Goal: Task Accomplishment & Management: Manage account settings

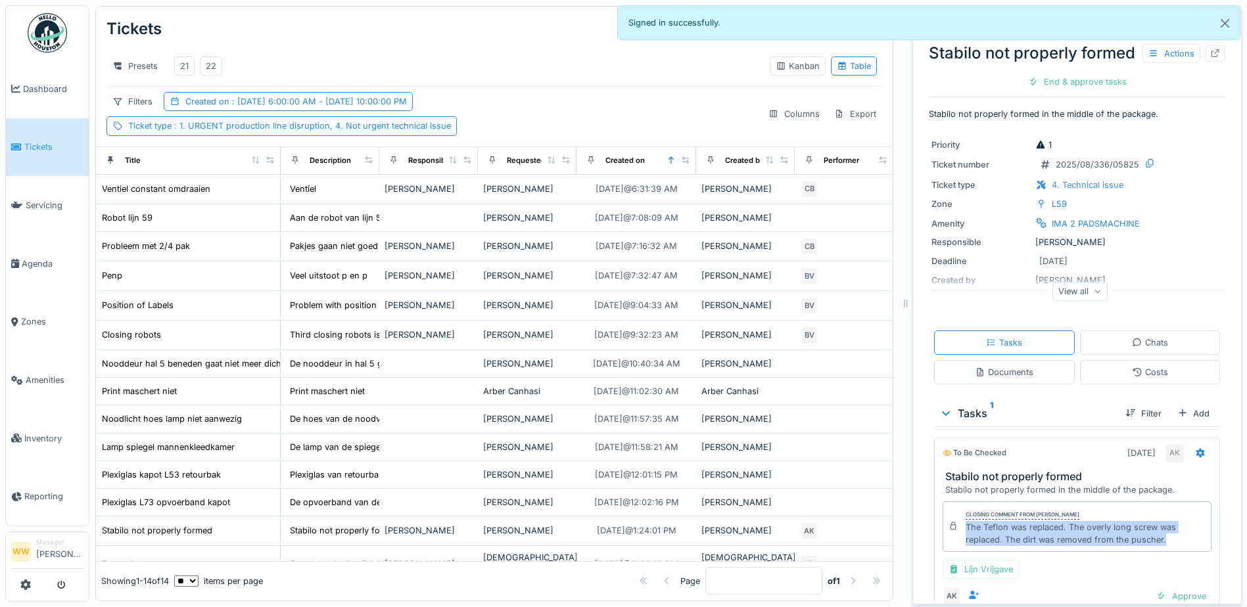
scroll to position [66, 0]
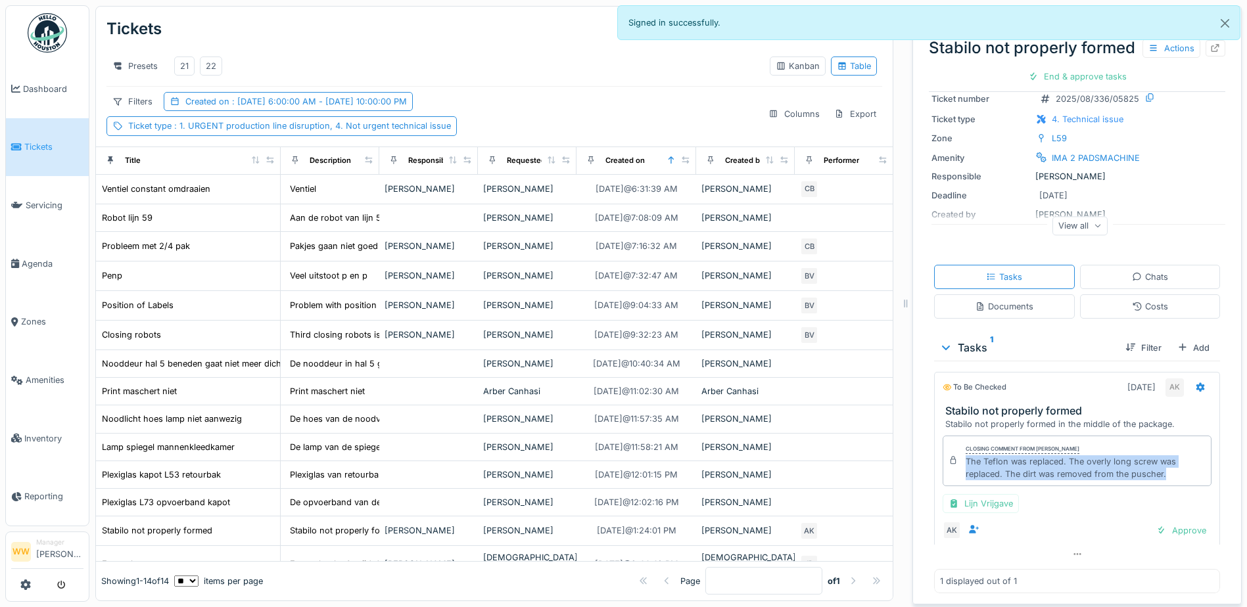
click at [212, 65] on div "22" at bounding box center [211, 66] width 11 height 12
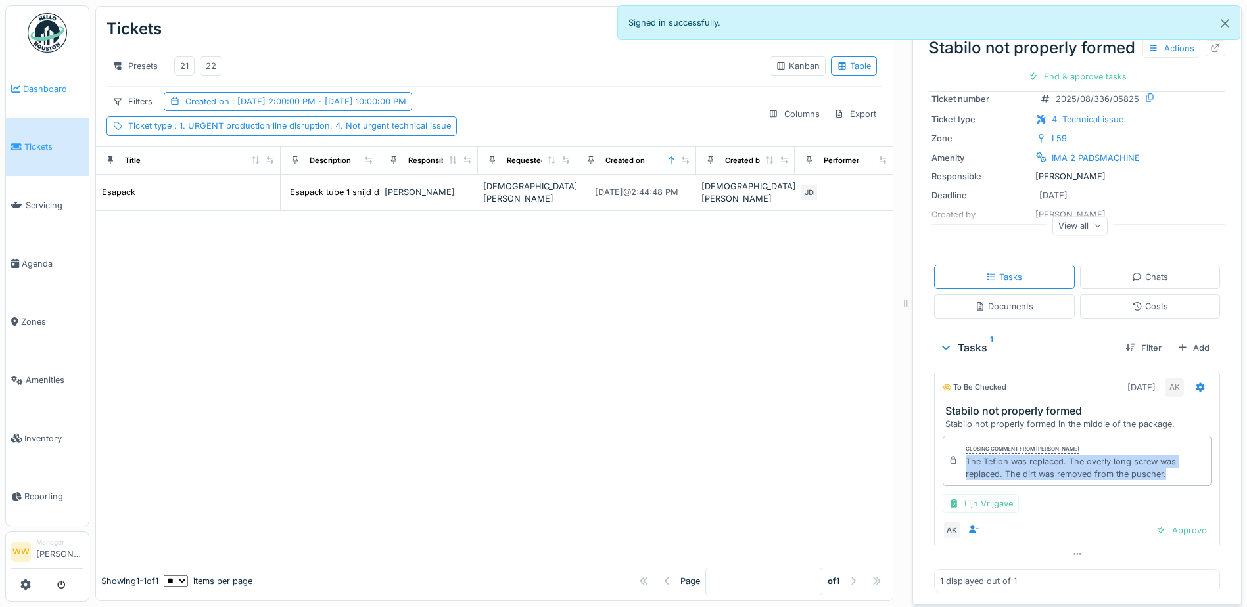
click at [64, 90] on span "Dashboard" at bounding box center [53, 89] width 60 height 12
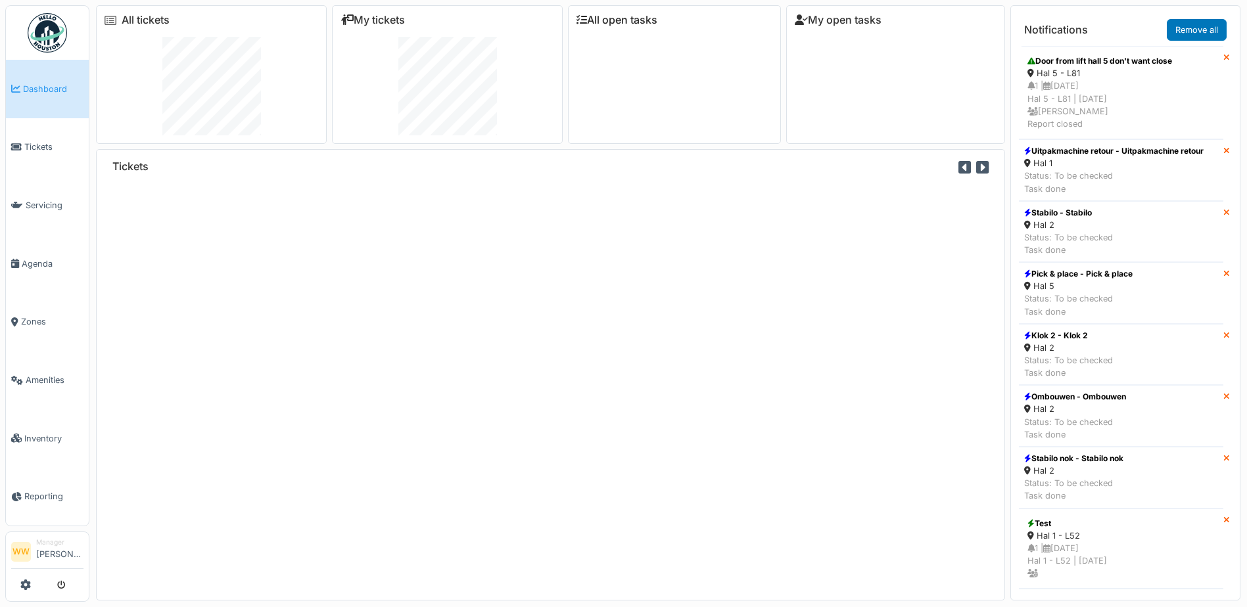
click at [619, 21] on link "All open tasks" at bounding box center [617, 20] width 81 height 12
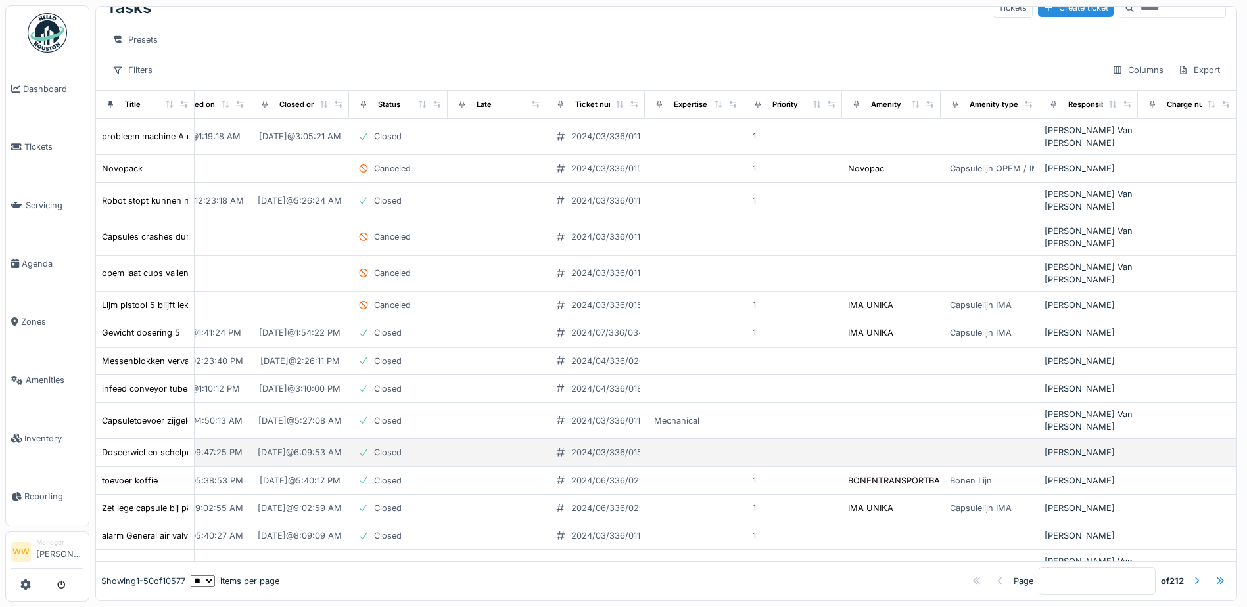
scroll to position [0, 260]
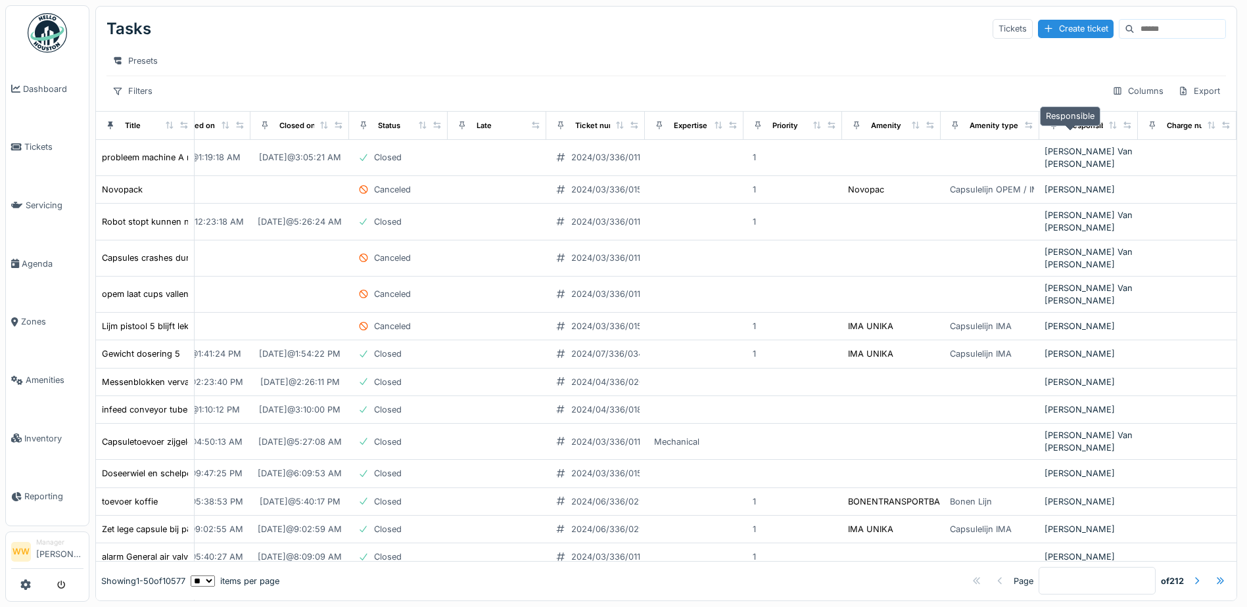
click at [1068, 131] on div "Responsible" at bounding box center [1090, 125] width 44 height 11
click at [1108, 129] on icon at bounding box center [1112, 125] width 9 height 7
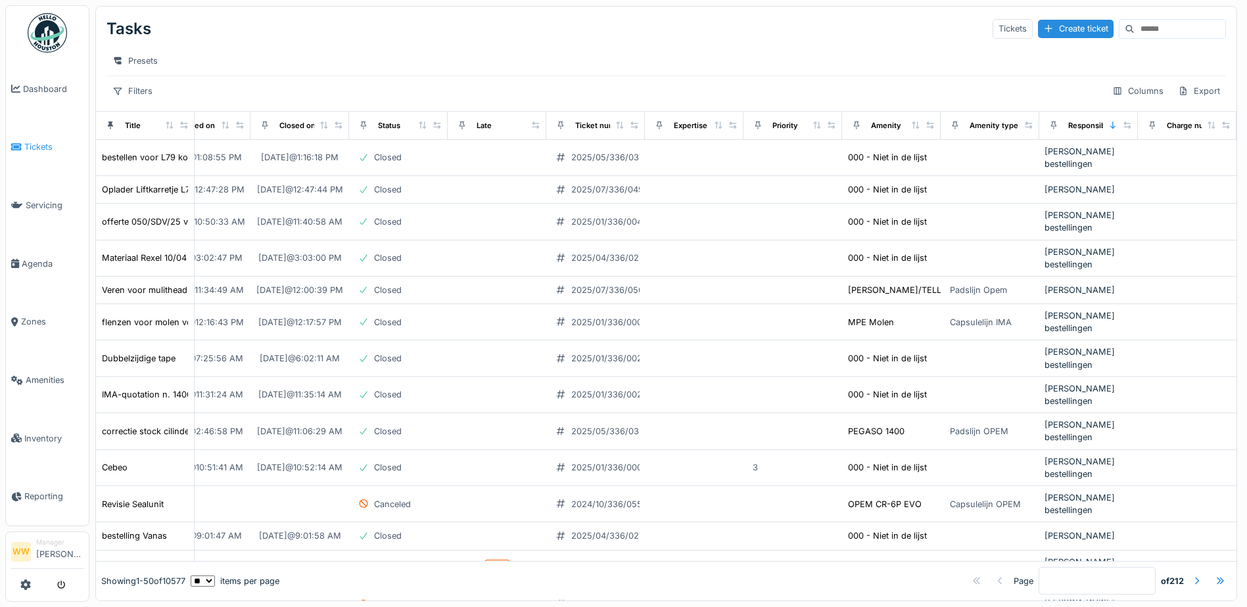
click at [56, 145] on span "Tickets" at bounding box center [53, 147] width 59 height 12
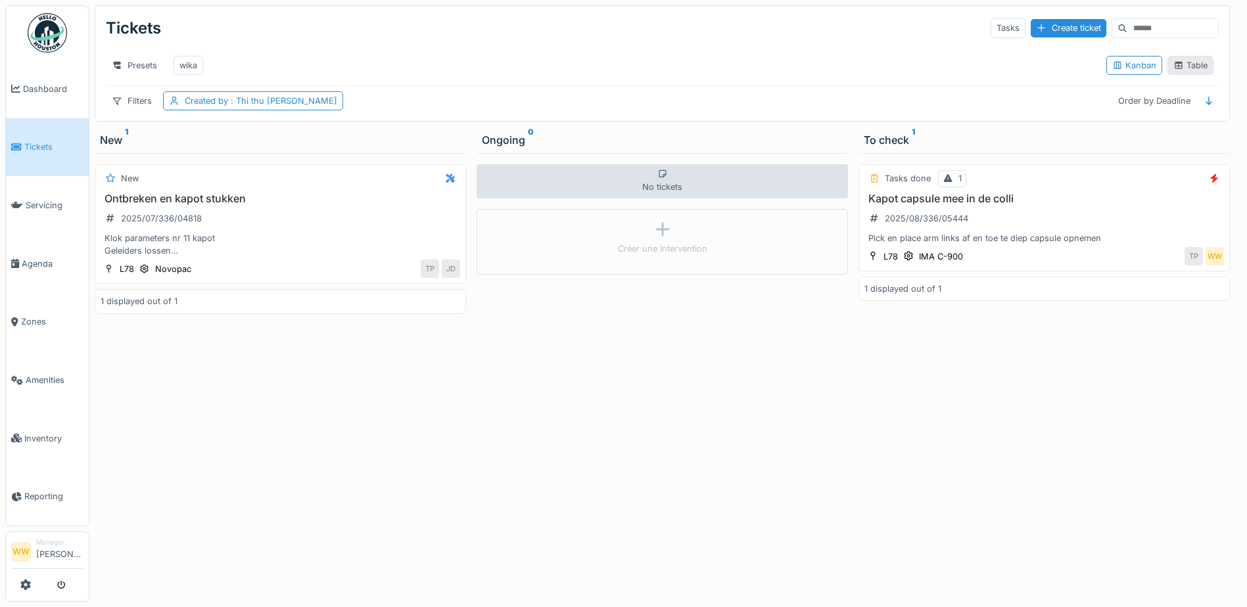
click at [1173, 70] on icon at bounding box center [1178, 65] width 11 height 9
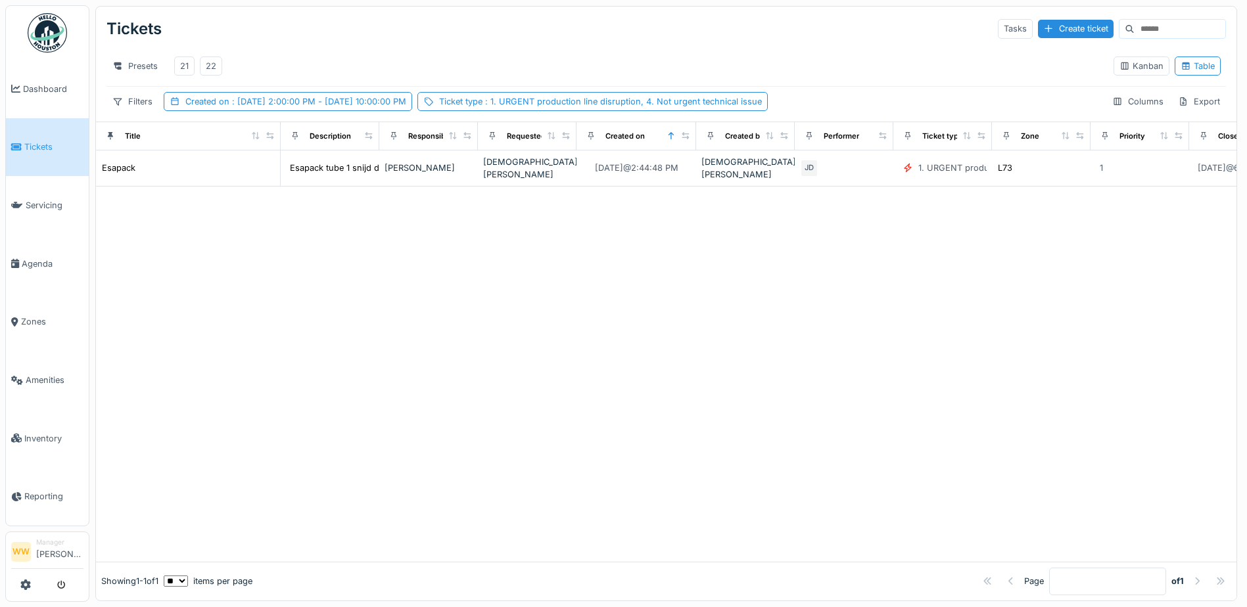
click at [348, 72] on div "Presets 21 22" at bounding box center [604, 66] width 997 height 30
click at [151, 64] on div "Presets" at bounding box center [134, 66] width 57 height 19
click at [392, 39] on div "Tickets Tasks Create ticket" at bounding box center [666, 29] width 1120 height 34
click at [309, 106] on span ": 8/22/2025 2:00:00 PM - 8/22/2025 10:00:00 PM" at bounding box center [317, 102] width 177 height 10
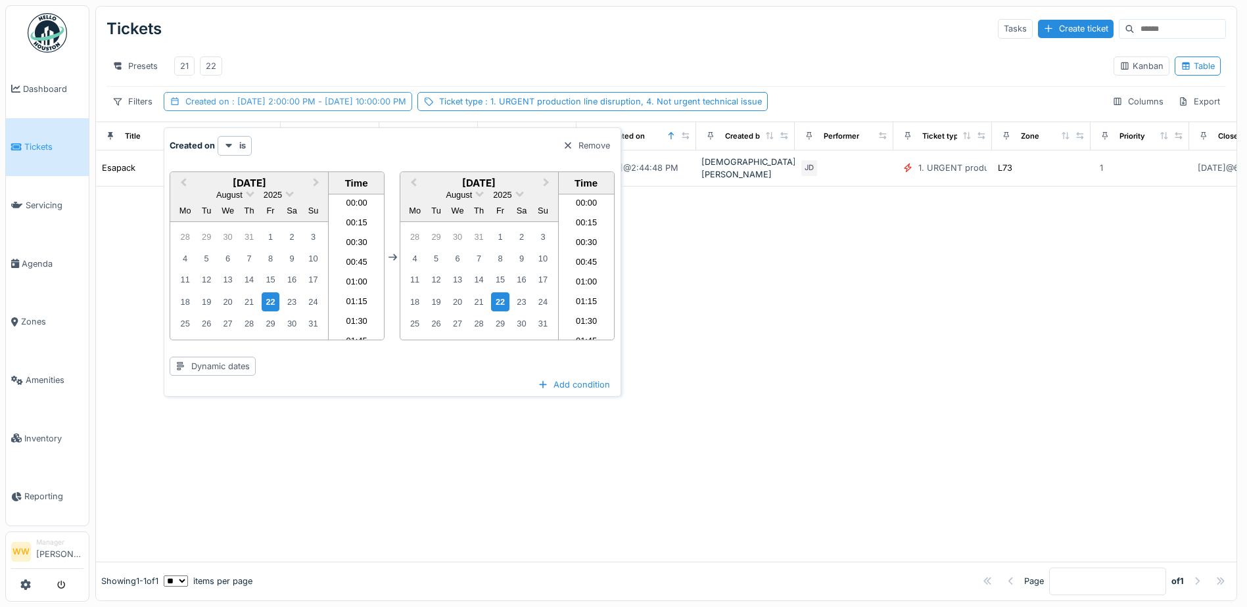
scroll to position [1673, 0]
click at [547, 106] on span ": 1. URGENT production line disruption, 4. Not urgent technical issue" at bounding box center [622, 102] width 279 height 10
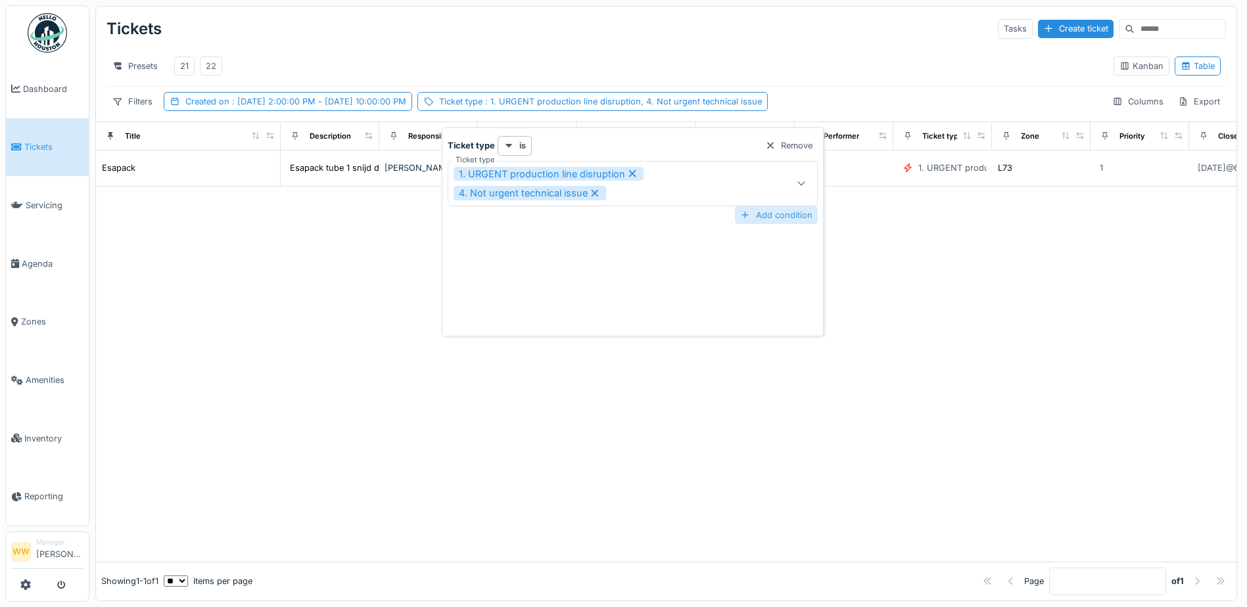
click at [779, 216] on div "Add condition" at bounding box center [776, 215] width 83 height 18
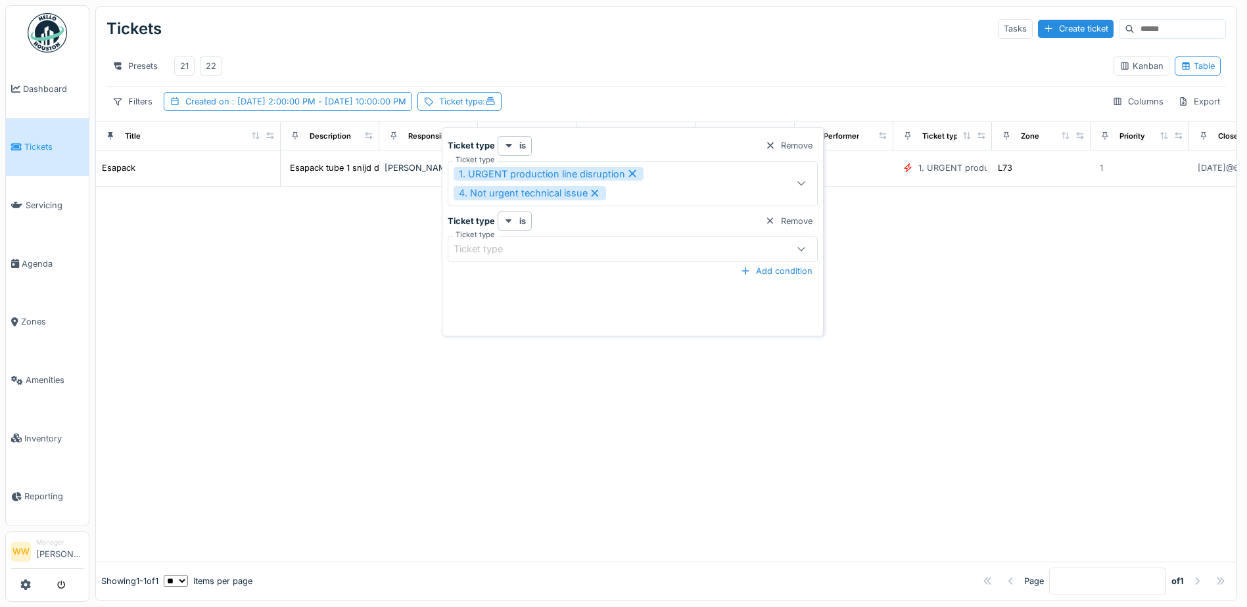
click at [519, 249] on div "Ticket type" at bounding box center [488, 249] width 68 height 14
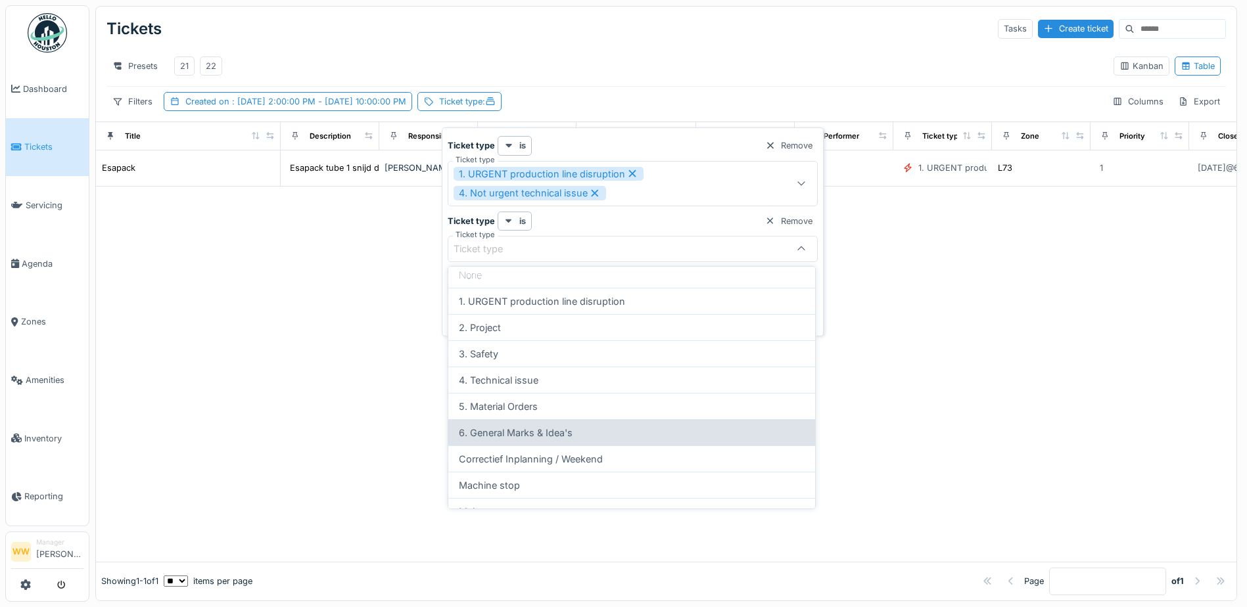
scroll to position [0, 0]
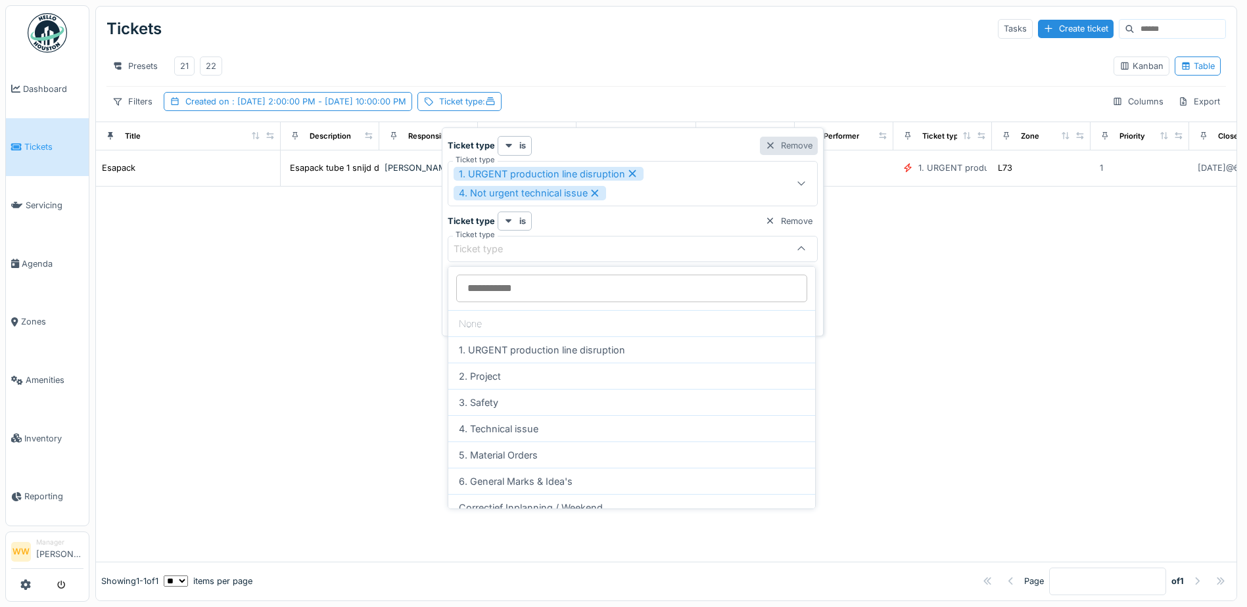
click at [784, 144] on div "Remove" at bounding box center [789, 146] width 58 height 18
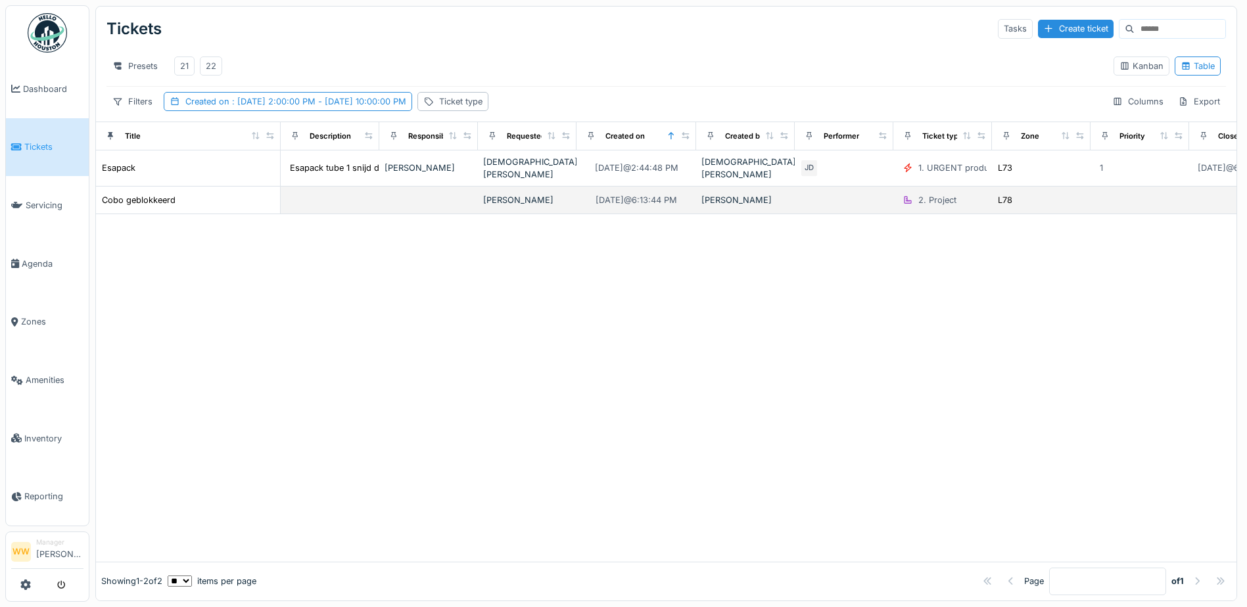
click at [538, 206] on div "Hicham Melha" at bounding box center [527, 200] width 88 height 12
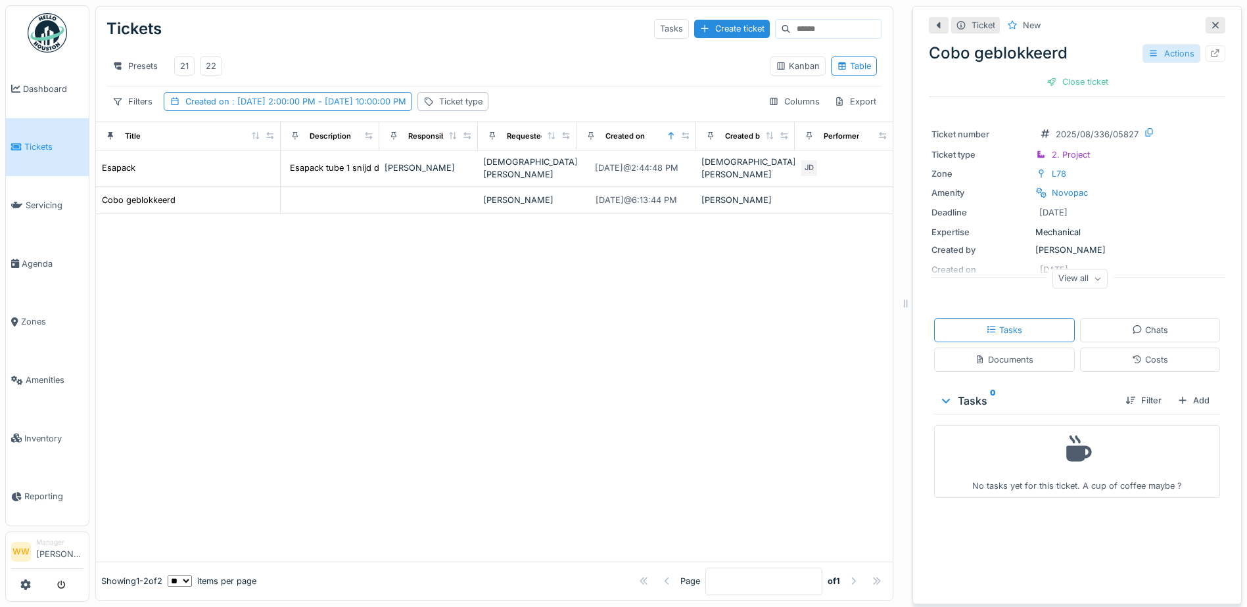
click at [1164, 49] on div "Actions" at bounding box center [1172, 53] width 58 height 19
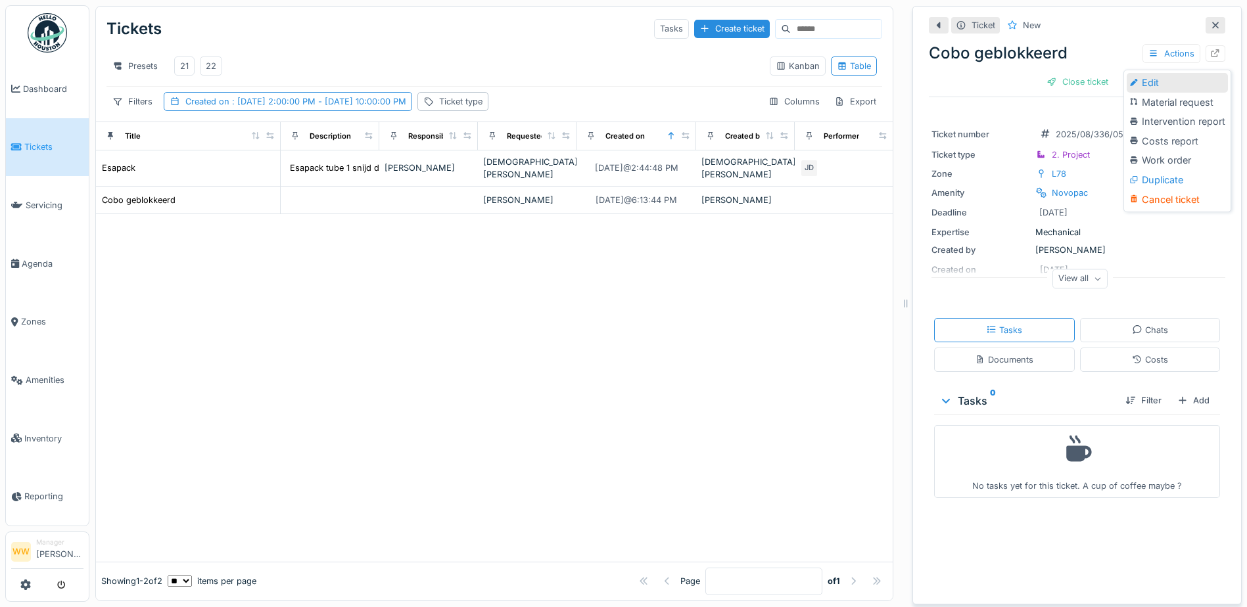
click at [1168, 85] on div "Edit" at bounding box center [1177, 83] width 101 height 20
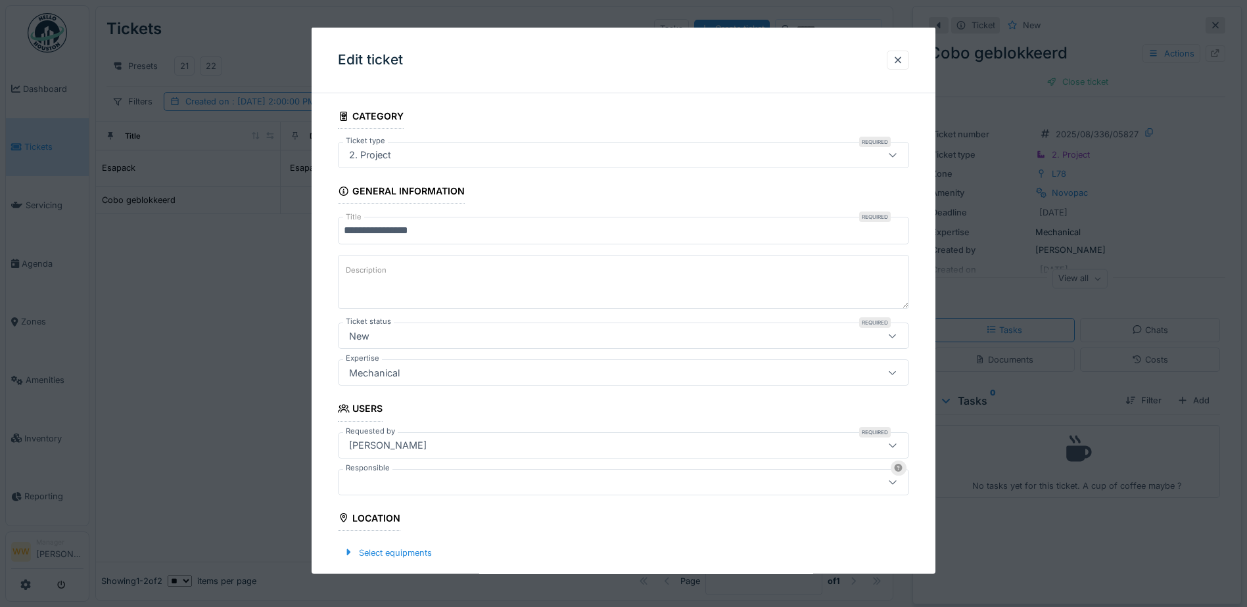
drag, startPoint x: 380, startPoint y: 477, endPoint x: 387, endPoint y: 473, distance: 8.2
click at [381, 477] on div at bounding box center [590, 482] width 492 height 14
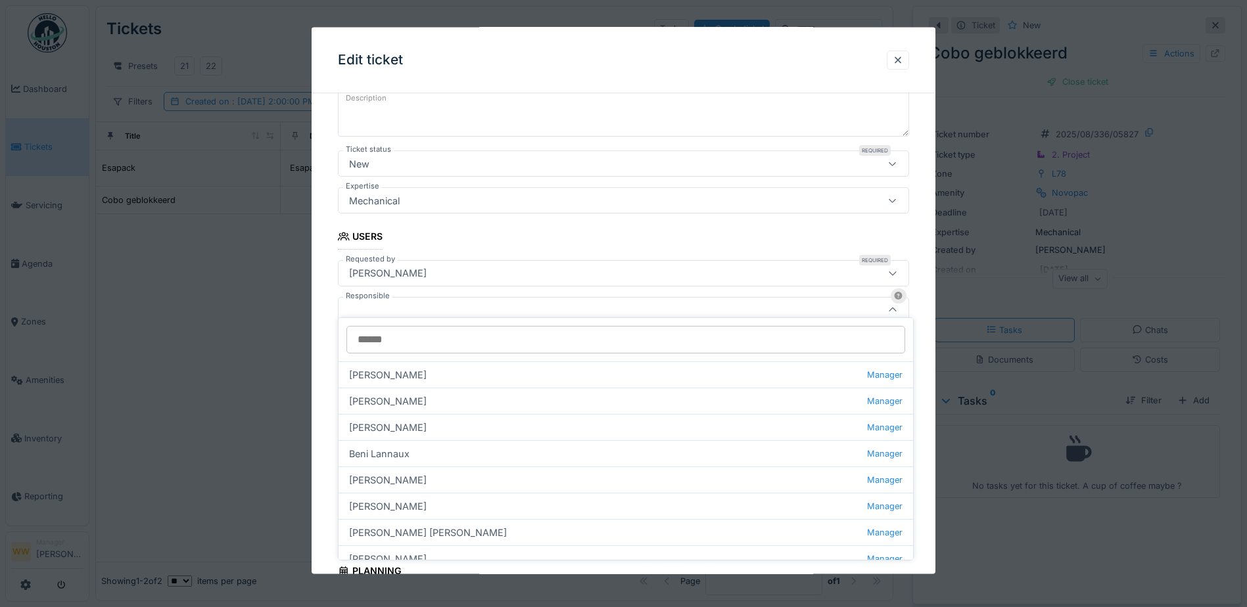
scroll to position [181, 0]
click at [248, 348] on div at bounding box center [623, 303] width 1247 height 607
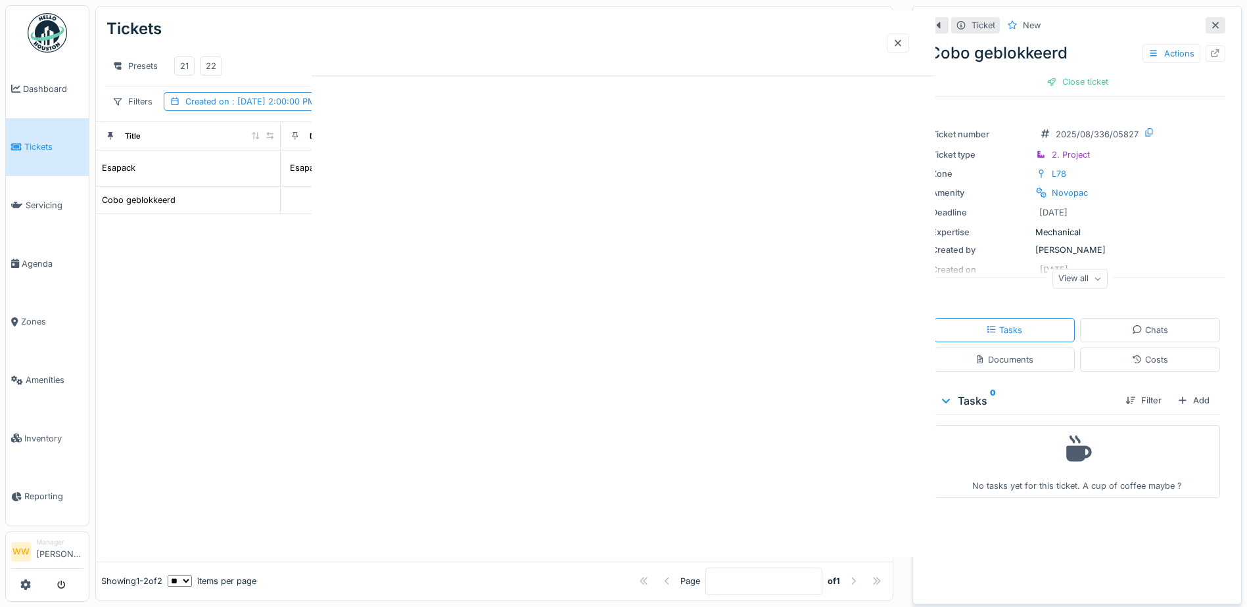
scroll to position [0, 0]
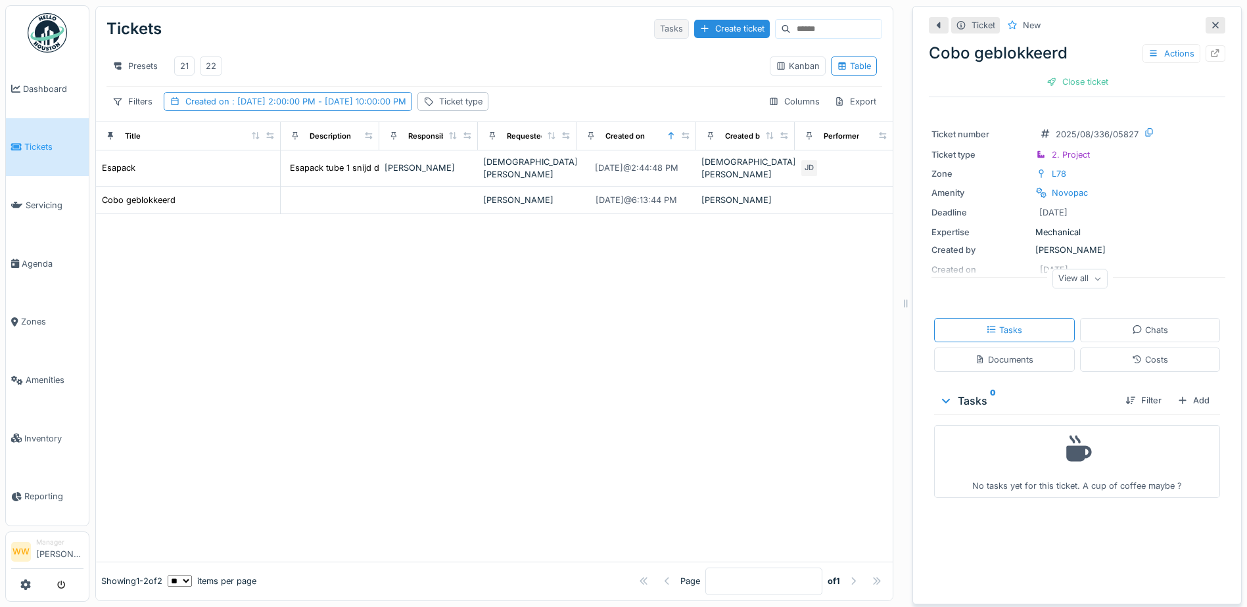
click at [654, 30] on div "Tasks" at bounding box center [671, 28] width 35 height 19
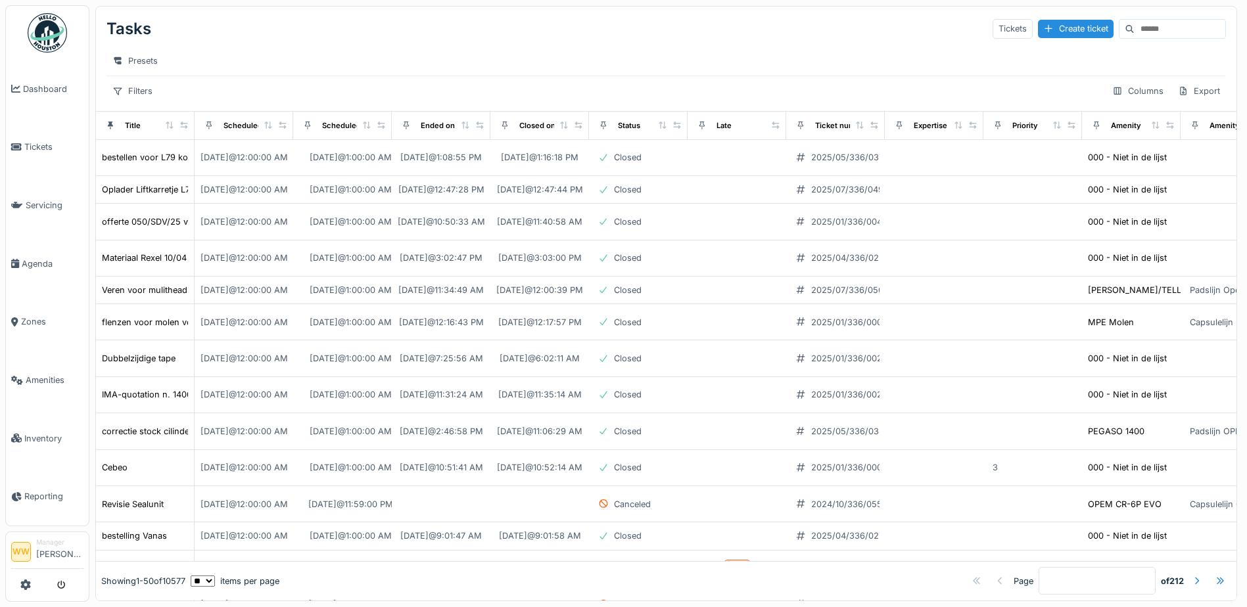
click at [30, 542] on li "WW" at bounding box center [21, 552] width 20 height 20
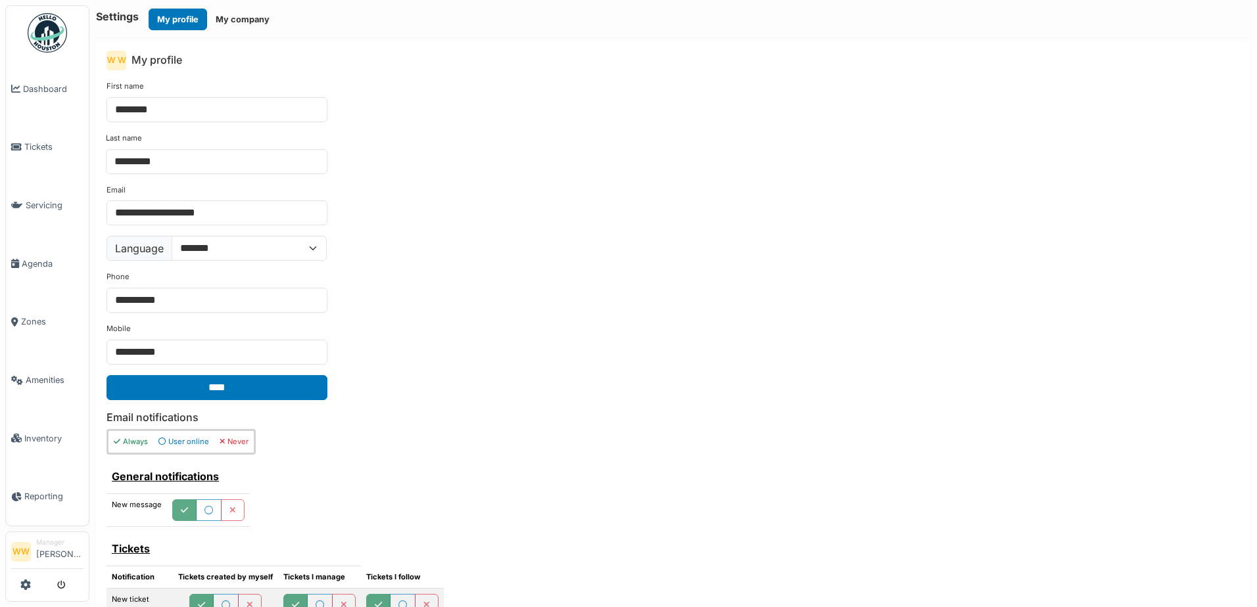
click at [61, 544] on li "Manager [PERSON_NAME]" at bounding box center [59, 552] width 47 height 28
click at [53, 490] on span "Reporting" at bounding box center [53, 496] width 59 height 12
drag, startPoint x: 39, startPoint y: 499, endPoint x: 39, endPoint y: 492, distance: 6.6
click at [39, 498] on link "Reporting" at bounding box center [47, 497] width 83 height 59
click at [39, 490] on span "Reporting" at bounding box center [53, 496] width 59 height 12
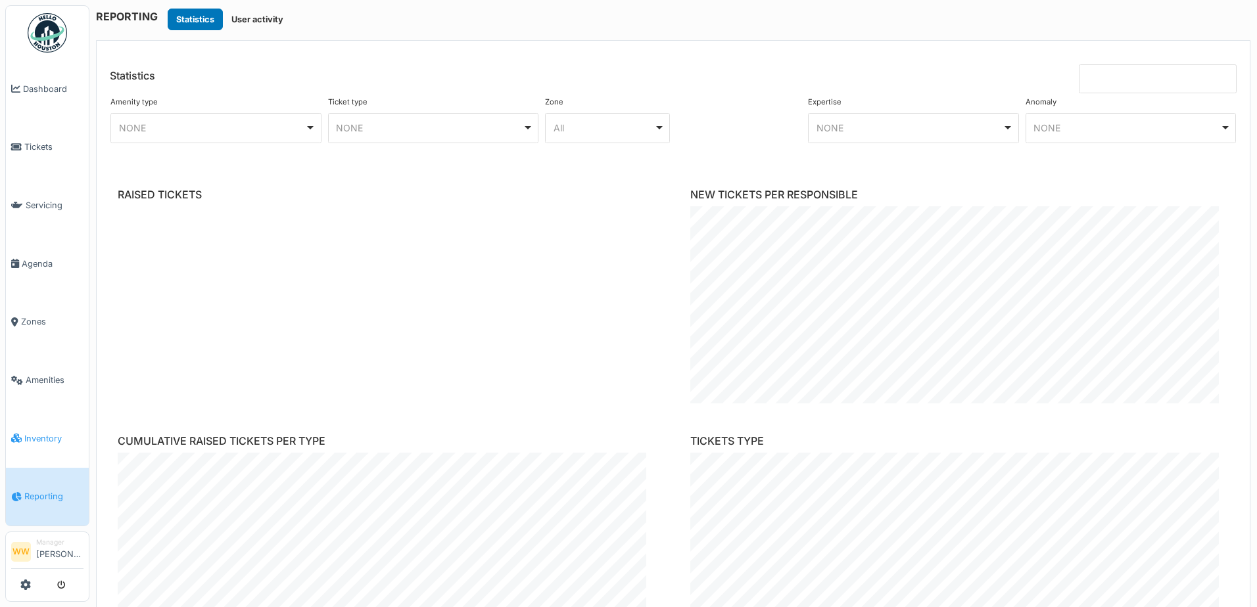
click at [47, 419] on link "Inventory" at bounding box center [47, 439] width 83 height 59
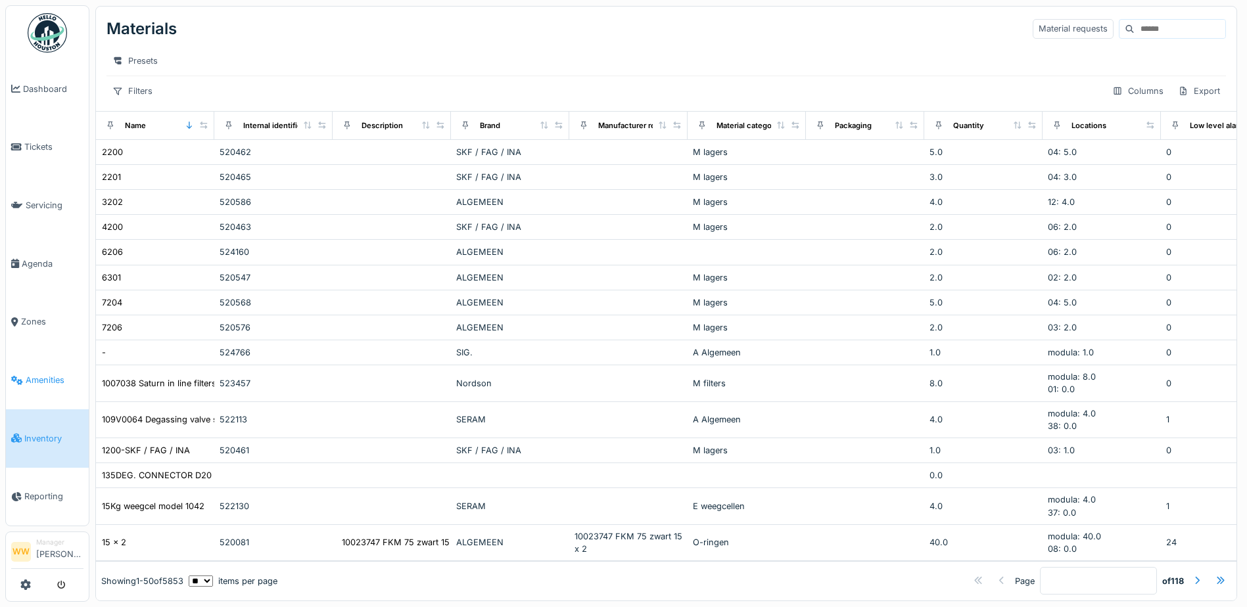
click at [59, 380] on link "Amenities" at bounding box center [47, 380] width 83 height 59
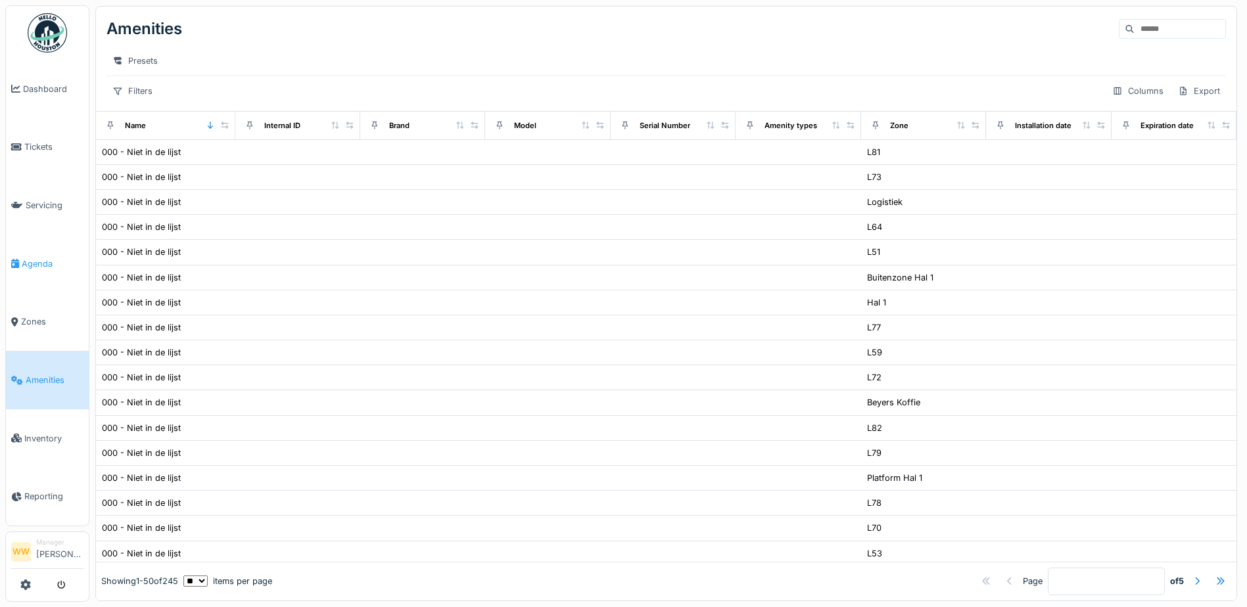
click at [53, 262] on span "Agenda" at bounding box center [53, 264] width 62 height 12
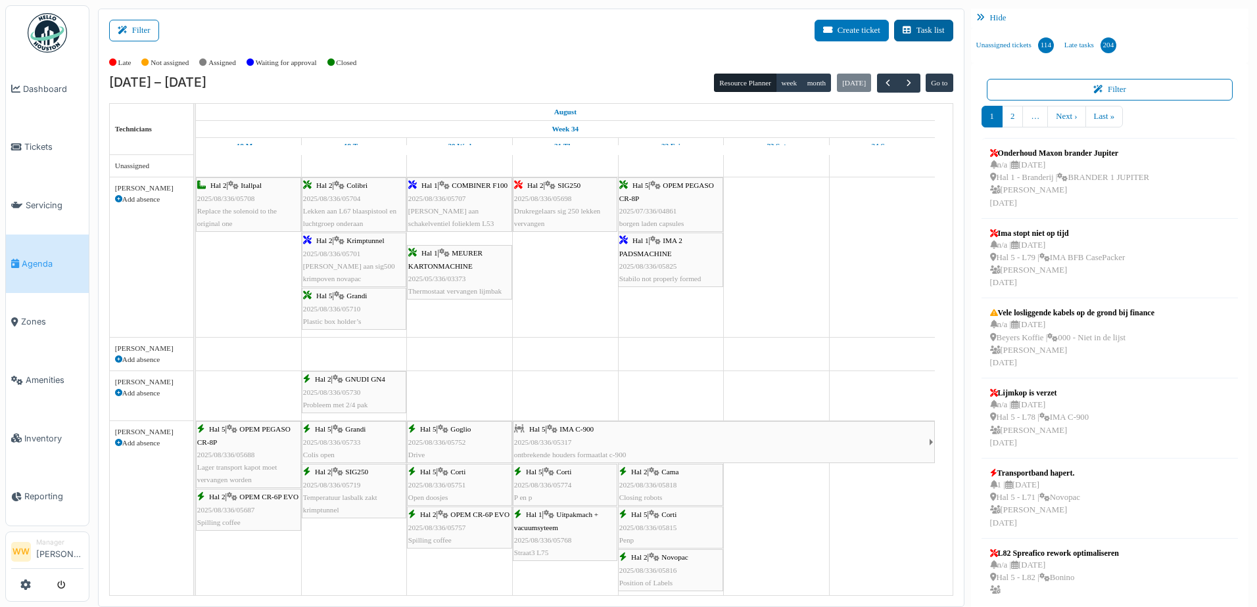
click at [914, 31] on button "Task list" at bounding box center [923, 31] width 59 height 22
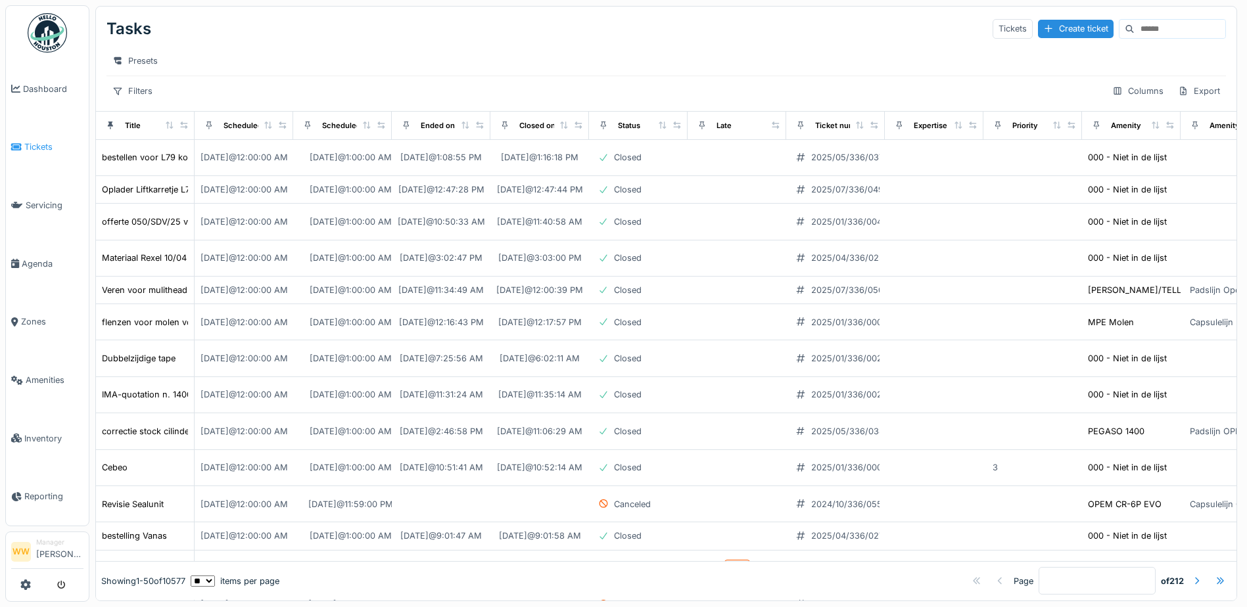
click at [38, 147] on span "Tickets" at bounding box center [53, 147] width 59 height 12
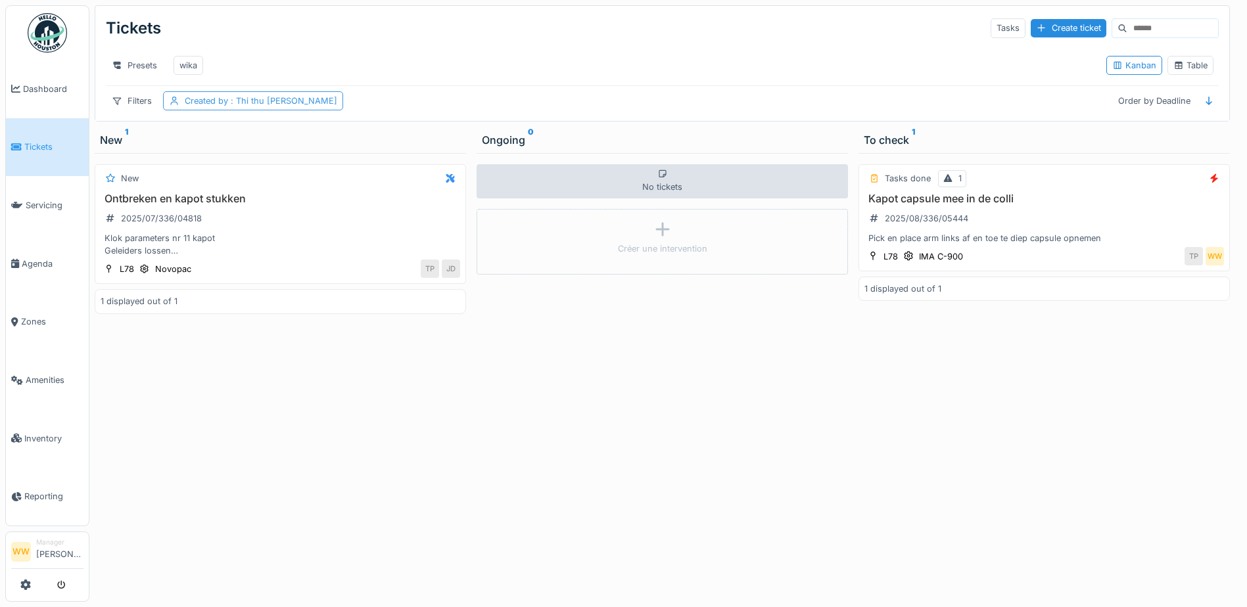
click at [250, 106] on span ": [PERSON_NAME]" at bounding box center [282, 101] width 109 height 10
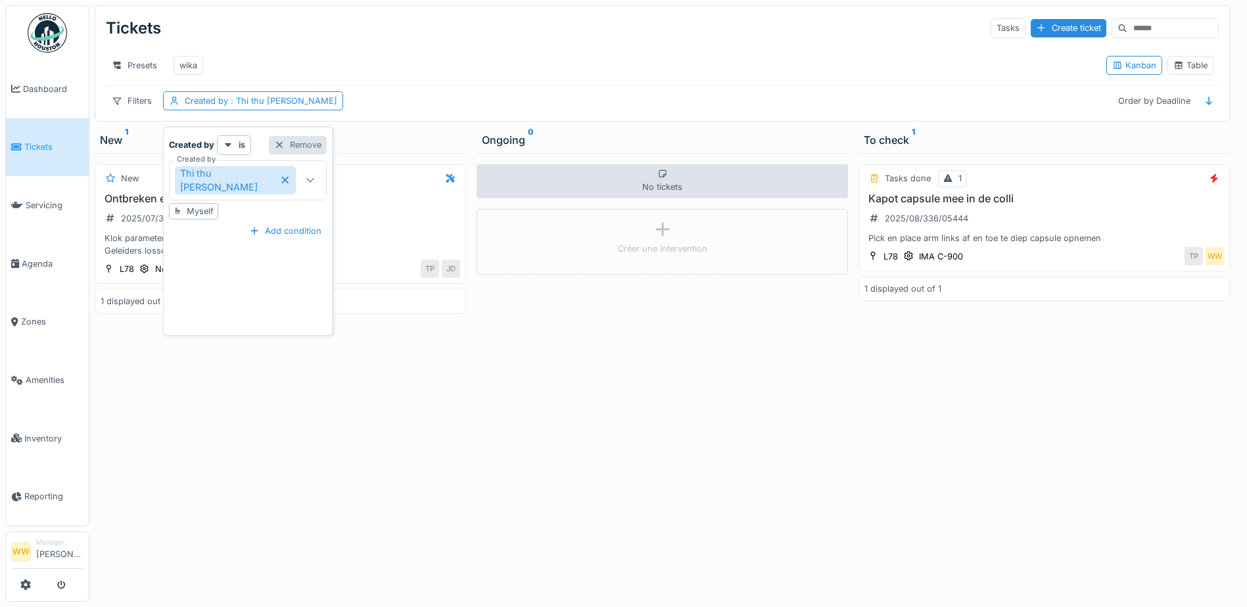
click at [274, 143] on div at bounding box center [279, 145] width 11 height 12
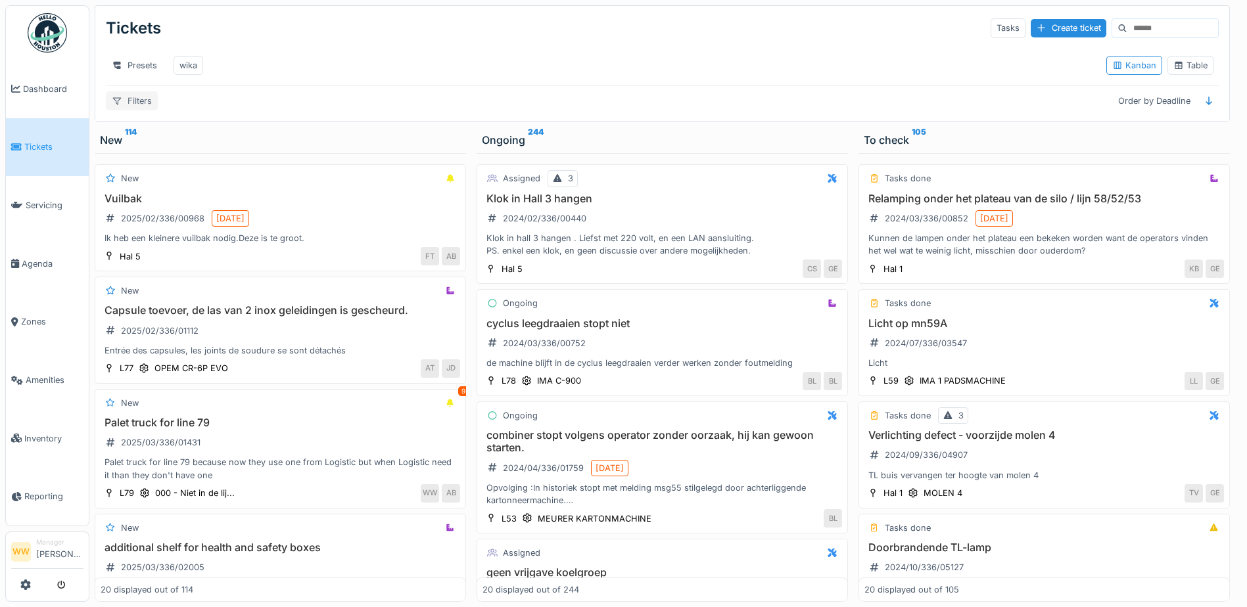
click at [135, 108] on div "Filters" at bounding box center [132, 100] width 52 height 19
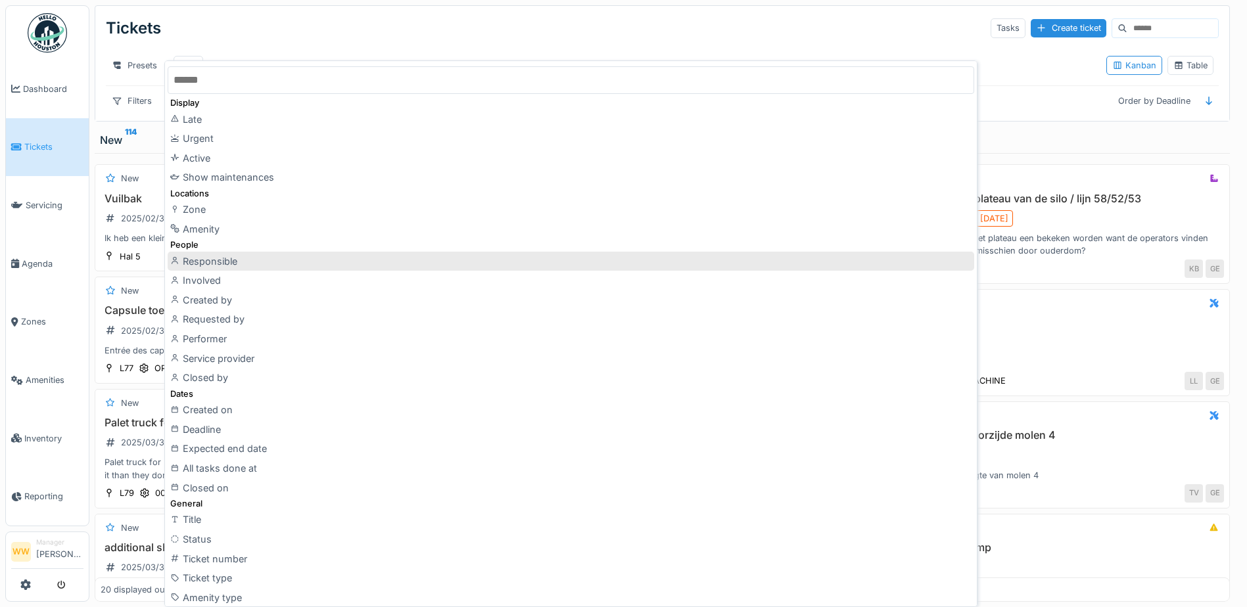
click at [240, 264] on div "Responsible" at bounding box center [571, 262] width 807 height 20
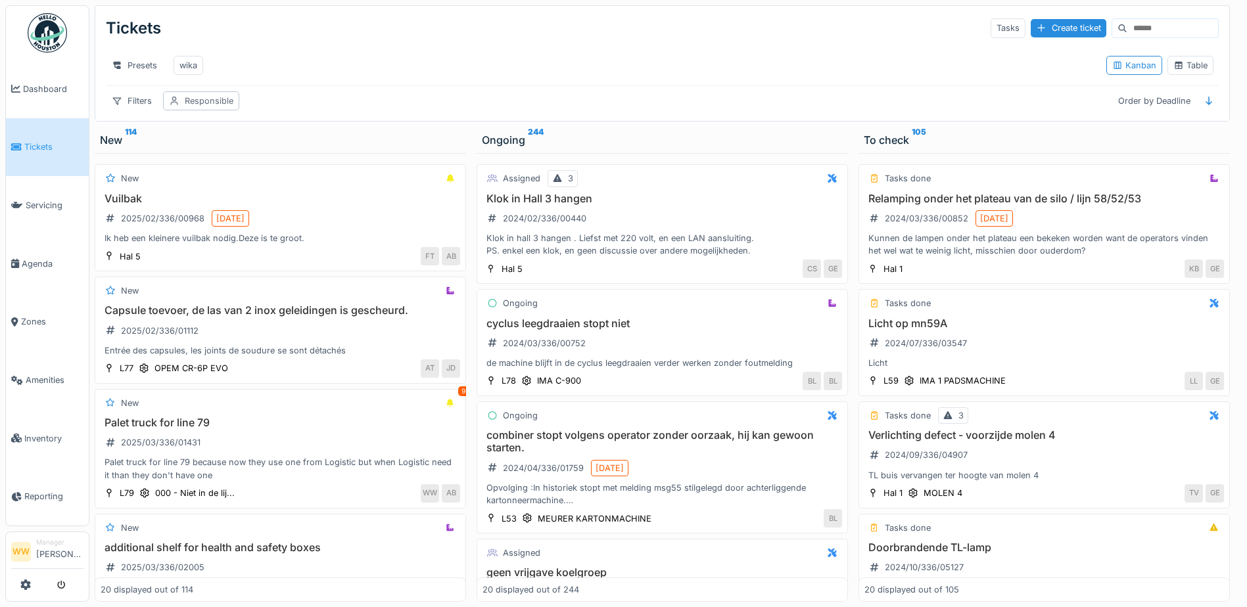
click at [218, 107] on div "Responsible" at bounding box center [209, 101] width 49 height 12
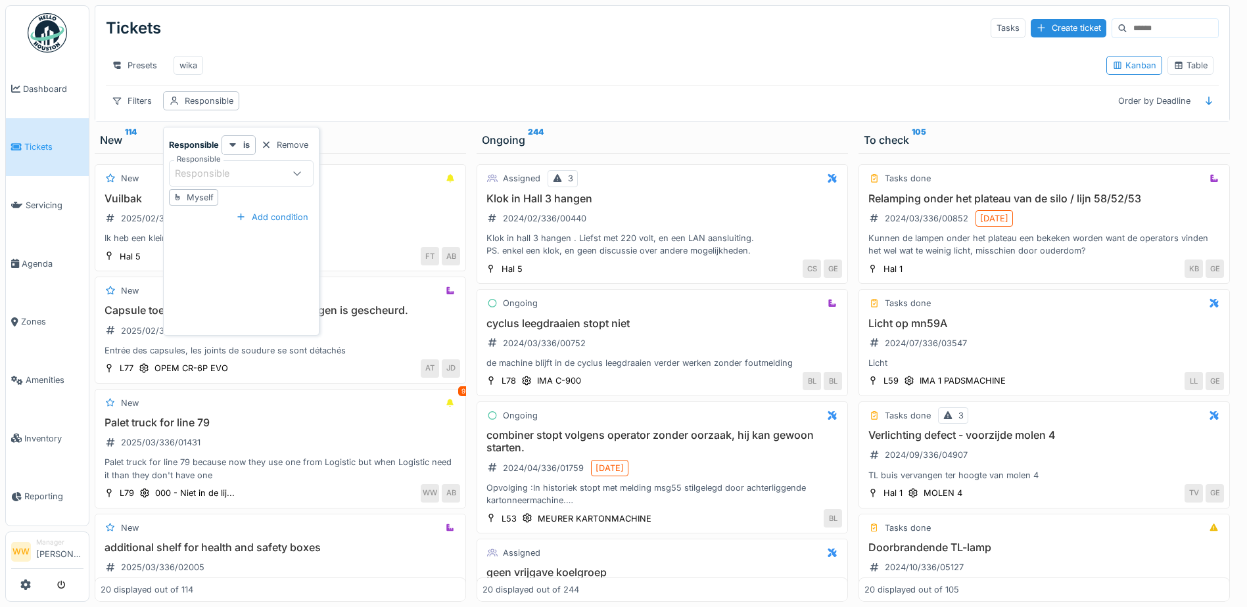
click at [234, 174] on div "Responsible" at bounding box center [211, 173] width 73 height 14
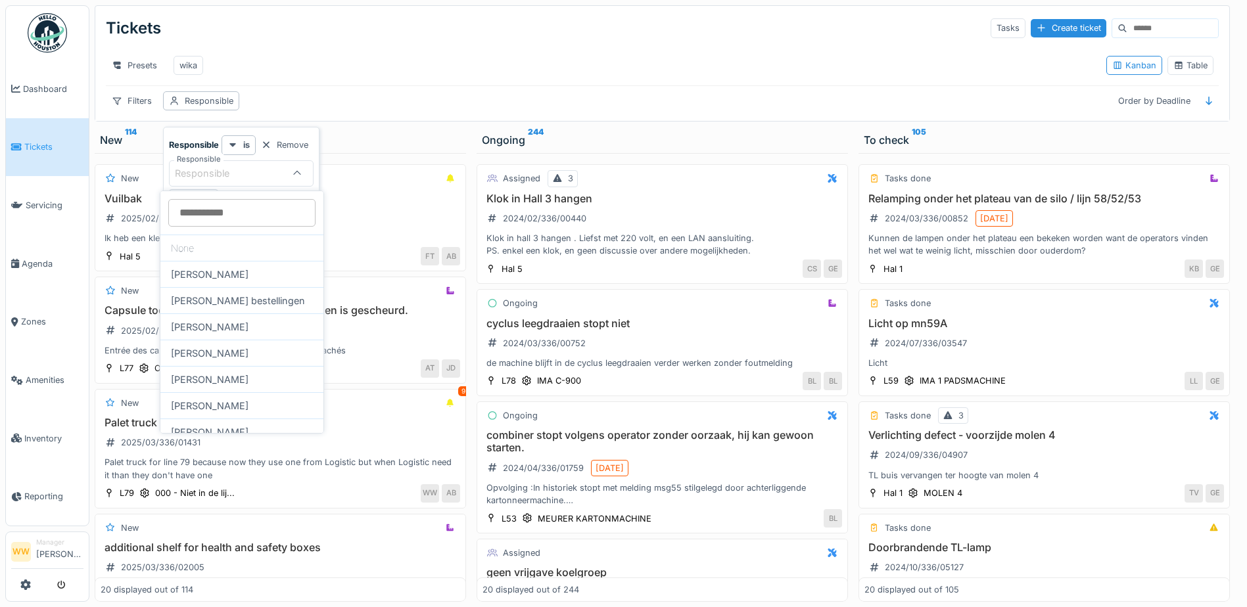
click at [216, 217] on input "Responsible" at bounding box center [241, 213] width 147 height 28
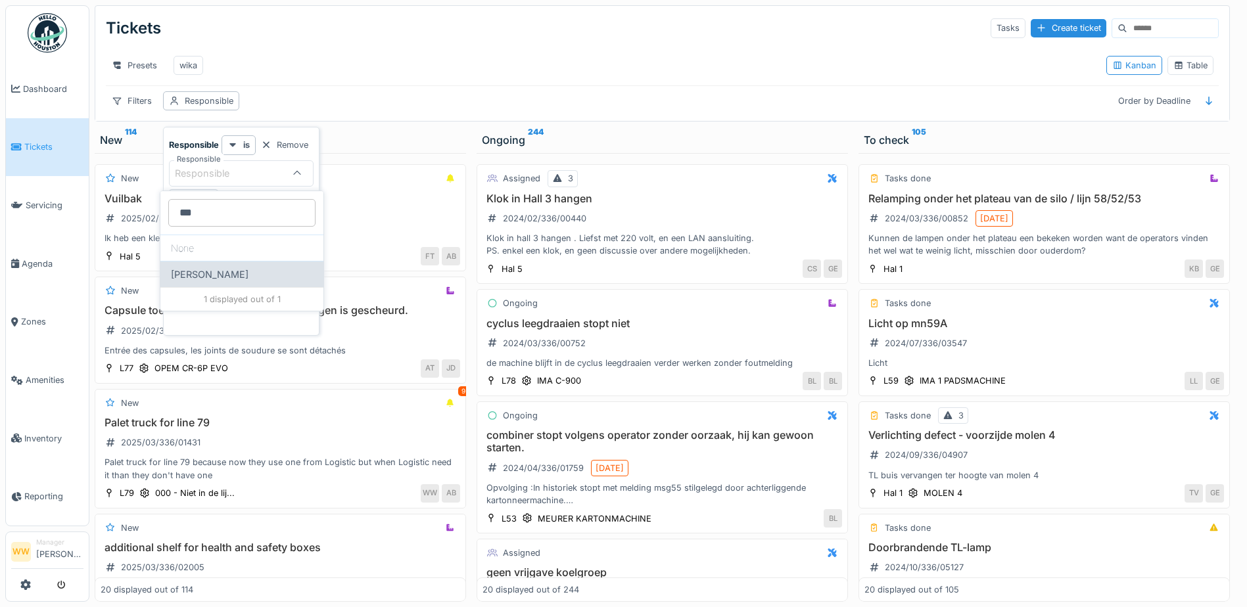
type input "***"
click at [220, 271] on div "[PERSON_NAME]" at bounding box center [241, 274] width 163 height 26
type input "****"
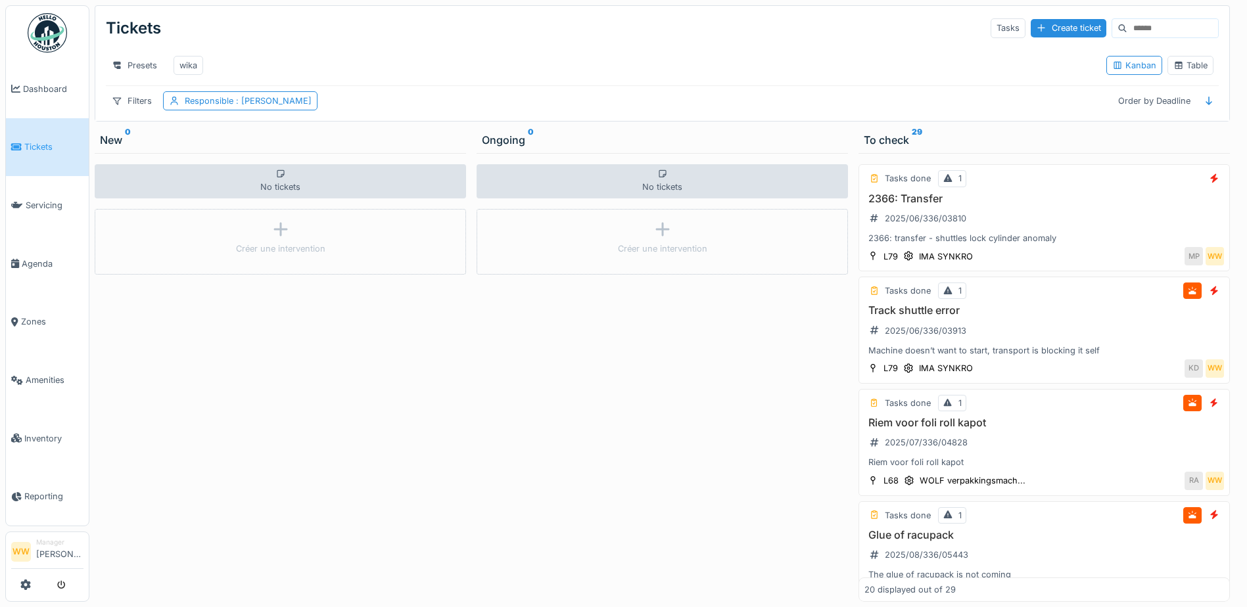
click at [410, 25] on div "Tickets Tasks Create ticket" at bounding box center [662, 28] width 1113 height 34
click at [1019, 229] on div "2366: Transfer 2025/06/336/03810 2366: transfer - shuttles lock cylinder anomaly" at bounding box center [1044, 219] width 360 height 53
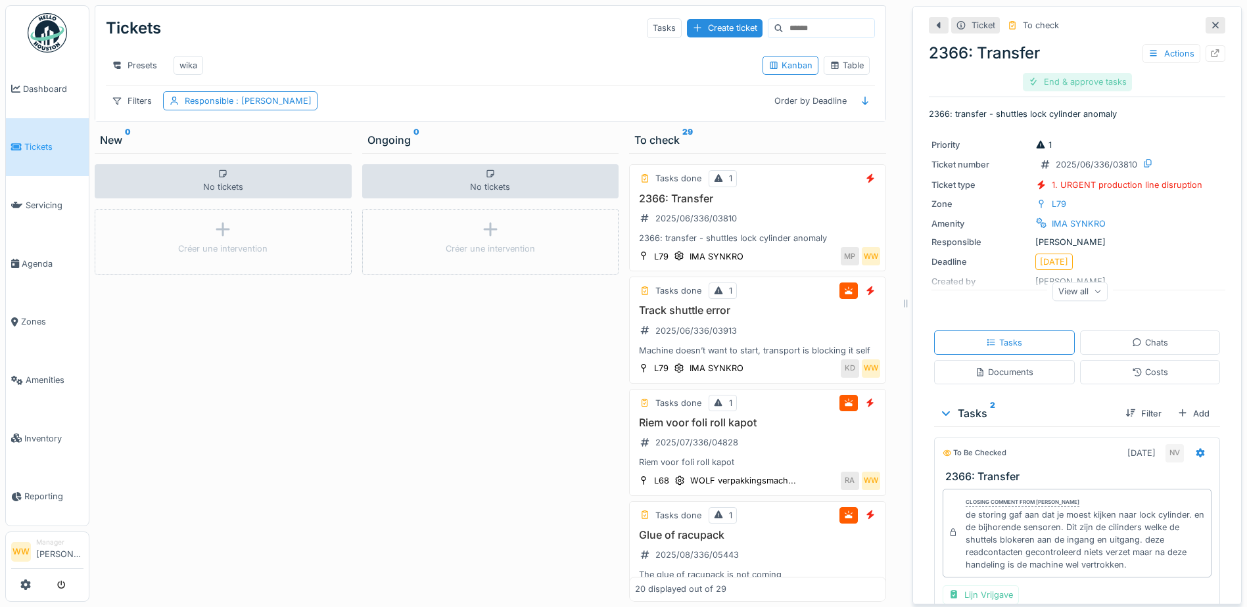
drag, startPoint x: 1083, startPoint y: 86, endPoint x: 1075, endPoint y: 90, distance: 8.2
click at [1075, 90] on div "End & approve tasks" at bounding box center [1077, 82] width 109 height 18
click at [779, 339] on div "Track shuttle error 2025/06/336/03913 Machine doesn’t want to start, transport …" at bounding box center [757, 330] width 245 height 53
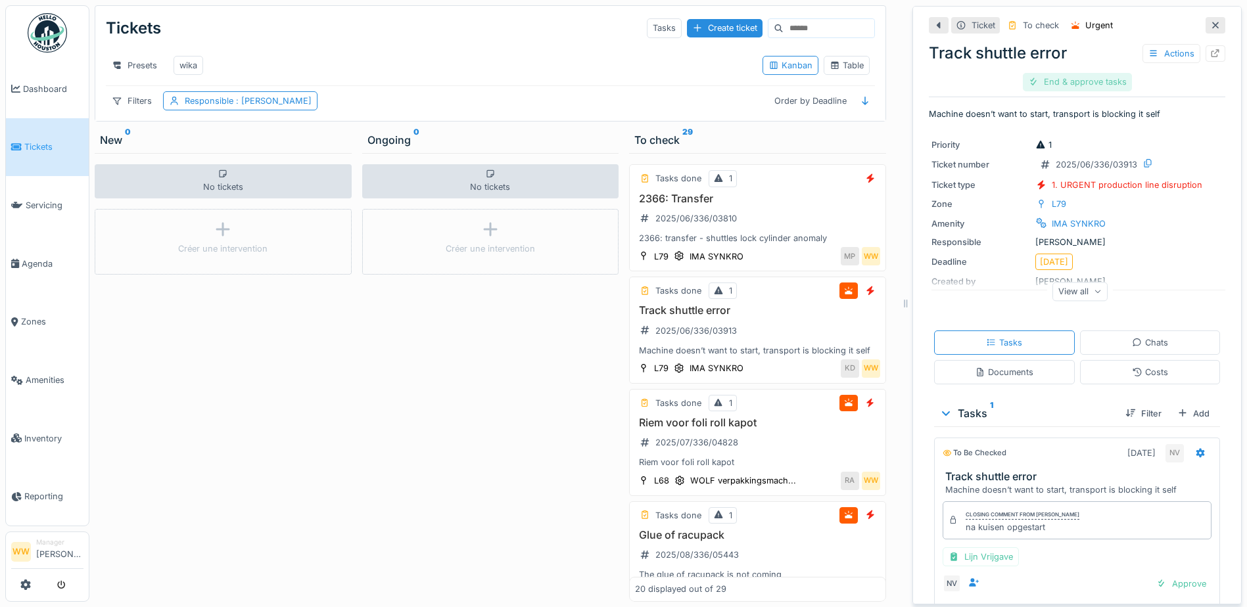
click at [1072, 87] on div "End & approve tasks" at bounding box center [1077, 82] width 109 height 18
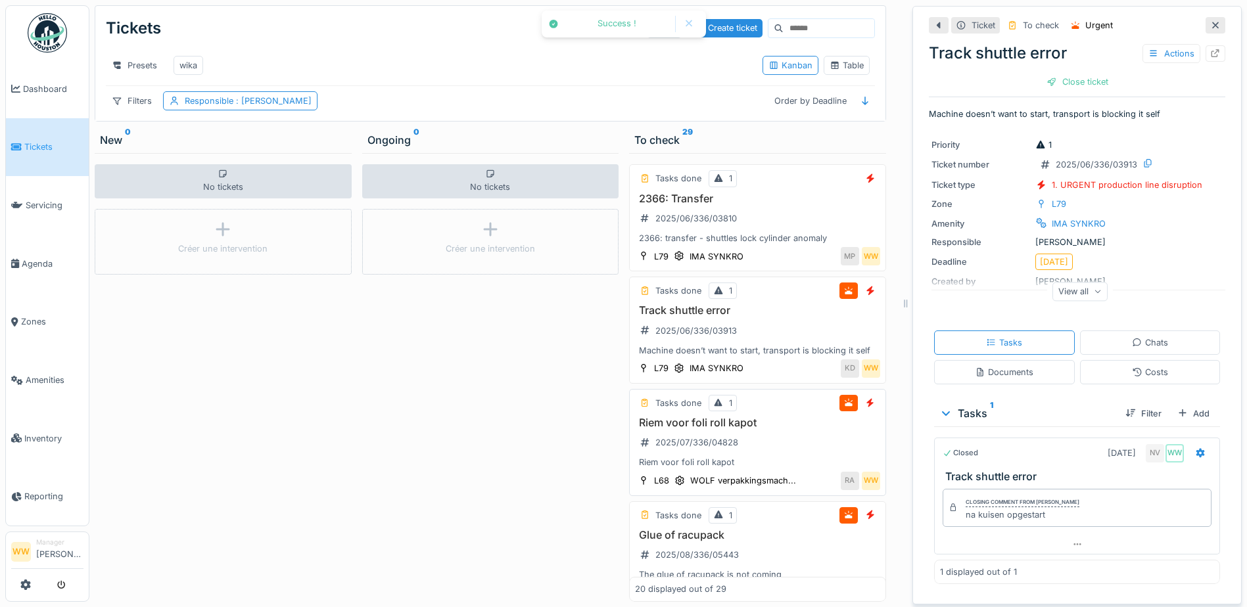
click at [777, 452] on div "Riem voor foli roll kapot 2025/07/336/04828 Riem voor foli roll kapot" at bounding box center [757, 443] width 245 height 53
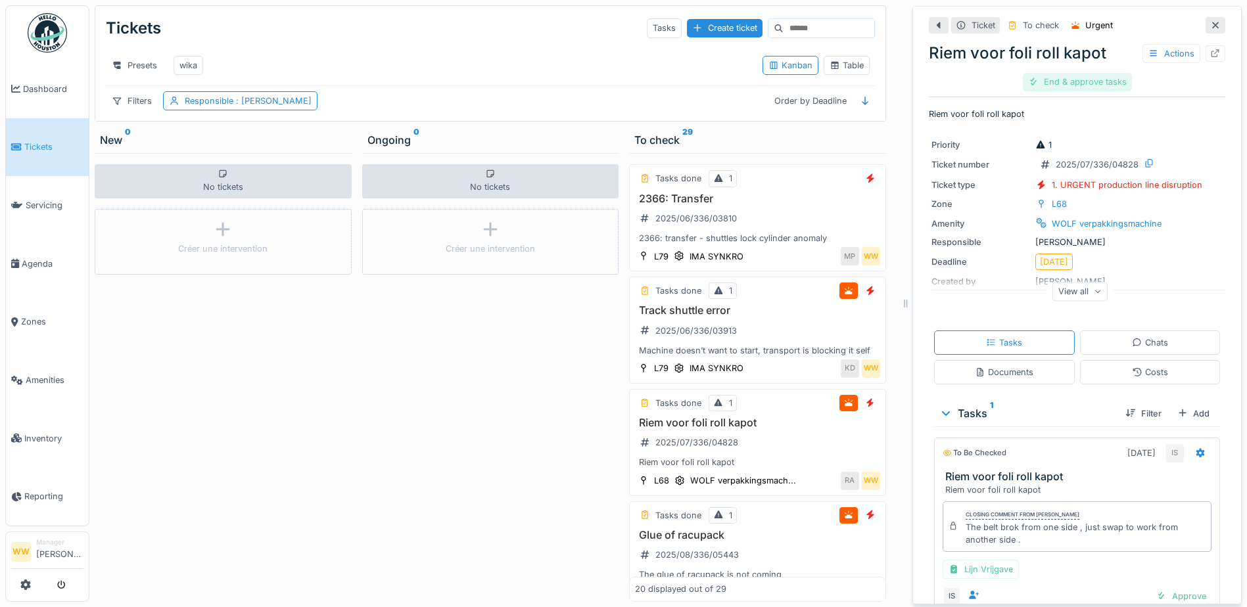
click at [1077, 81] on div "End & approve tasks" at bounding box center [1077, 82] width 109 height 18
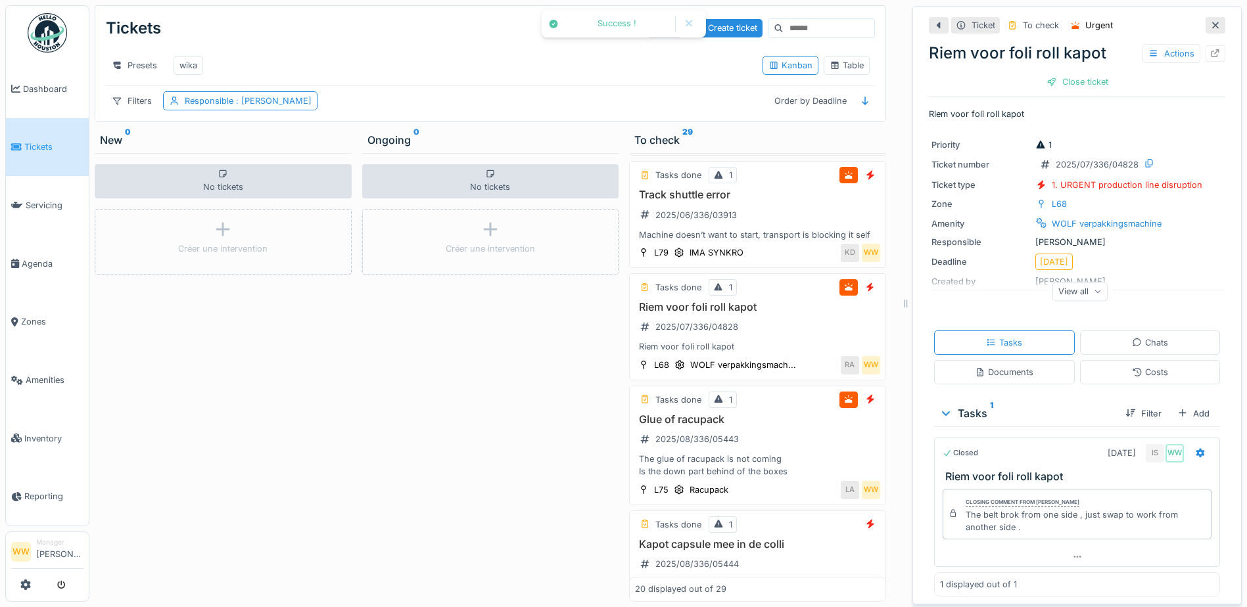
scroll to position [197, 0]
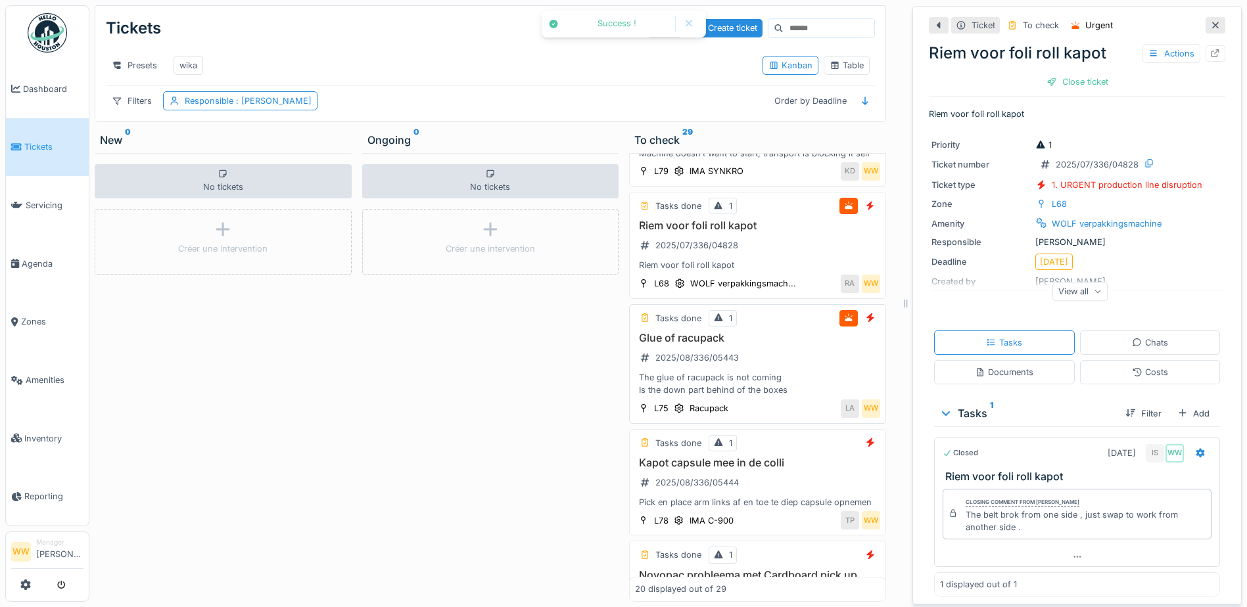
click at [788, 377] on div "Glue of racupack 2025/08/336/05443 The glue of racupack is not coming Is the do…" at bounding box center [757, 364] width 245 height 65
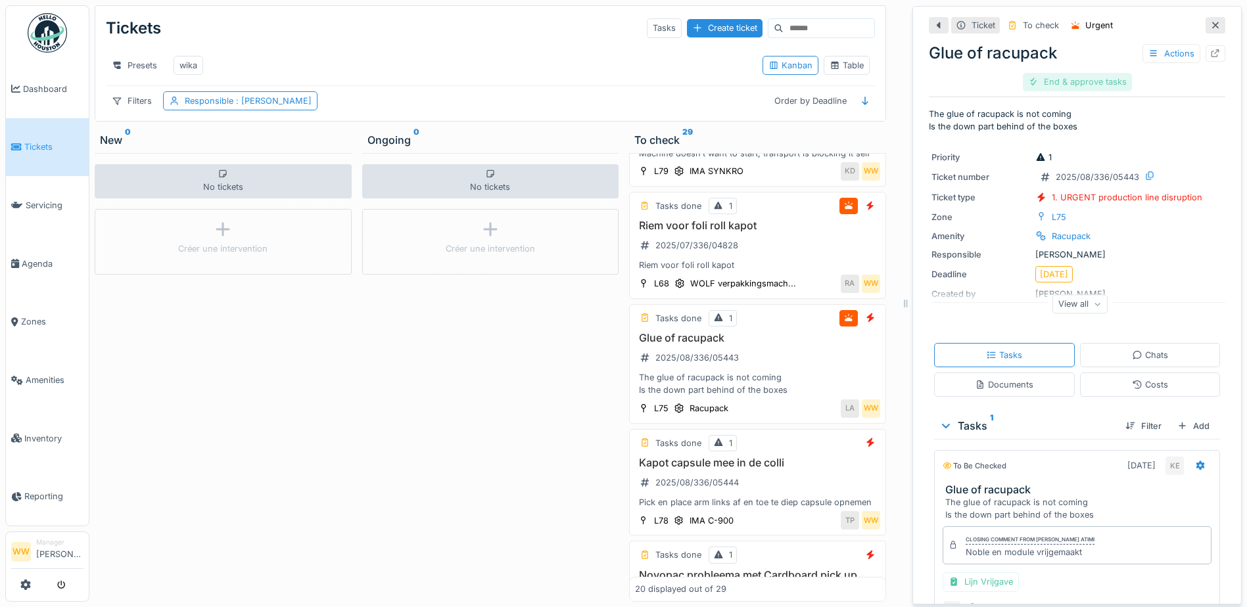
click at [1062, 83] on div "End & approve tasks" at bounding box center [1077, 82] width 109 height 18
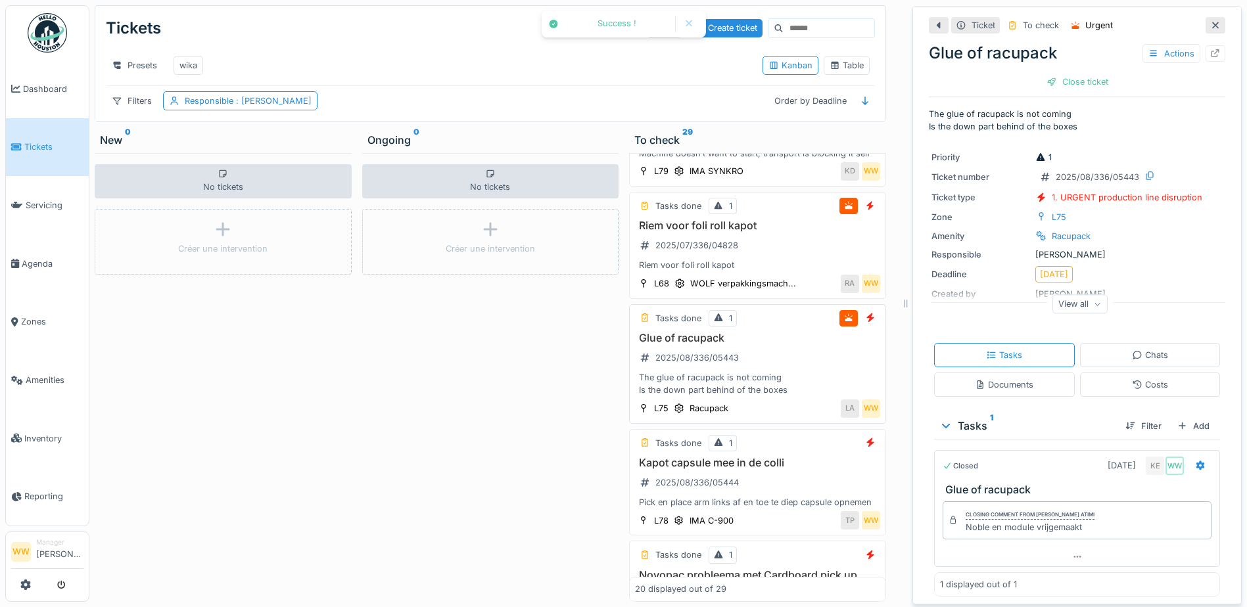
scroll to position [263, 0]
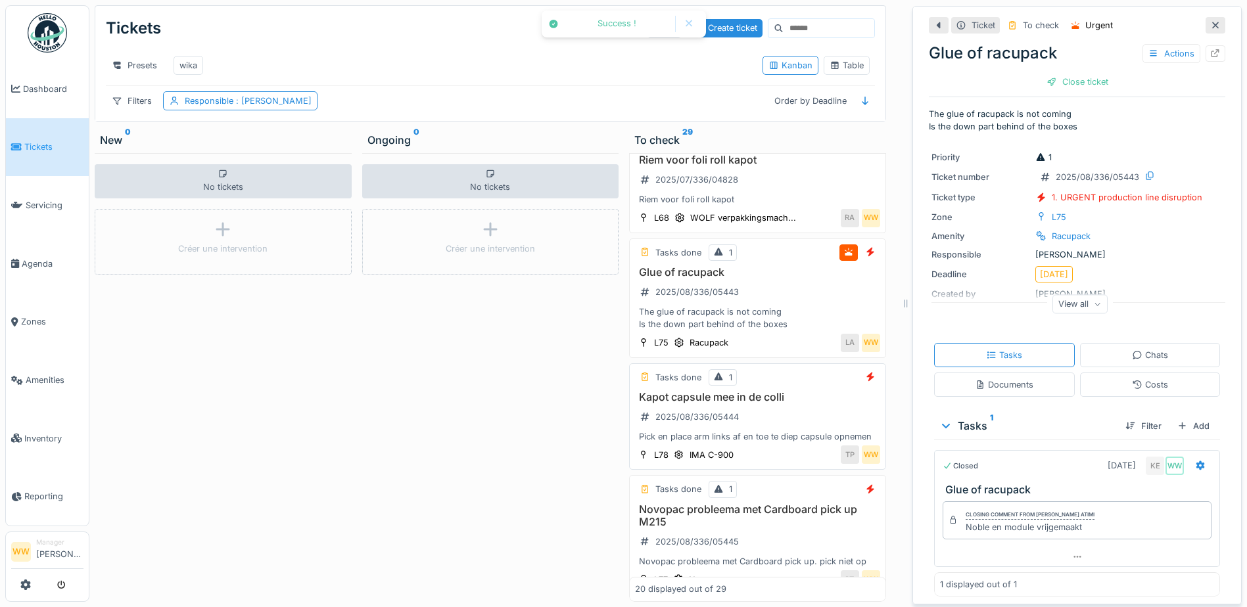
click at [790, 444] on div "Kapot capsule mee in de colli 2025/08/336/05444 Pick en place arm links af en t…" at bounding box center [757, 417] width 245 height 53
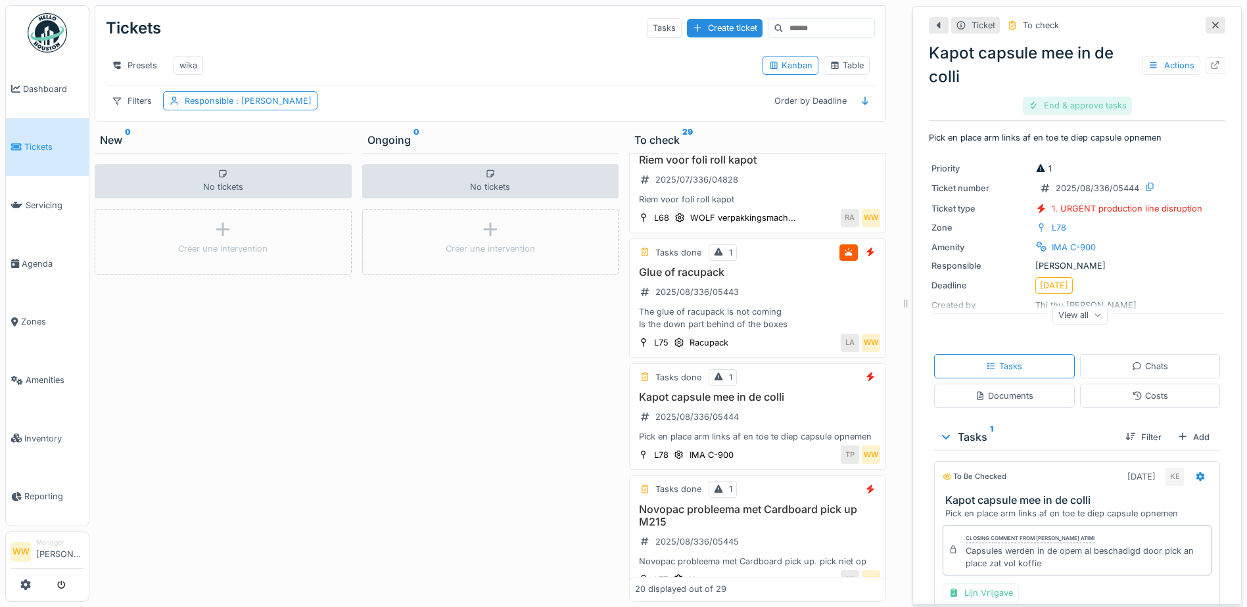
click at [1056, 109] on div "End & approve tasks" at bounding box center [1077, 106] width 109 height 18
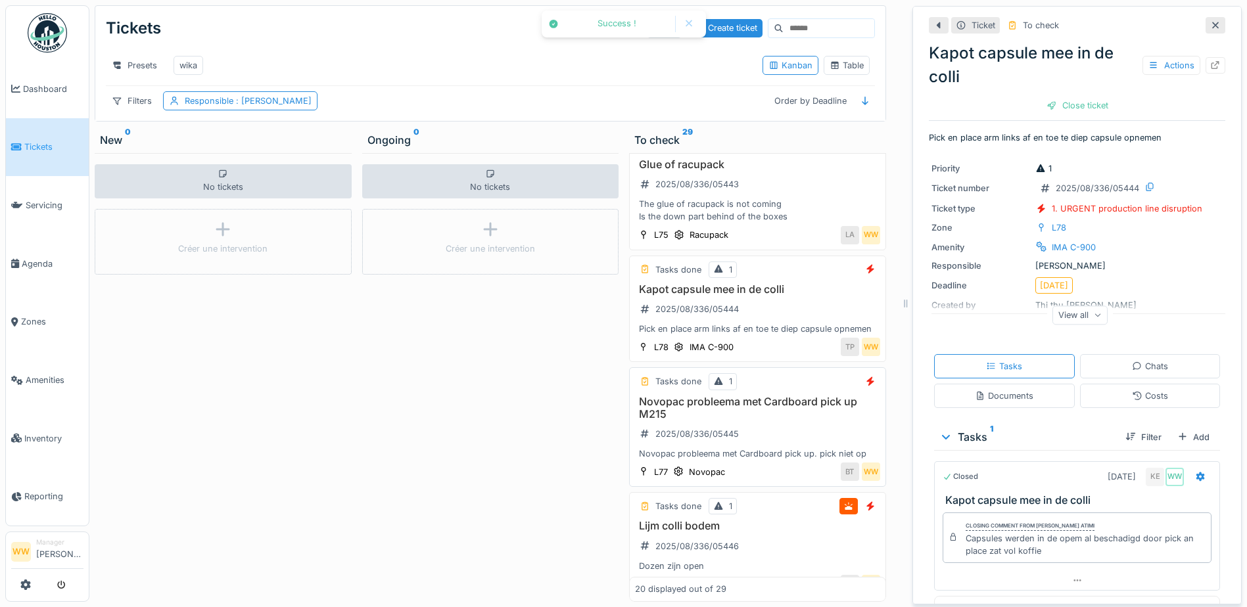
scroll to position [394, 0]
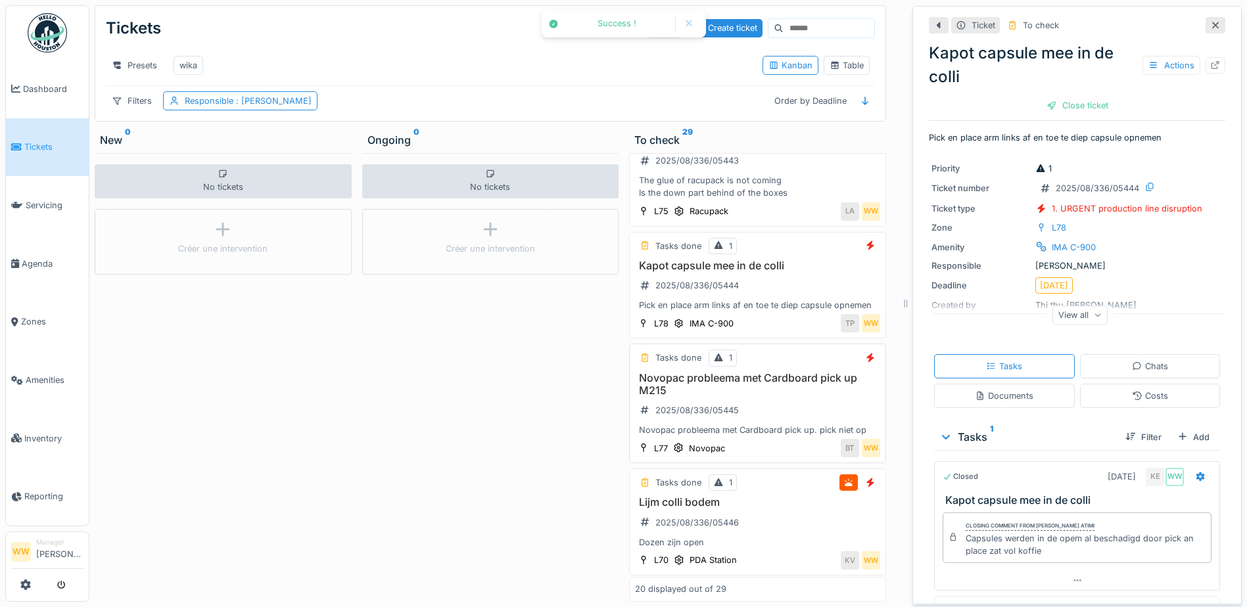
click at [780, 437] on div "Novopac probleema met Cardboard pick up M215 2025/08/336/05445 Novopac probleem…" at bounding box center [757, 404] width 245 height 65
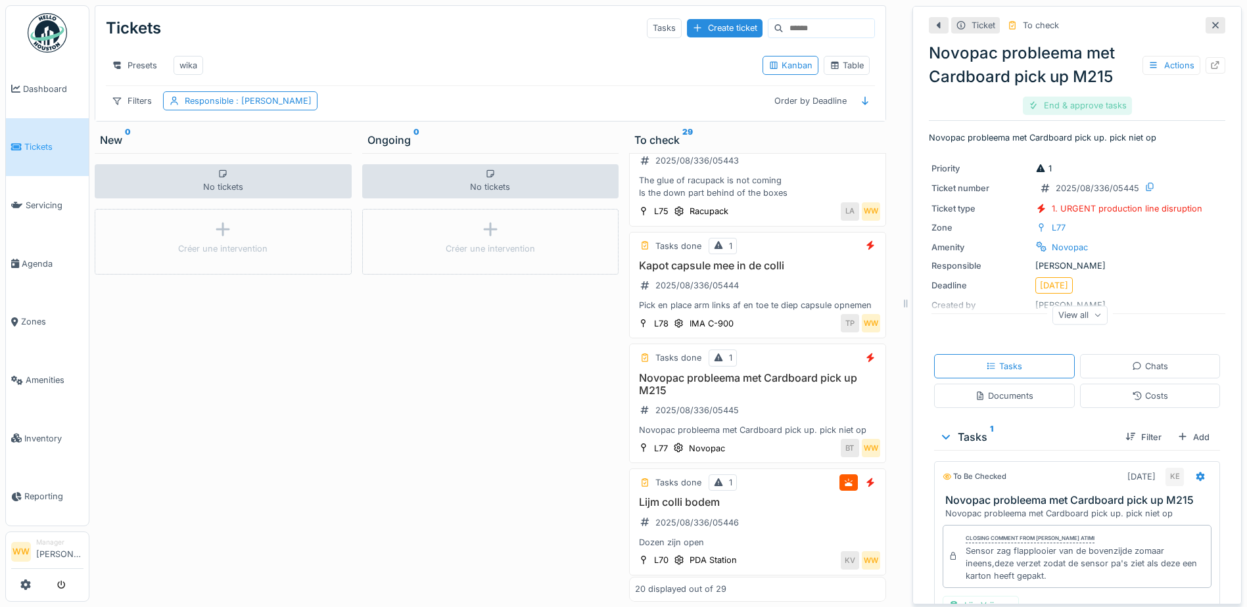
click at [1066, 98] on div "End & approve tasks" at bounding box center [1077, 106] width 109 height 18
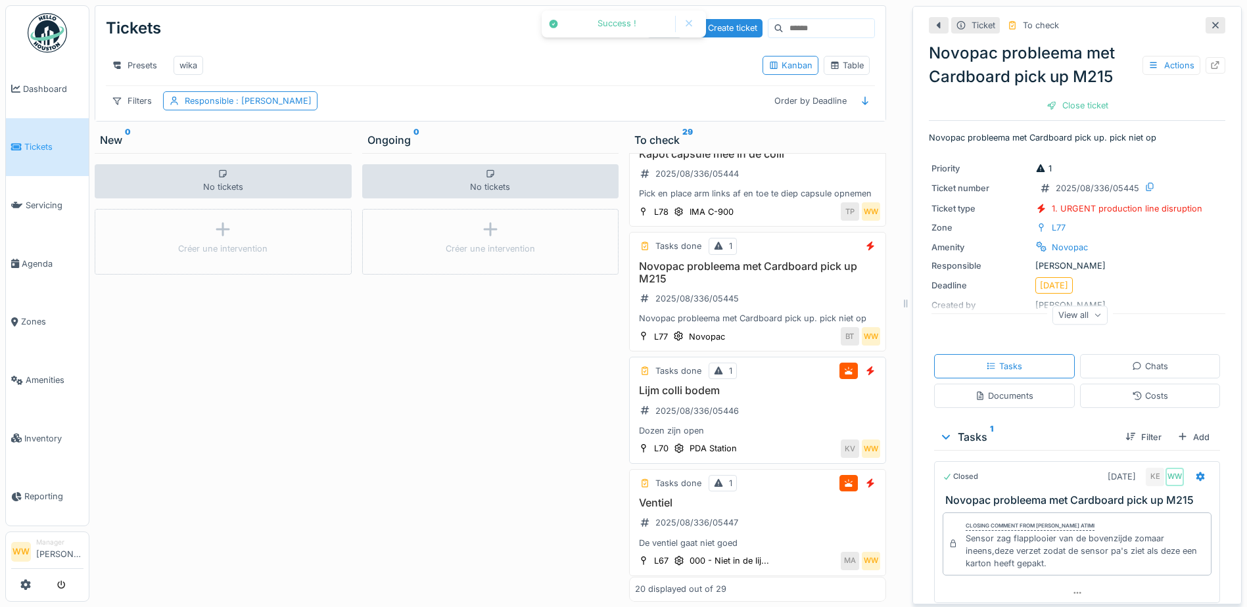
scroll to position [526, 0]
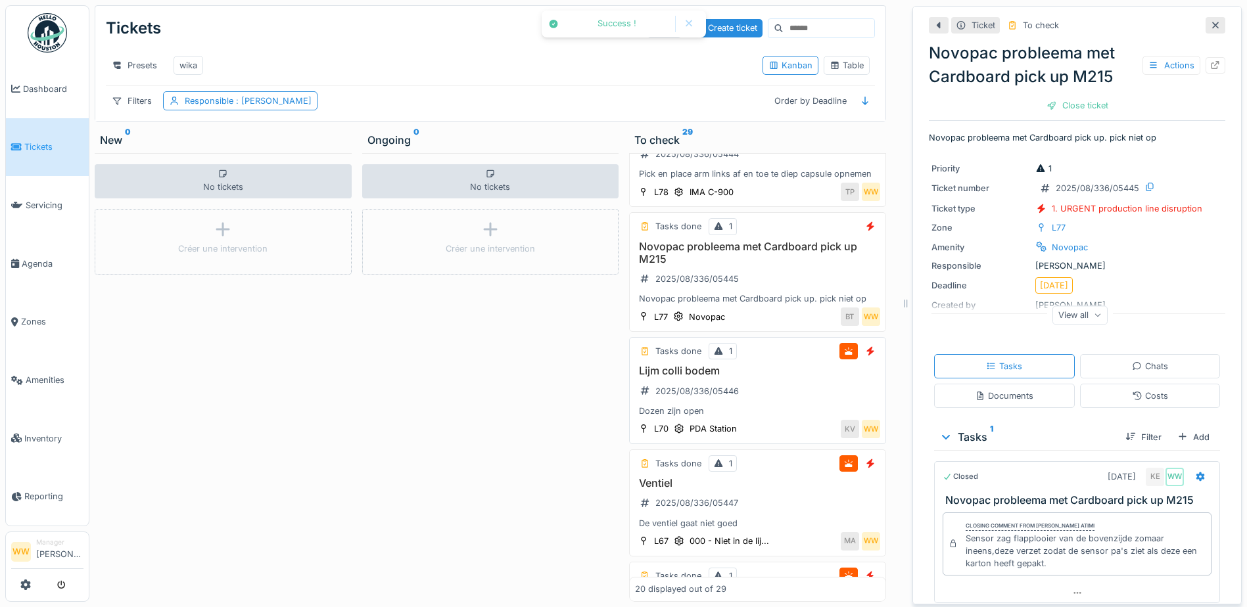
click at [761, 417] on div "Lijm colli bodem 2025/08/336/05446 Dozen zijn open" at bounding box center [757, 391] width 245 height 53
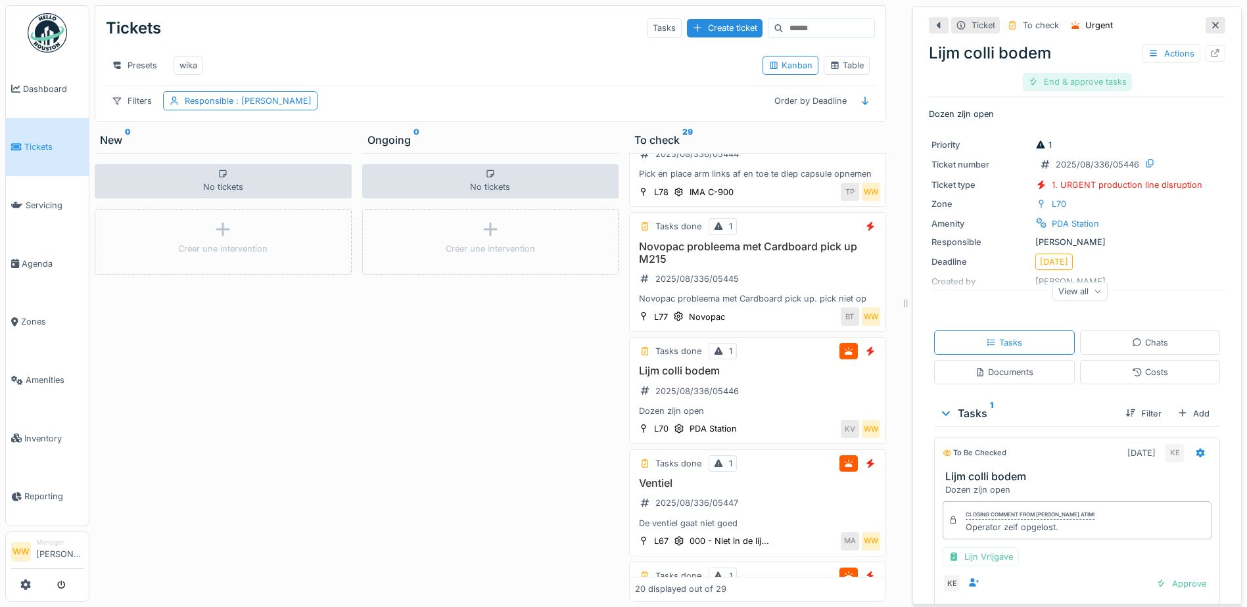
click at [1052, 83] on div "End & approve tasks" at bounding box center [1077, 82] width 109 height 18
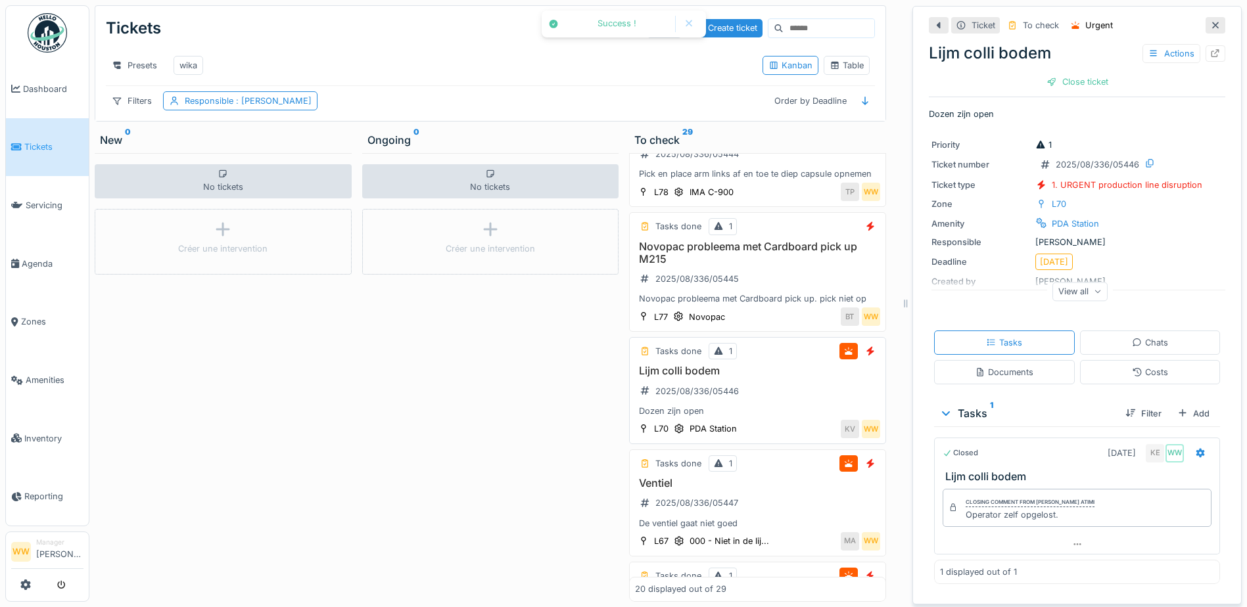
scroll to position [592, 0]
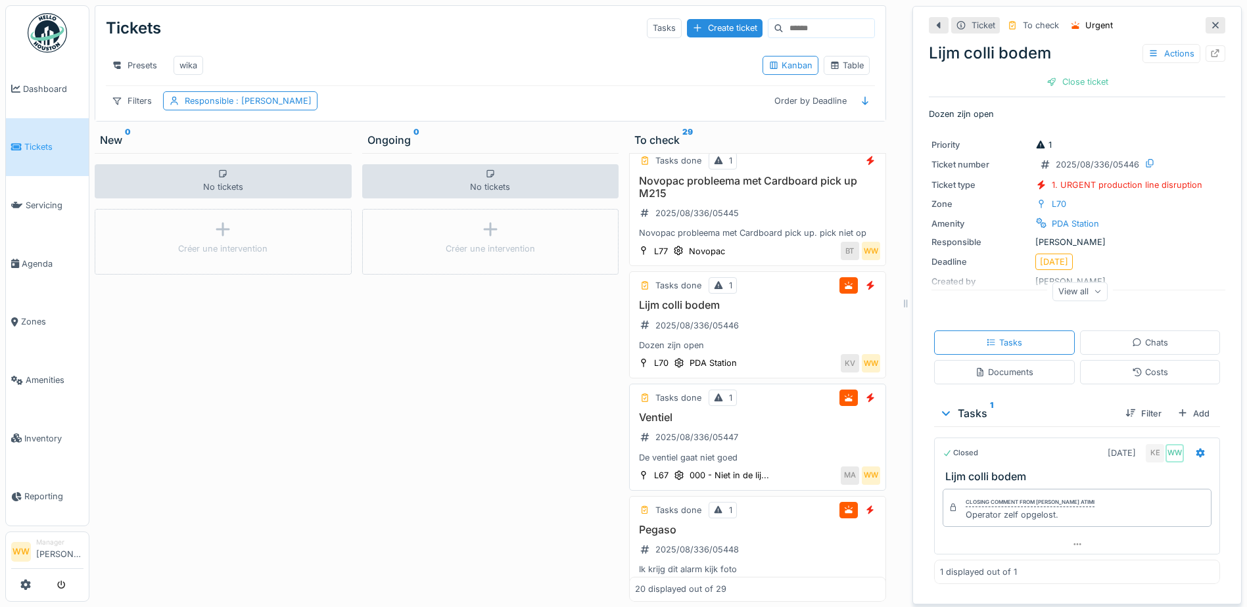
click at [774, 424] on h3 "Ventiel" at bounding box center [757, 418] width 245 height 12
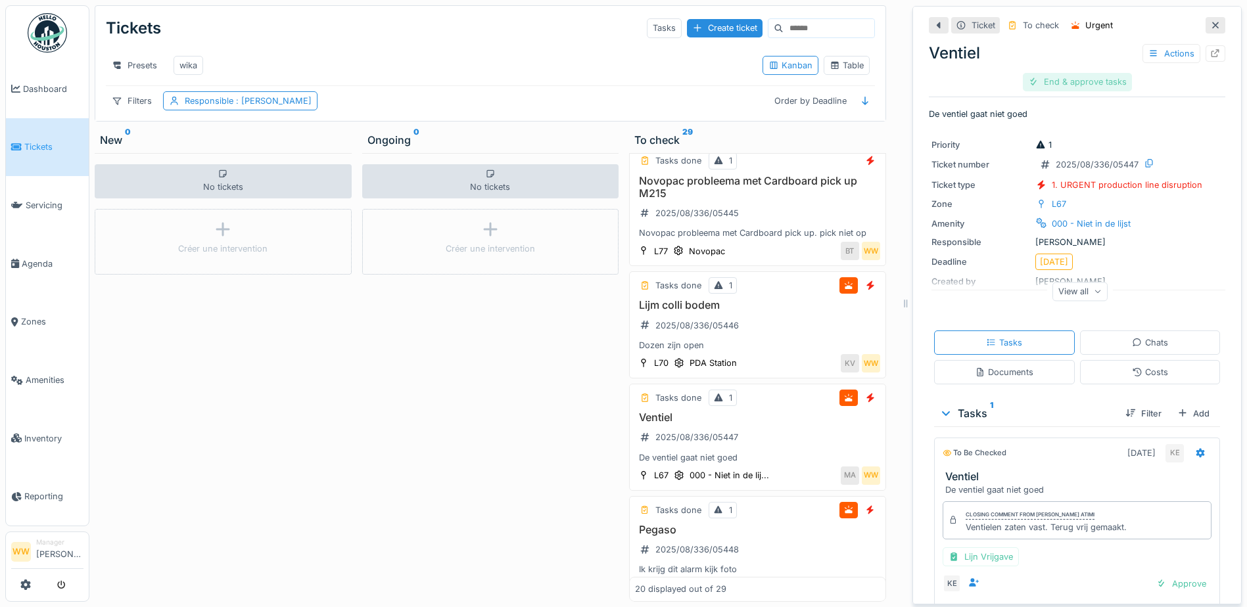
click at [1069, 85] on div "End & approve tasks" at bounding box center [1077, 82] width 109 height 18
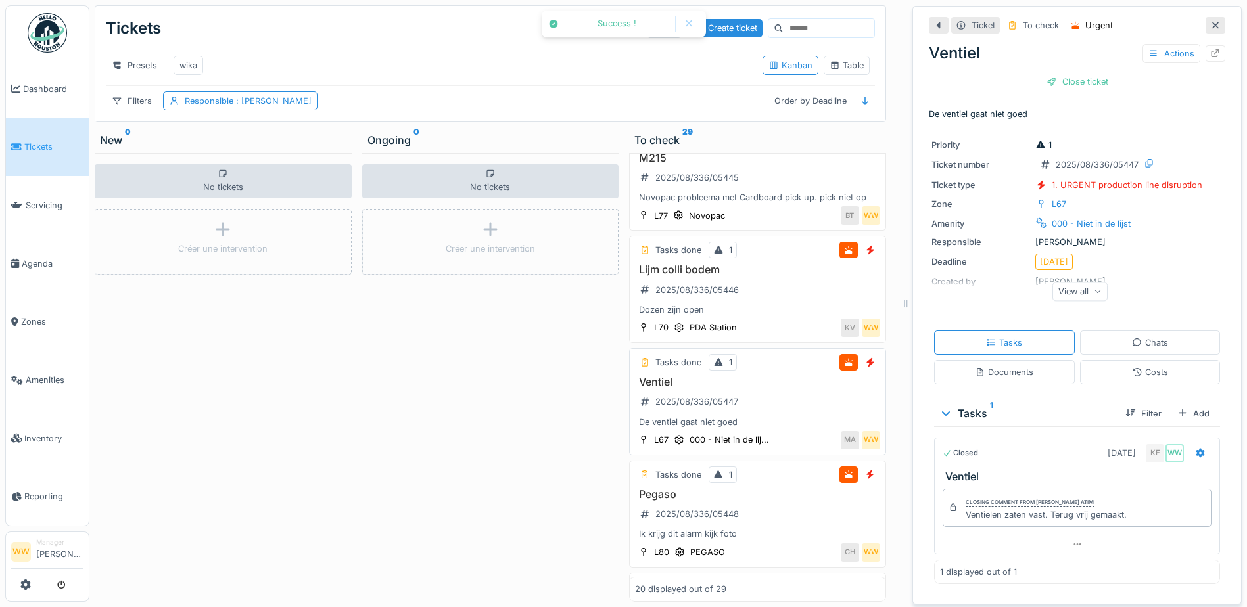
scroll to position [723, 0]
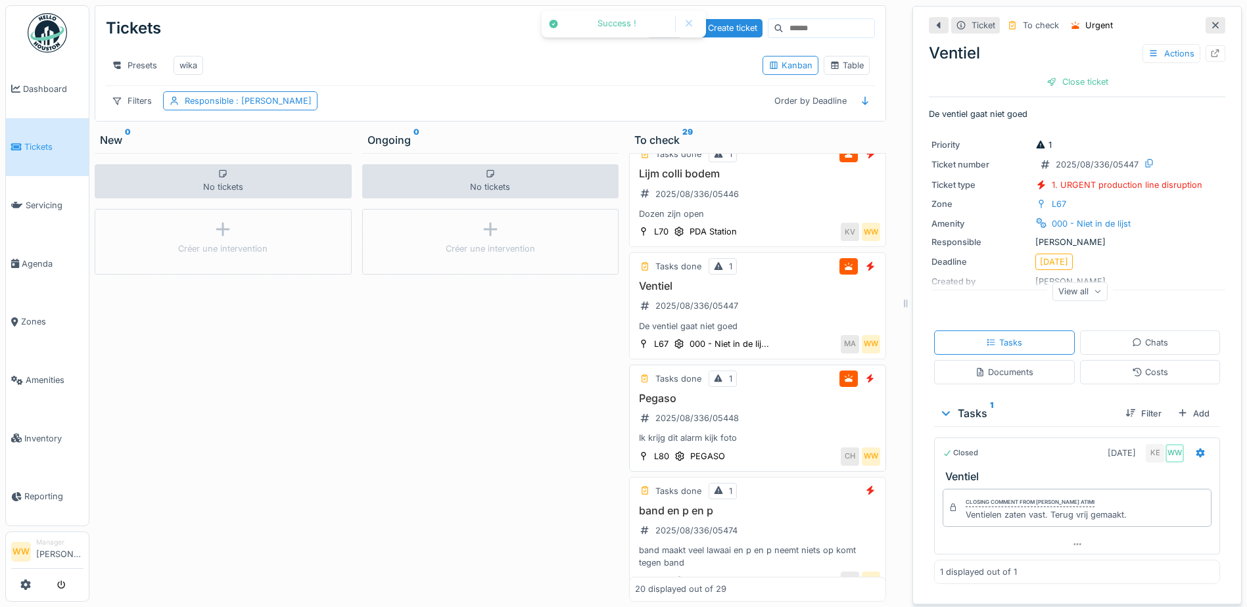
click at [770, 445] on div "Pegaso 2025/08/336/05448 Ik krijg dit alarm kijk foto" at bounding box center [757, 418] width 245 height 53
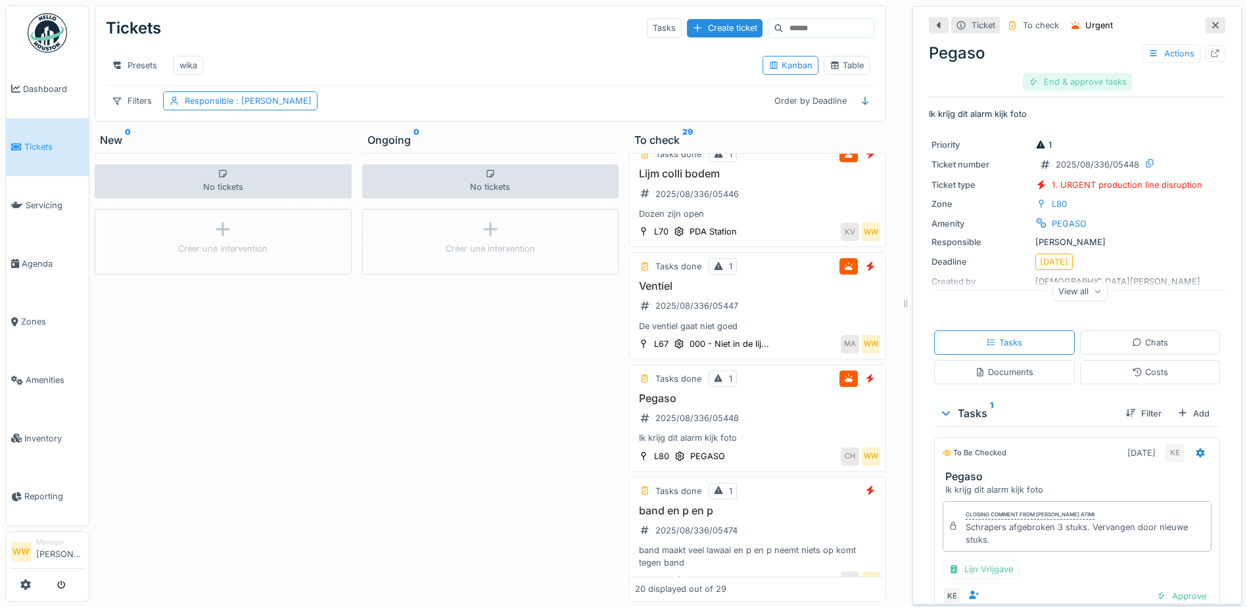
click at [1035, 82] on div "End & approve tasks" at bounding box center [1077, 82] width 109 height 18
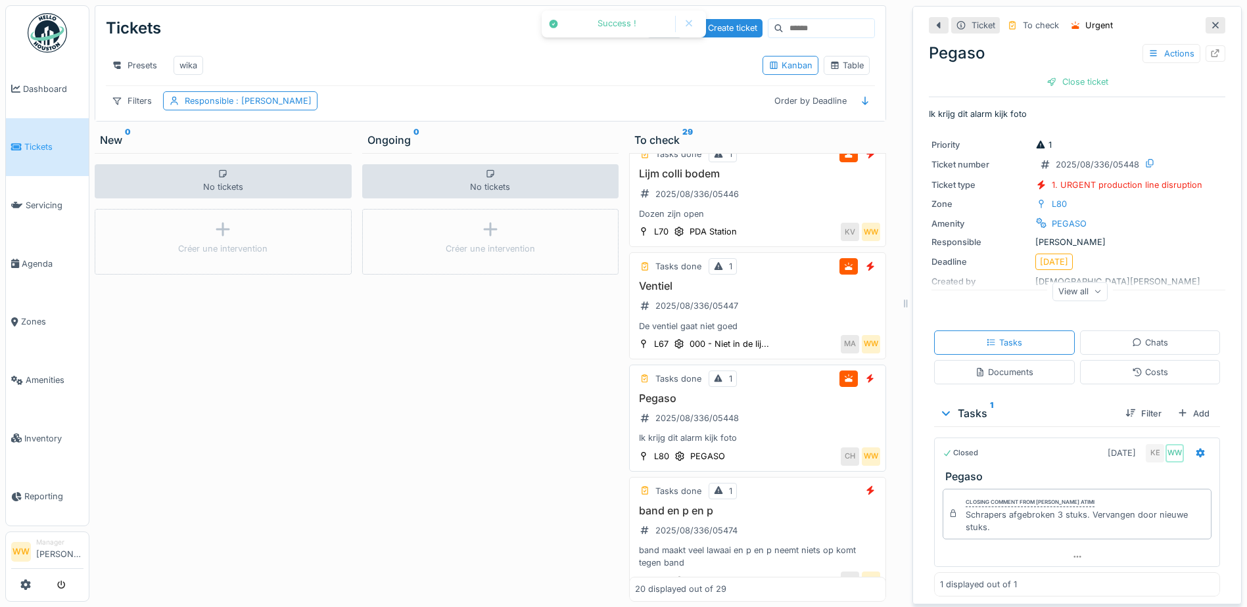
scroll to position [789, 0]
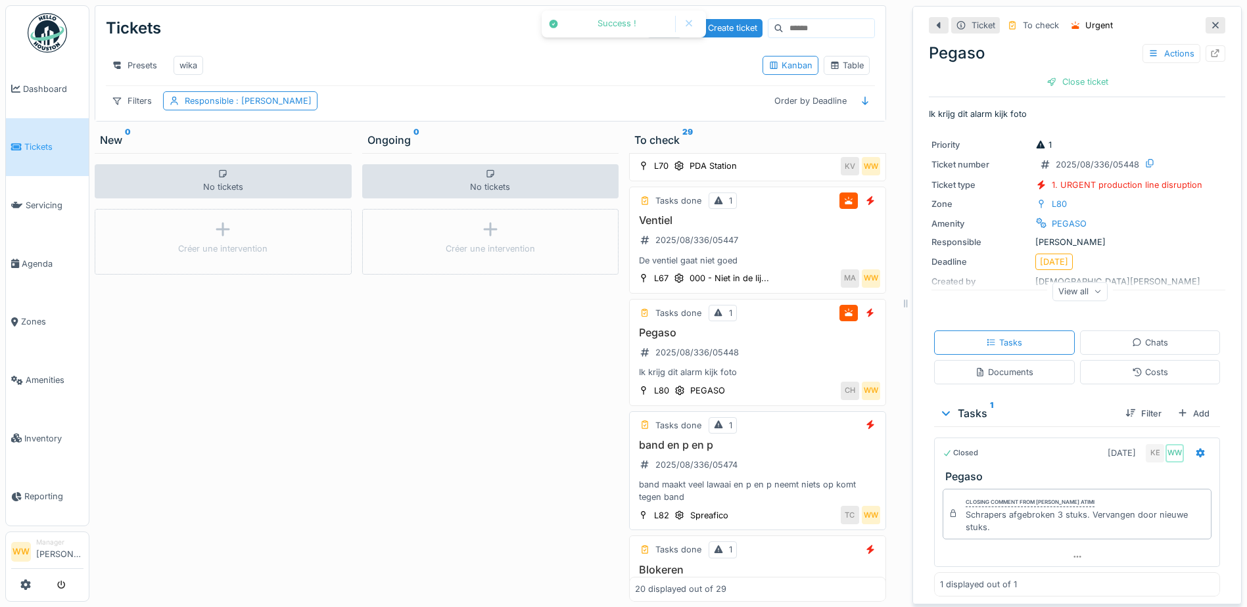
click at [776, 452] on h3 "band en p en p" at bounding box center [757, 445] width 245 height 12
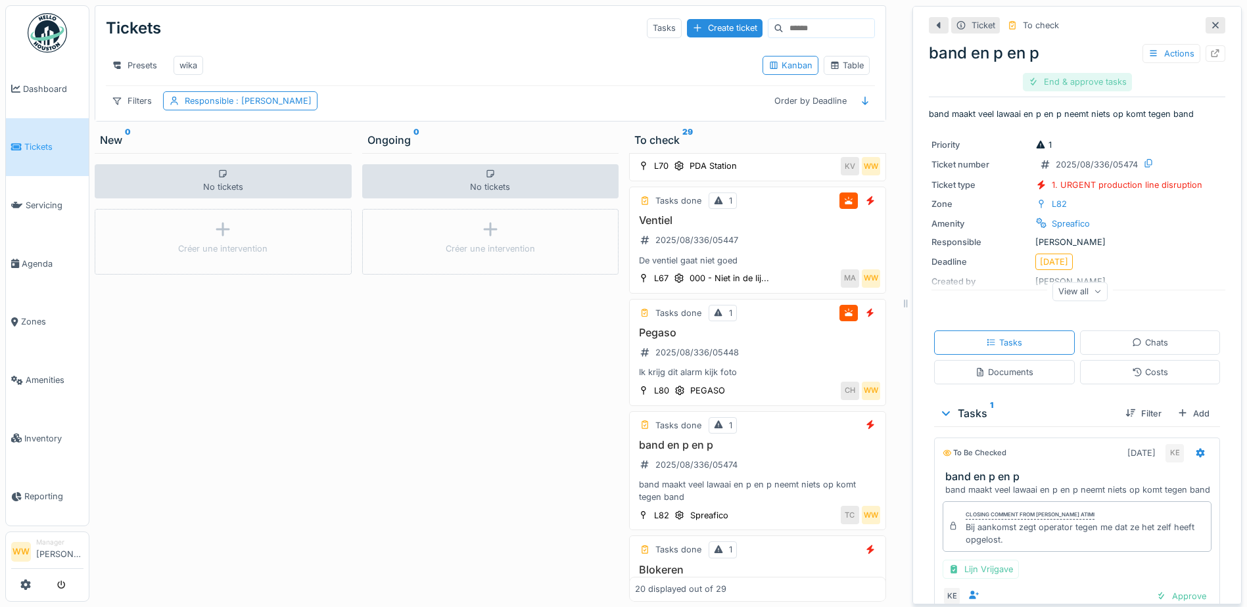
click at [1055, 83] on div "End & approve tasks" at bounding box center [1077, 82] width 109 height 18
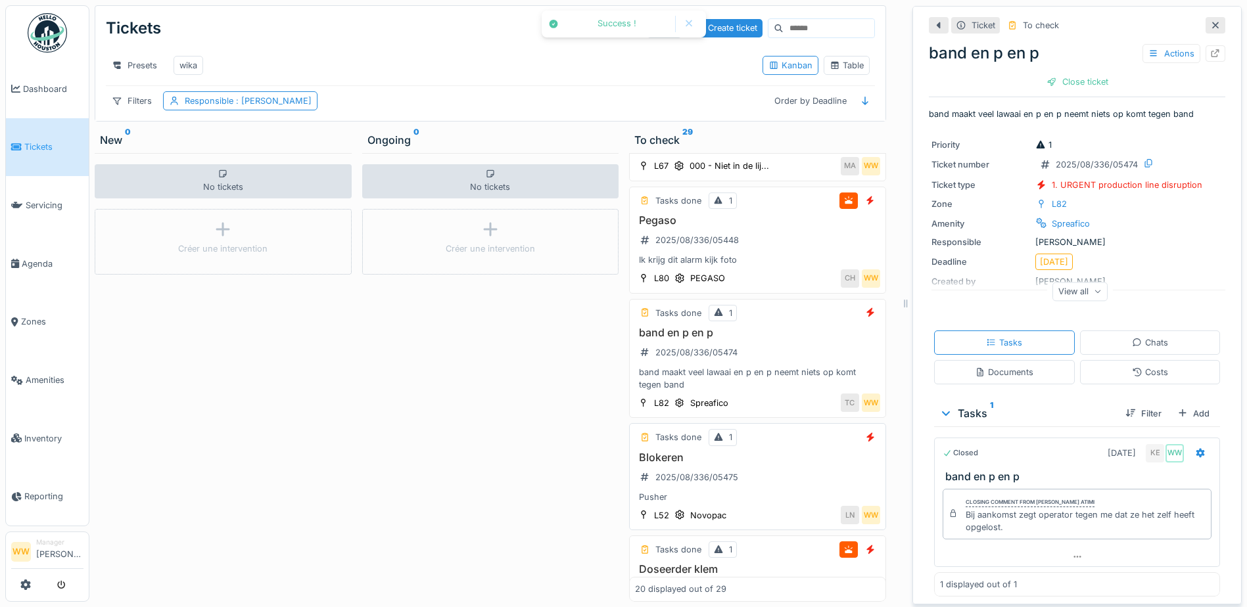
scroll to position [920, 0]
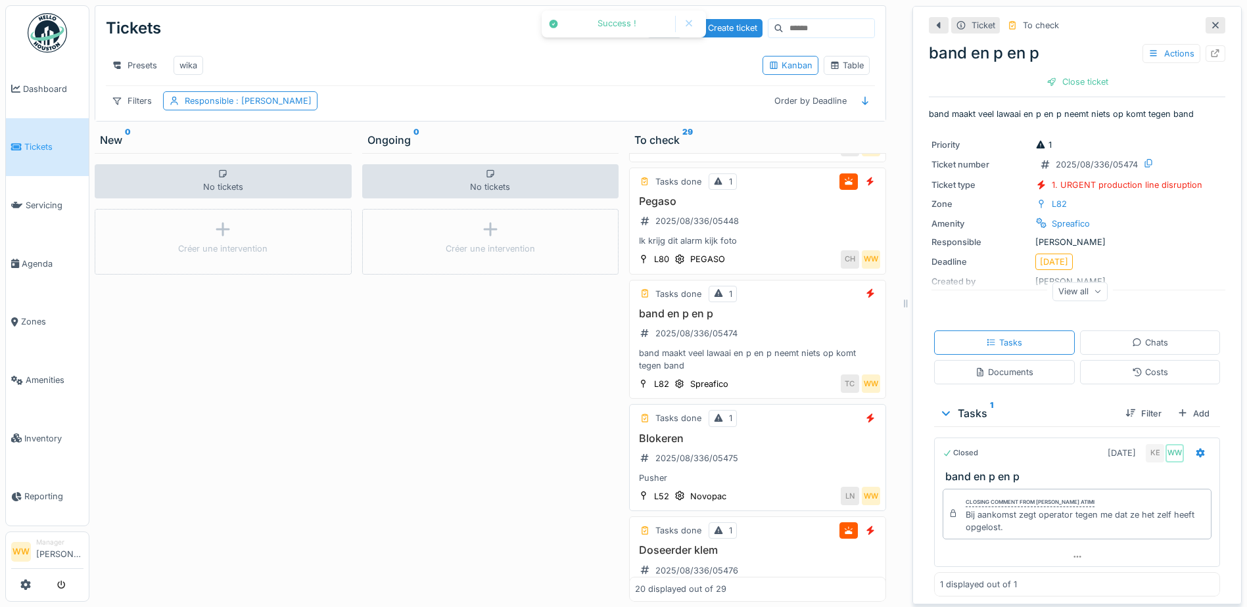
click at [782, 485] on div "Blokeren 2025/08/336/05475 Pusher" at bounding box center [757, 459] width 245 height 53
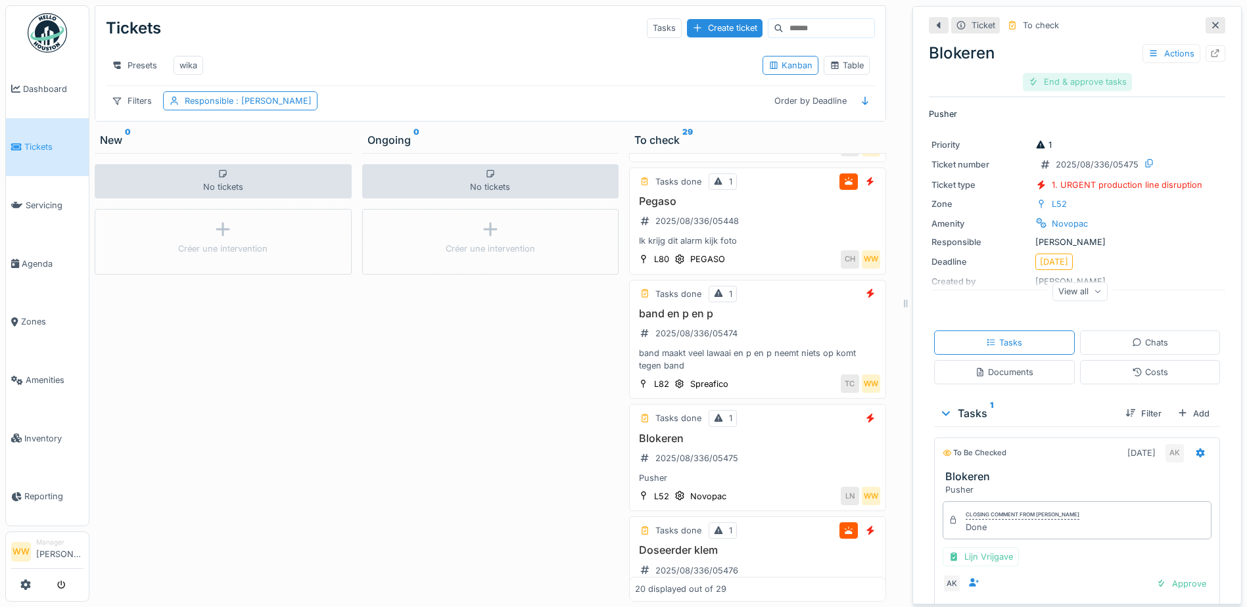
click at [1068, 80] on div "End & approve tasks" at bounding box center [1077, 82] width 109 height 18
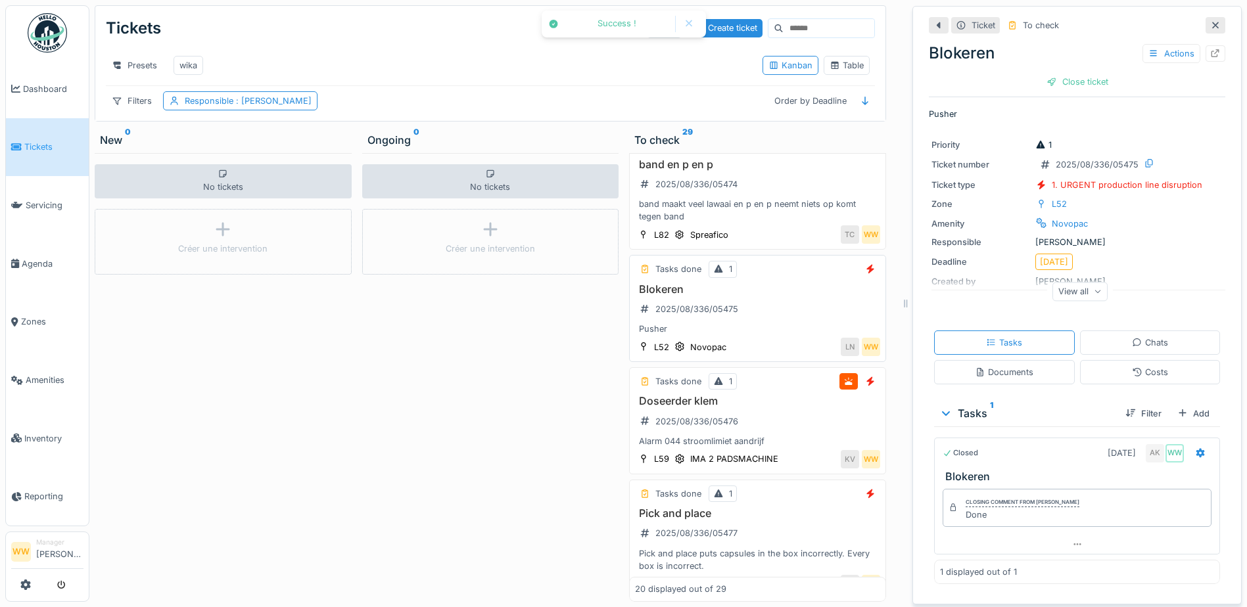
scroll to position [1118, 0]
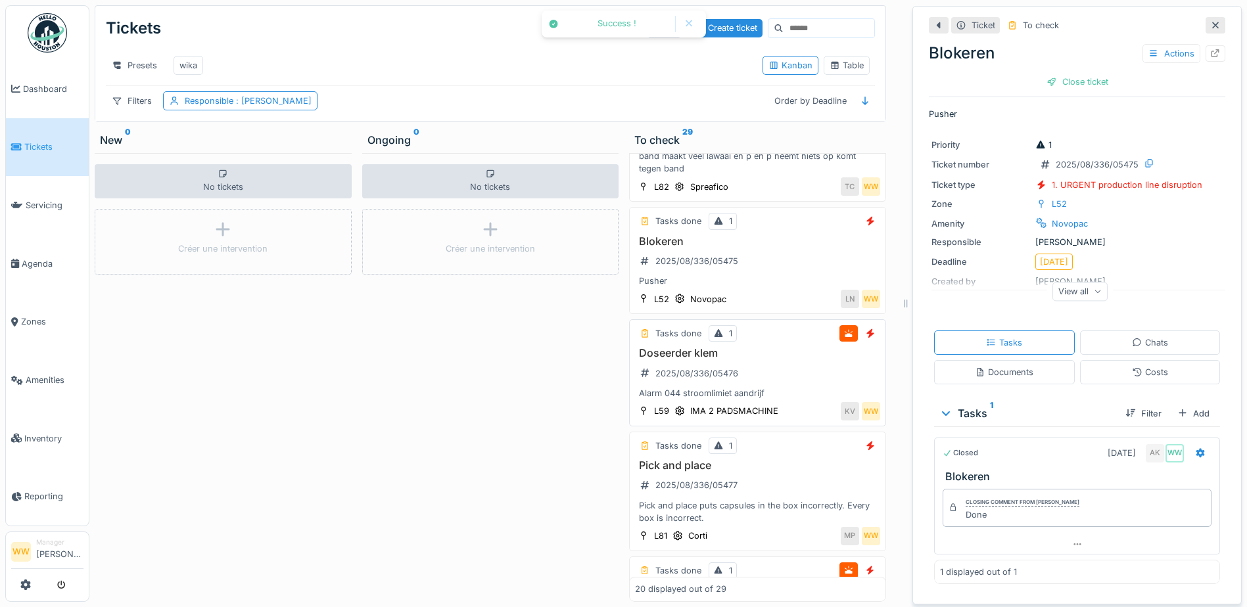
click at [805, 360] on h3 "Doseerder klem" at bounding box center [757, 353] width 245 height 12
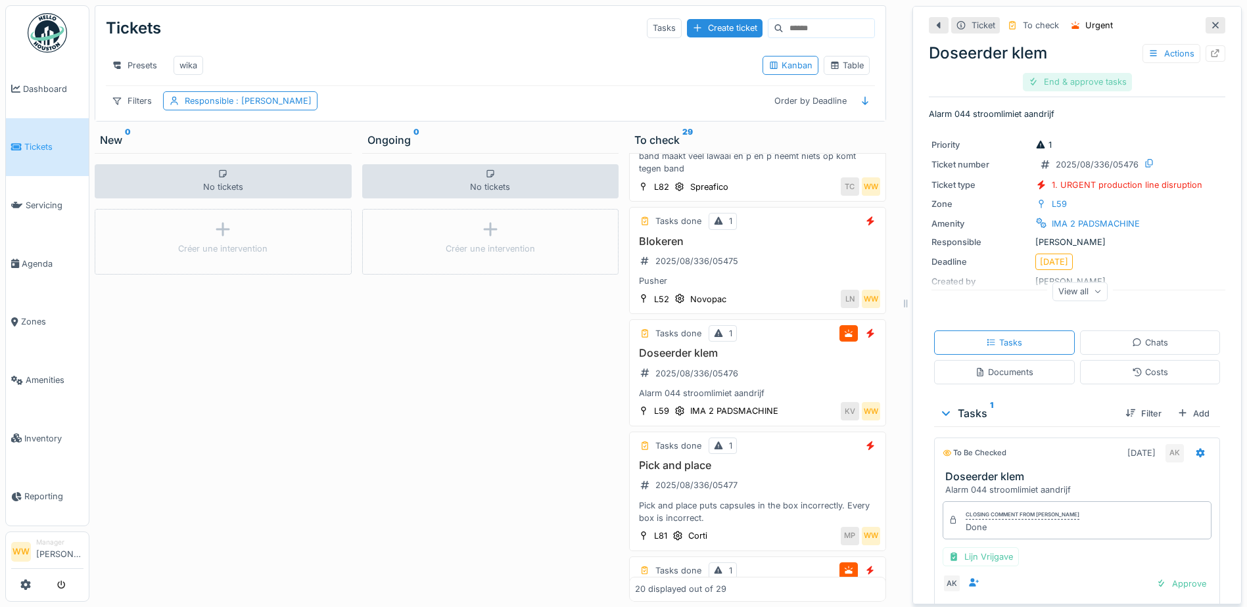
click at [1062, 83] on div "End & approve tasks" at bounding box center [1077, 82] width 109 height 18
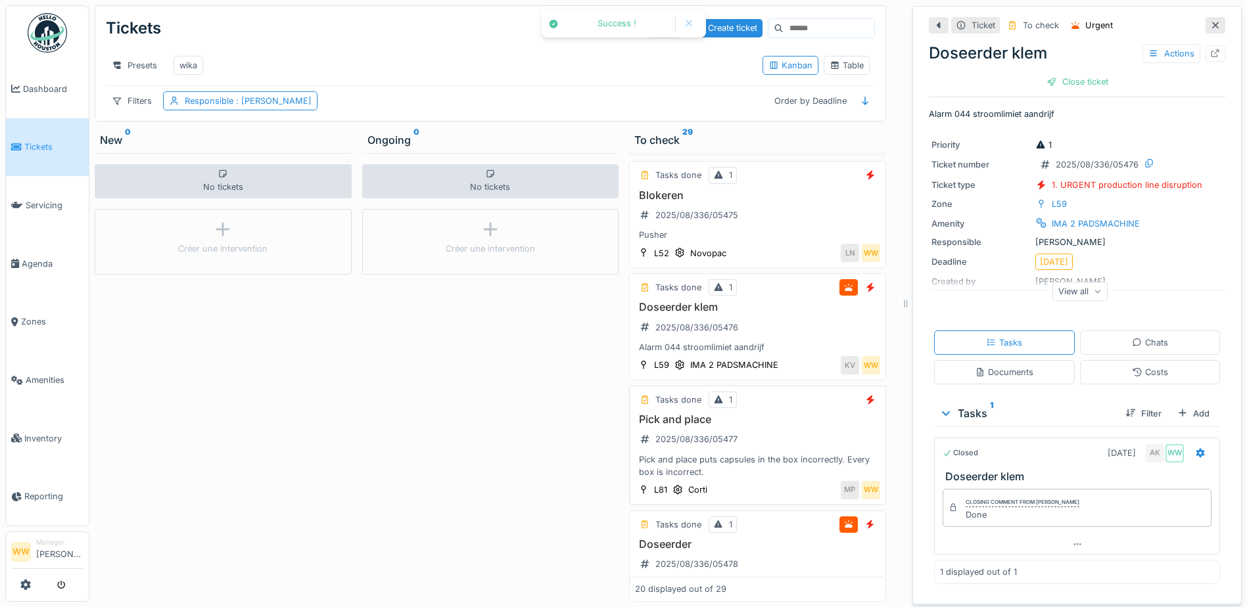
scroll to position [1183, 0]
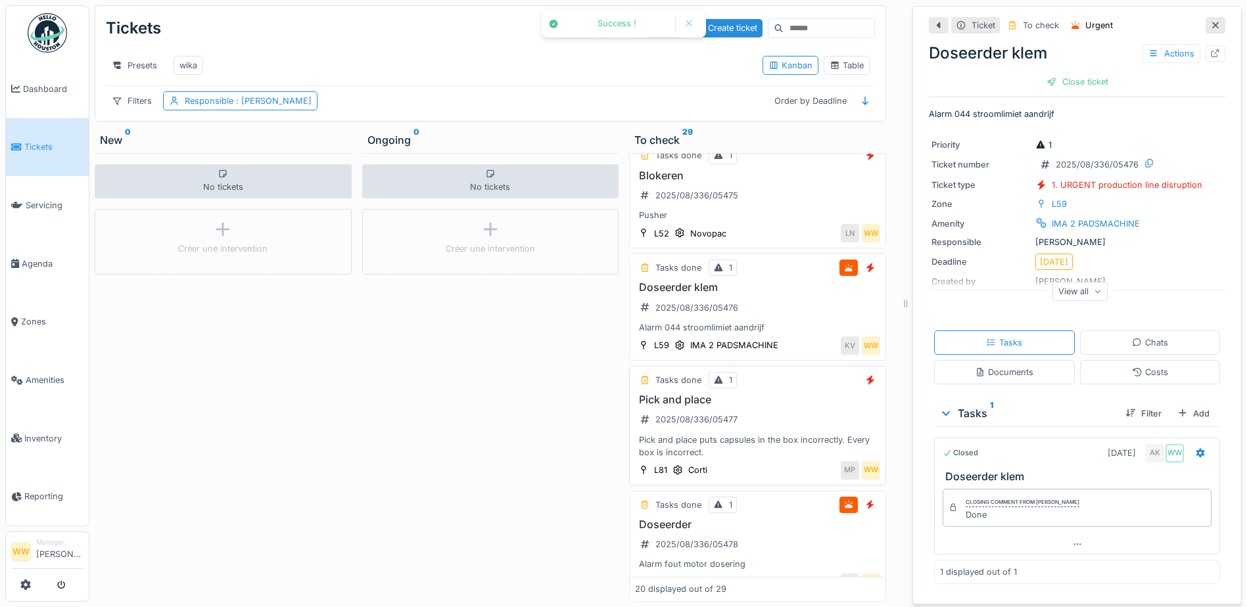
click at [788, 406] on h3 "Pick and place" at bounding box center [757, 400] width 245 height 12
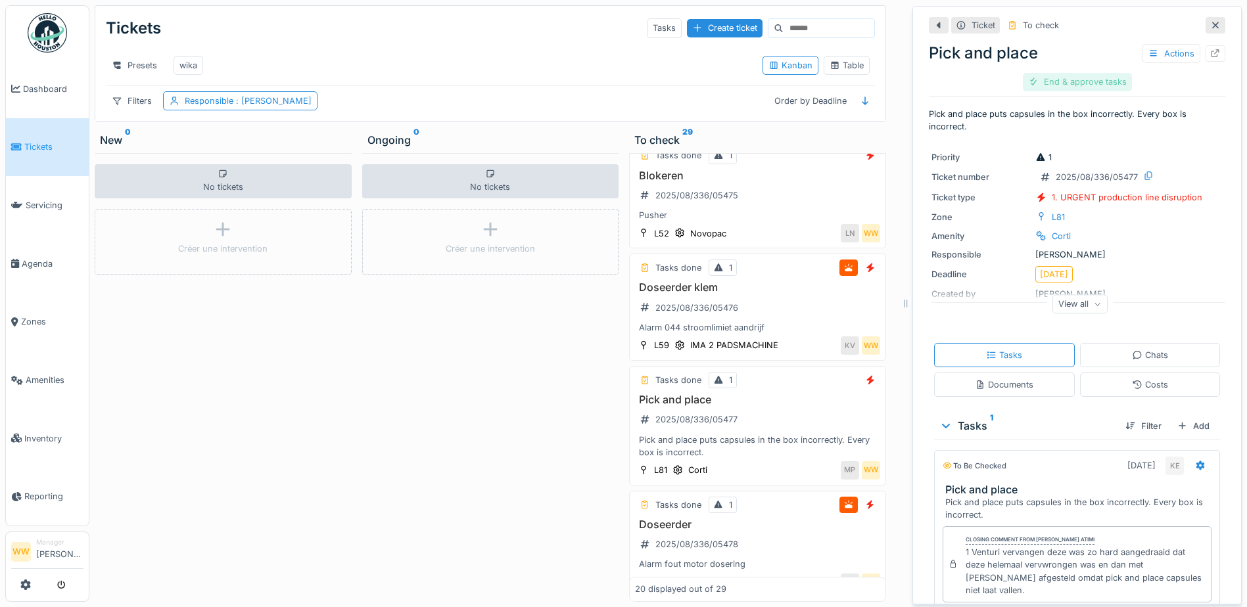
click at [1064, 80] on div "End & approve tasks" at bounding box center [1077, 82] width 109 height 18
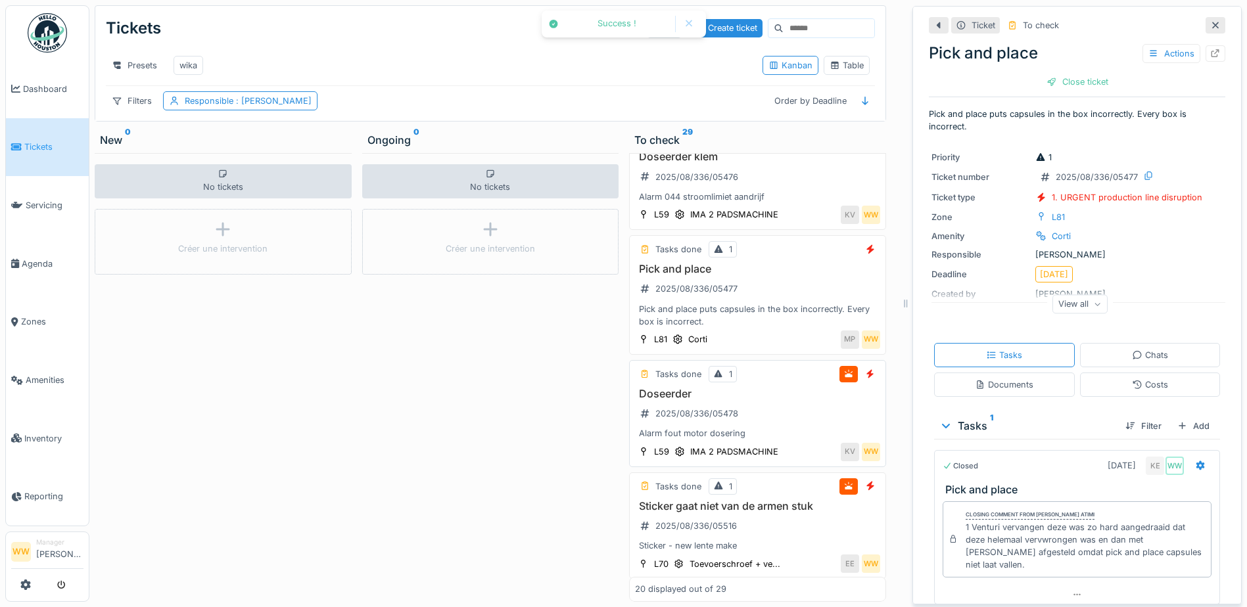
scroll to position [1315, 0]
click at [782, 440] on div "Doseerder 2025/08/336/05478 Alarm fout motor dosering" at bounding box center [757, 413] width 245 height 53
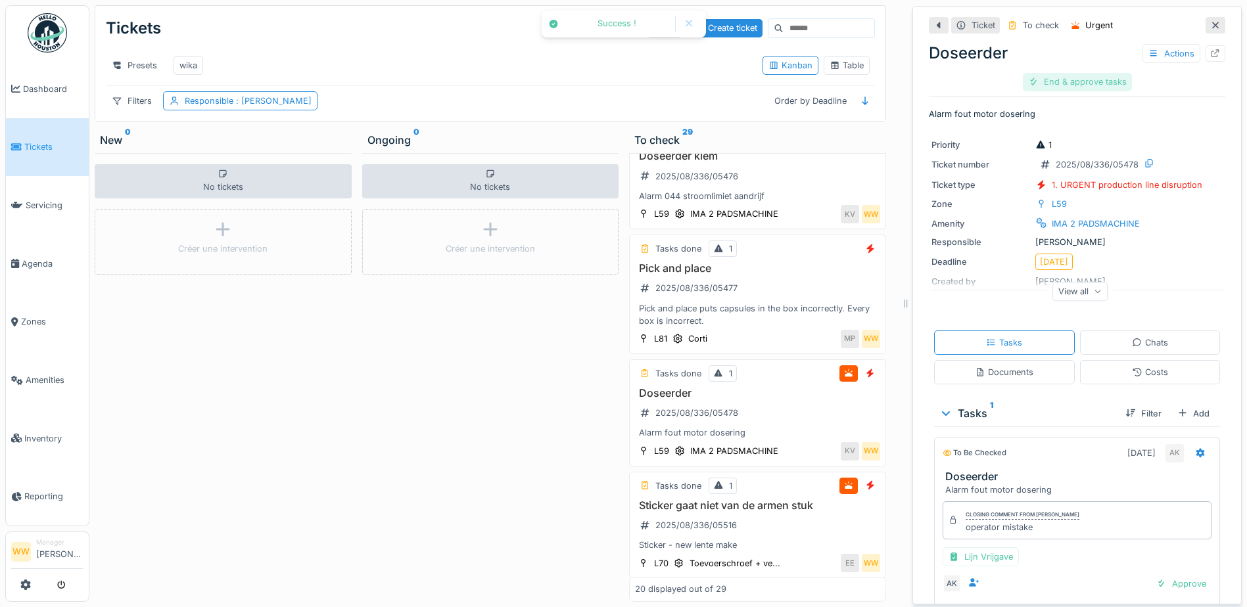
click at [1065, 77] on div "End & approve tasks" at bounding box center [1077, 82] width 109 height 18
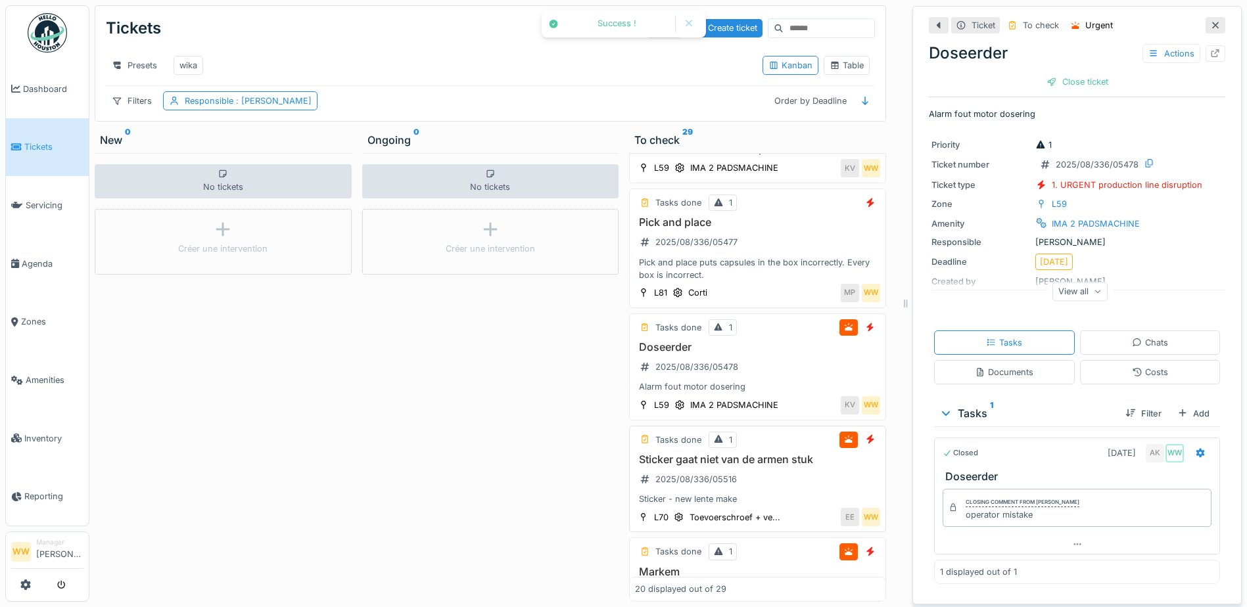
scroll to position [1380, 0]
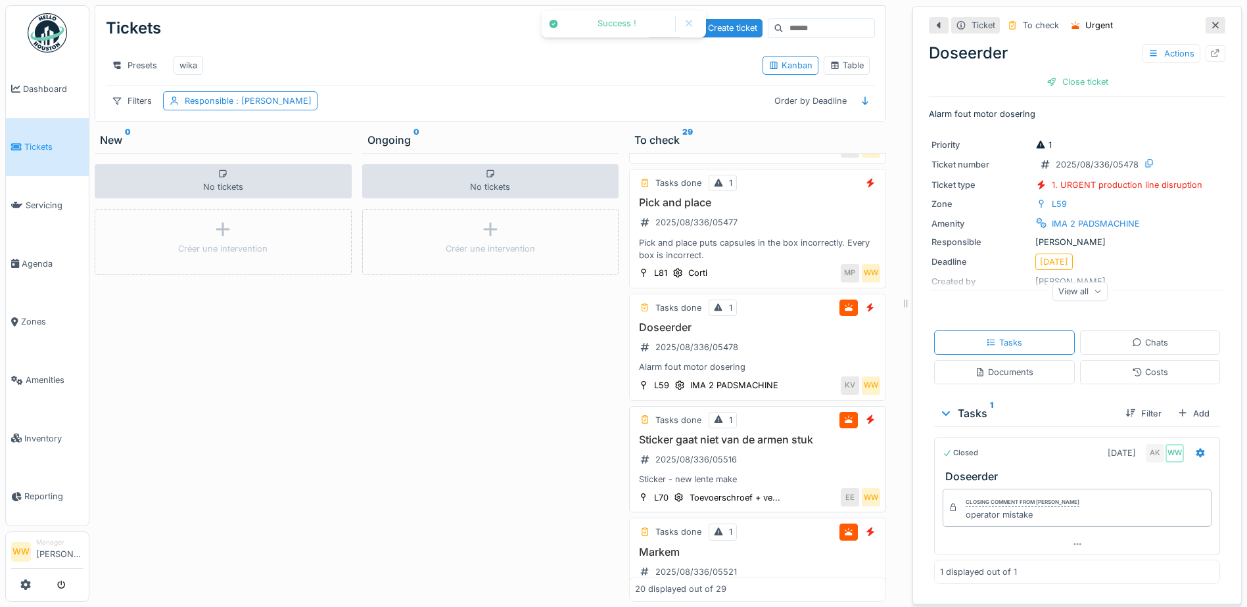
click at [803, 486] on div "Sticker gaat niet van de armen stuk 2025/08/336/05516 Sticker - new lente make" at bounding box center [757, 460] width 245 height 53
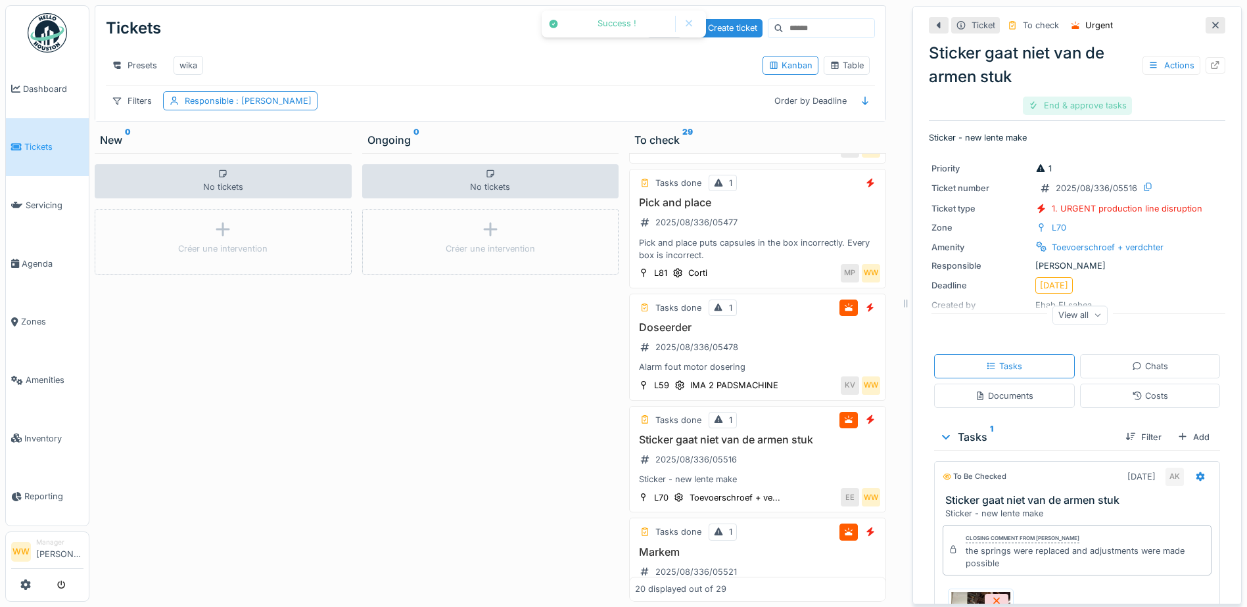
drag, startPoint x: 1060, startPoint y: 105, endPoint x: 1058, endPoint y: 112, distance: 8.0
click at [1060, 105] on div "End & approve tasks" at bounding box center [1077, 106] width 109 height 18
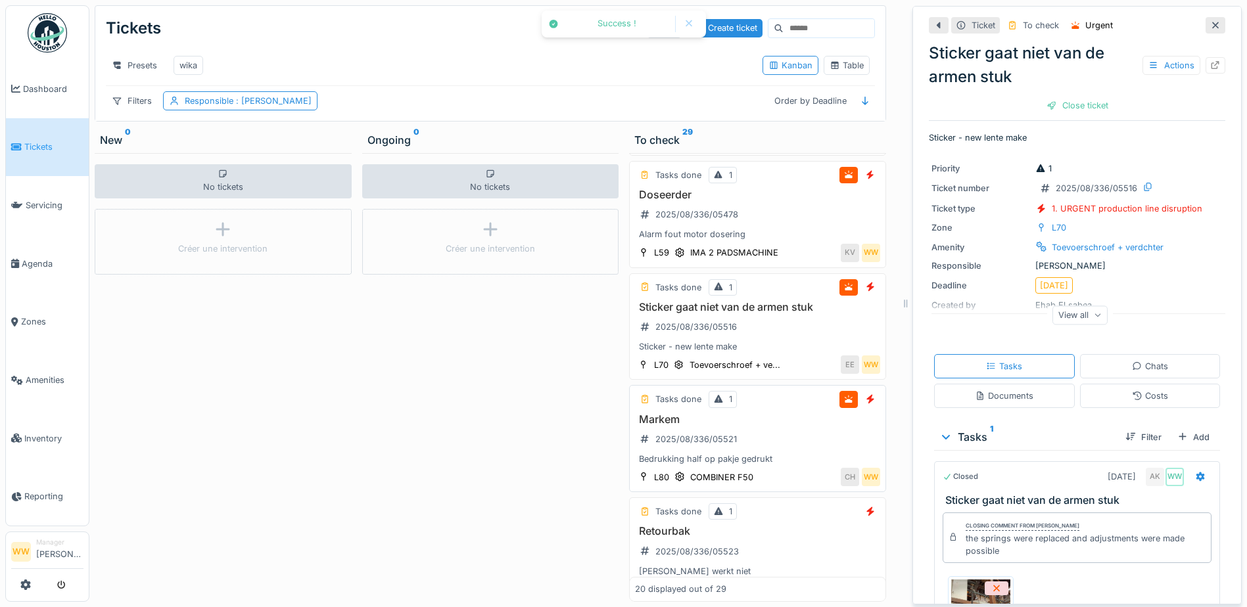
scroll to position [1578, 0]
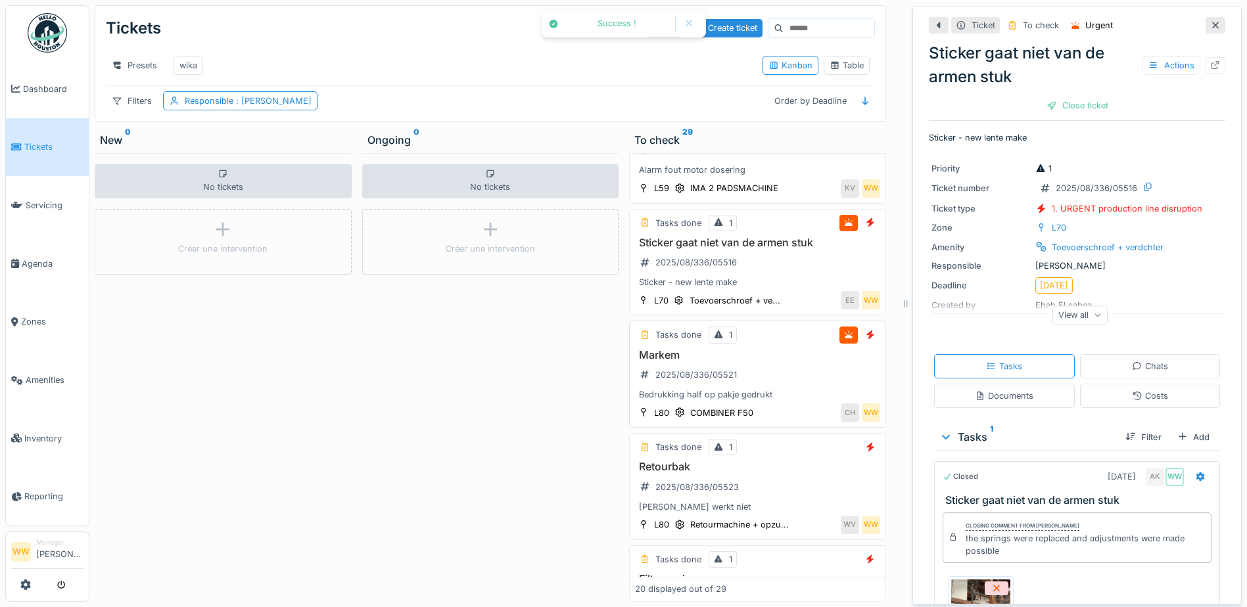
click at [784, 402] on div "Markem 2025/08/336/05521 Bedrukking half op pakje gedrukt" at bounding box center [757, 375] width 245 height 53
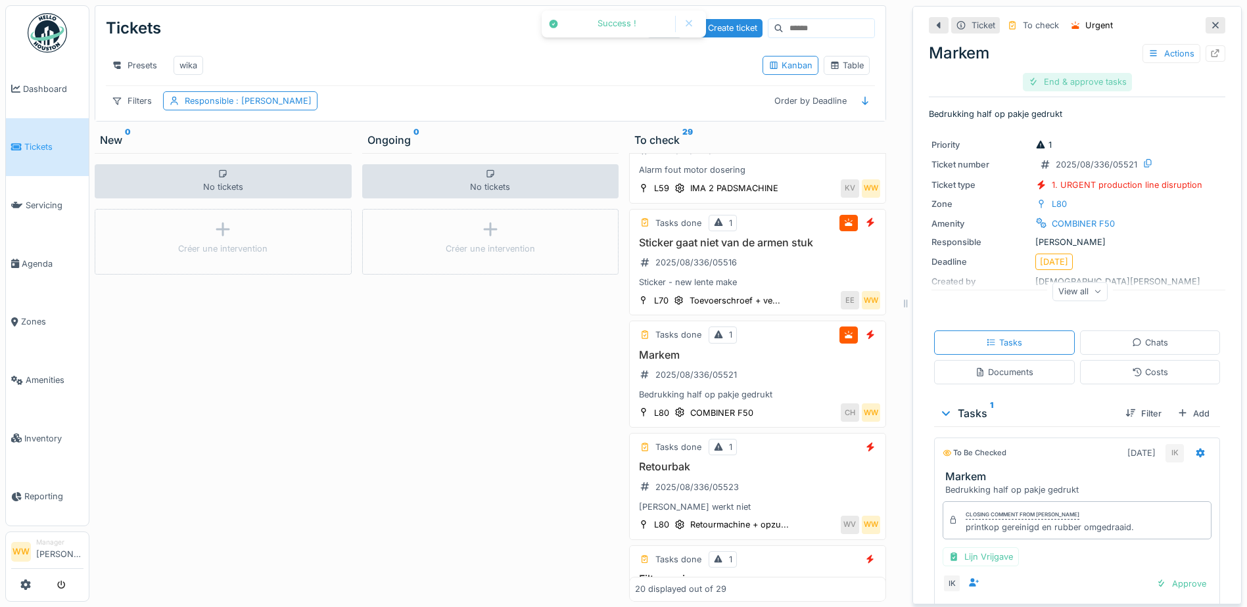
click at [1068, 77] on div "End & approve tasks" at bounding box center [1077, 82] width 109 height 18
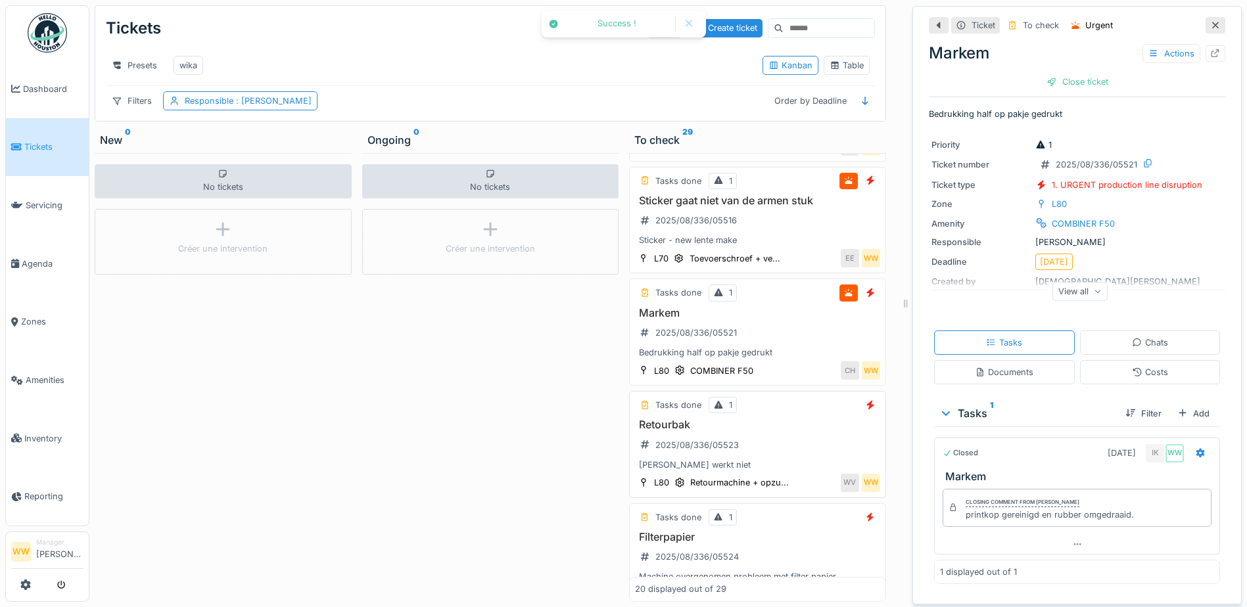
scroll to position [1643, 0]
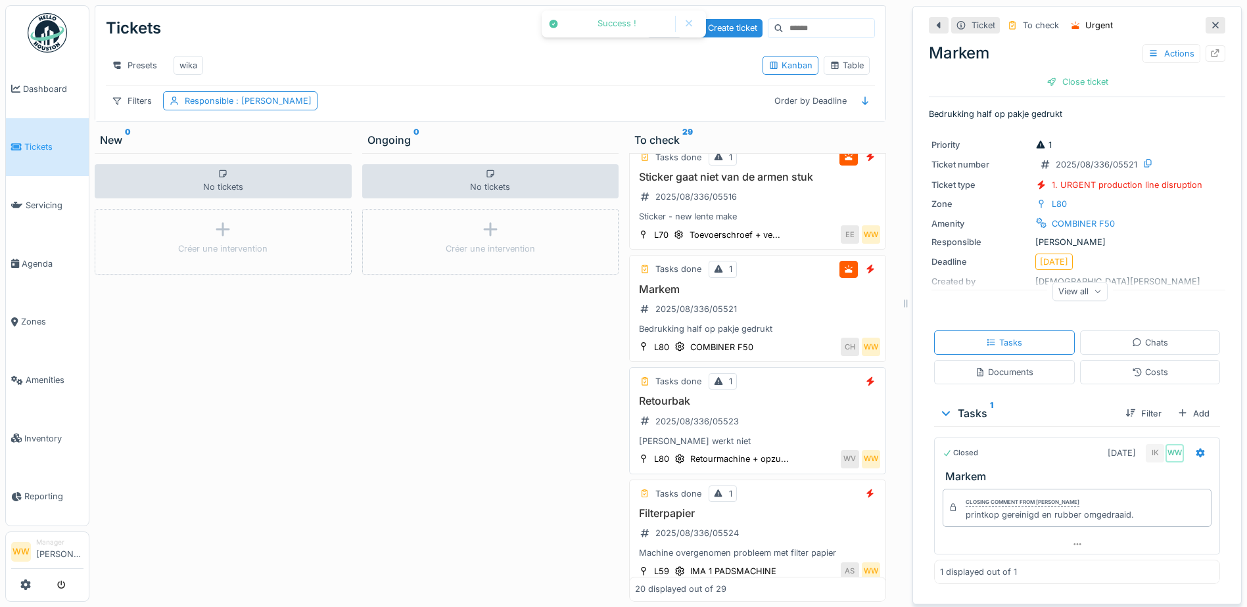
click at [784, 448] on div "Retourbak 2025/08/336/05523 Riem werkt niet" at bounding box center [757, 421] width 245 height 53
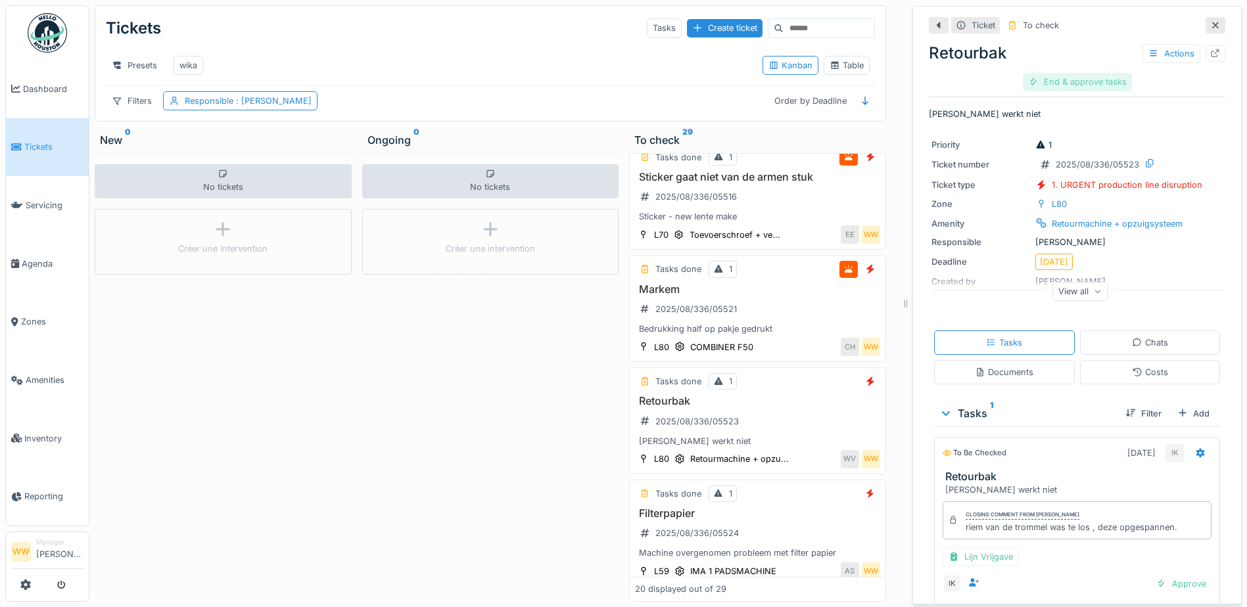
click at [1087, 82] on div "End & approve tasks" at bounding box center [1077, 82] width 109 height 18
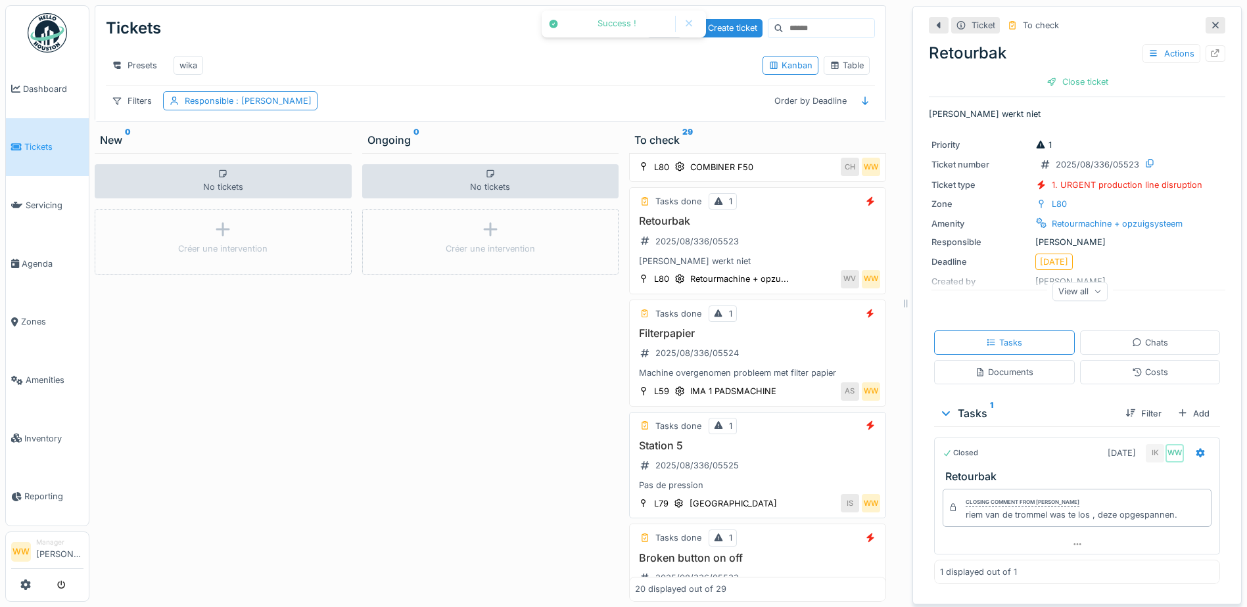
scroll to position [1841, 0]
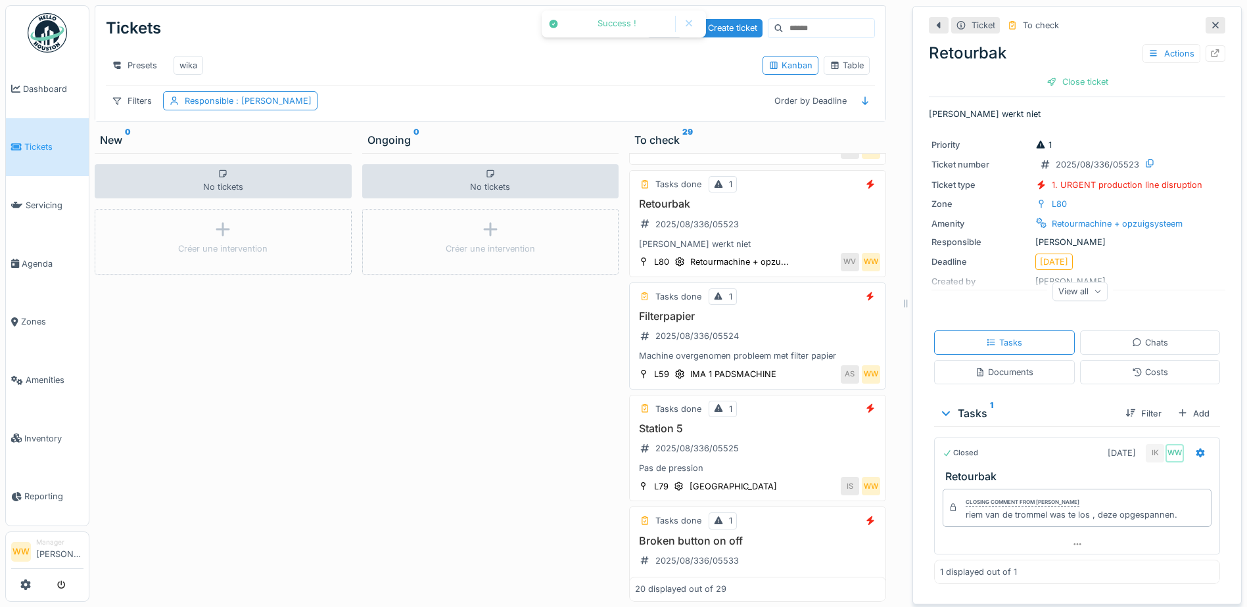
click at [805, 323] on h3 "Filterpapier" at bounding box center [757, 316] width 245 height 12
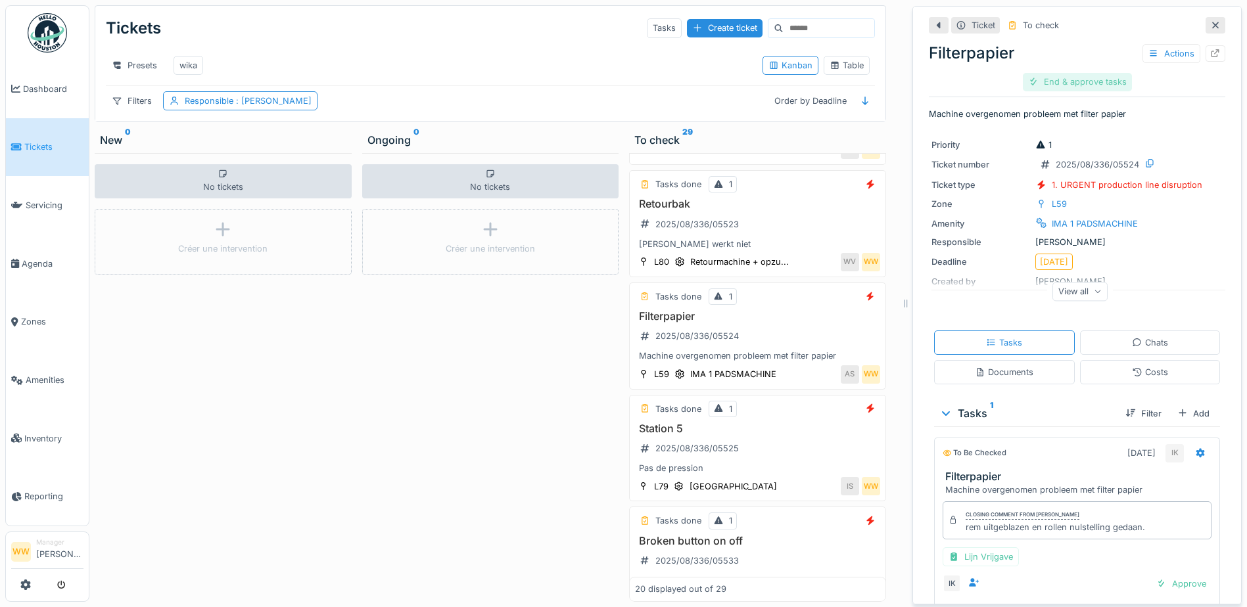
click at [1071, 78] on div "End & approve tasks" at bounding box center [1077, 82] width 109 height 18
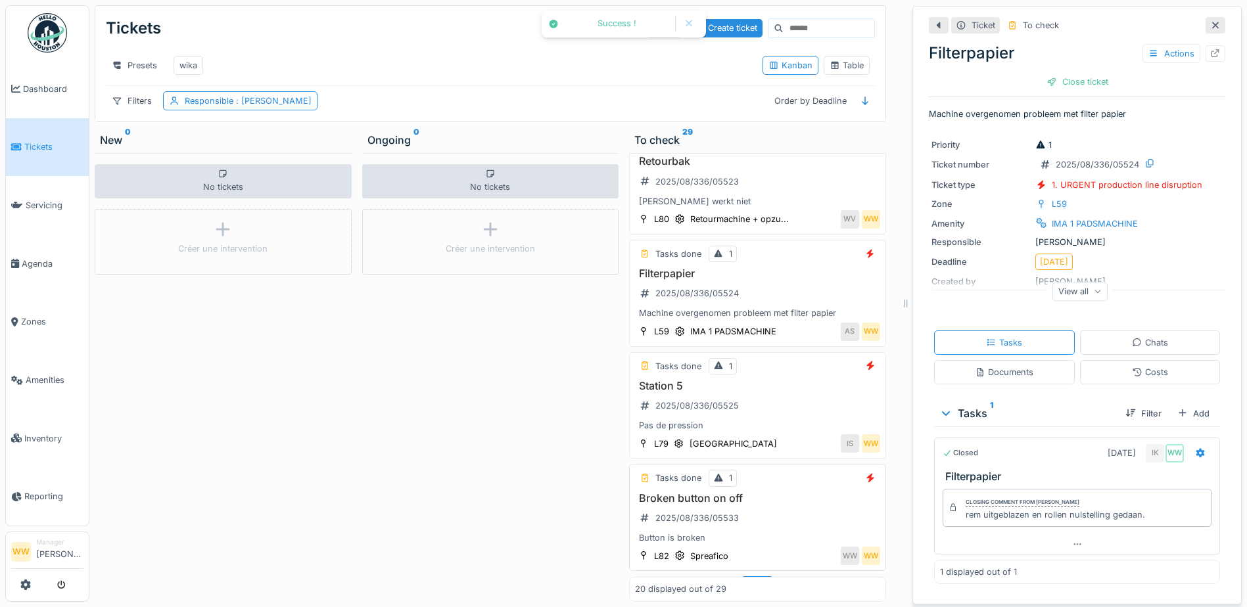
scroll to position [1949, 0]
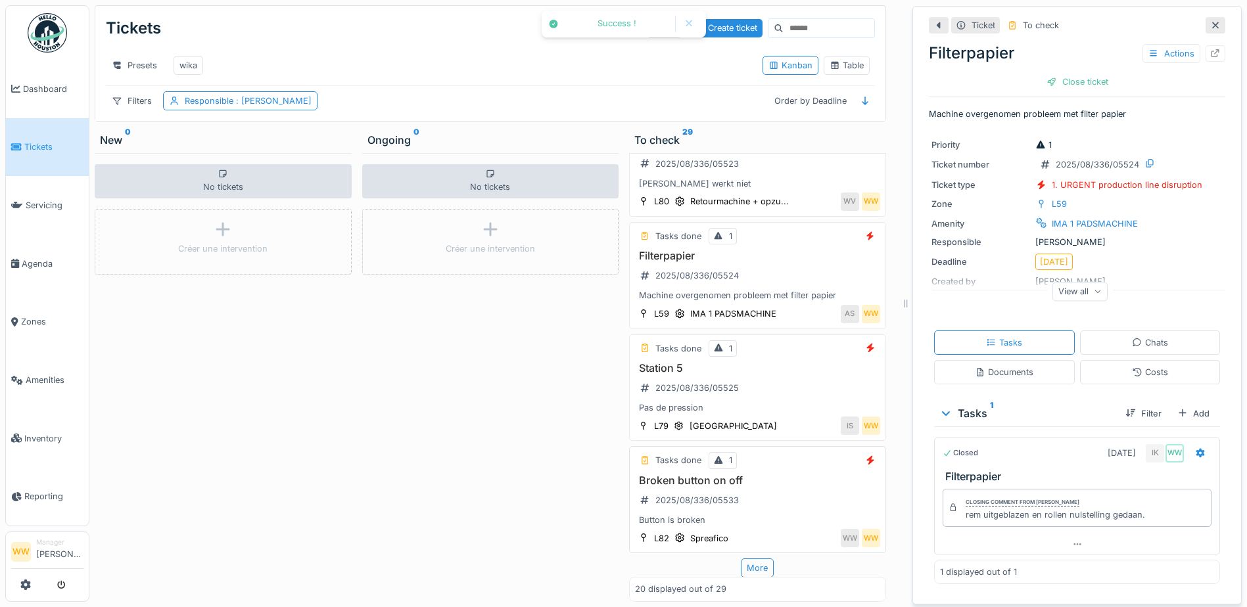
click at [799, 477] on h3 "Broken button on off" at bounding box center [757, 481] width 245 height 12
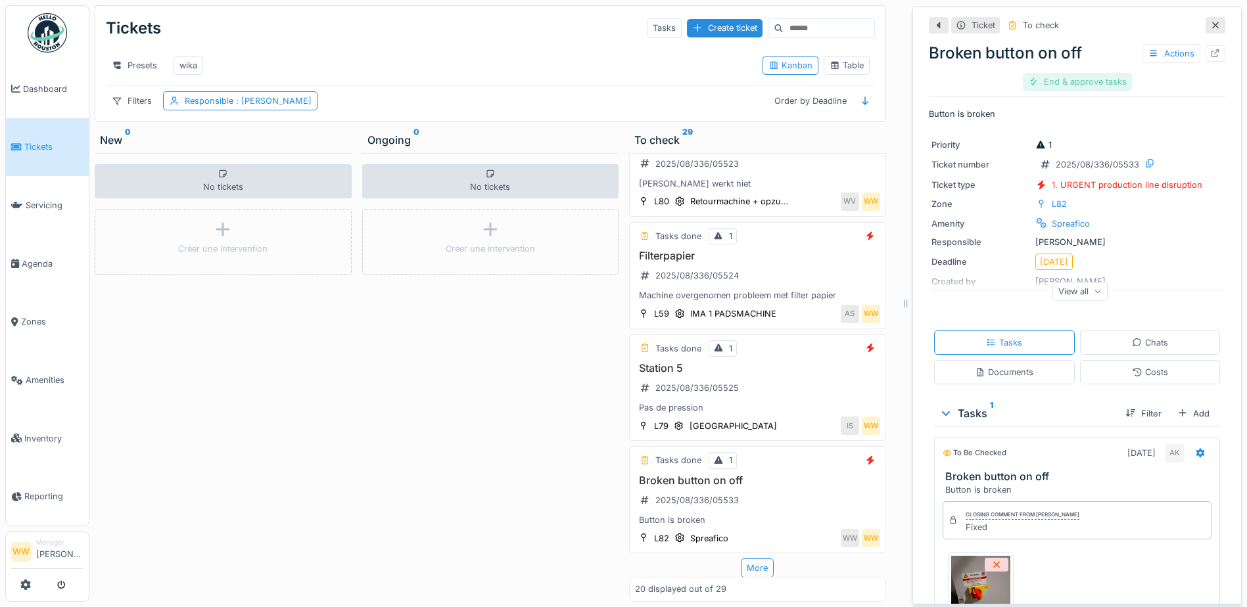
click at [1070, 80] on div "End & approve tasks" at bounding box center [1077, 82] width 109 height 18
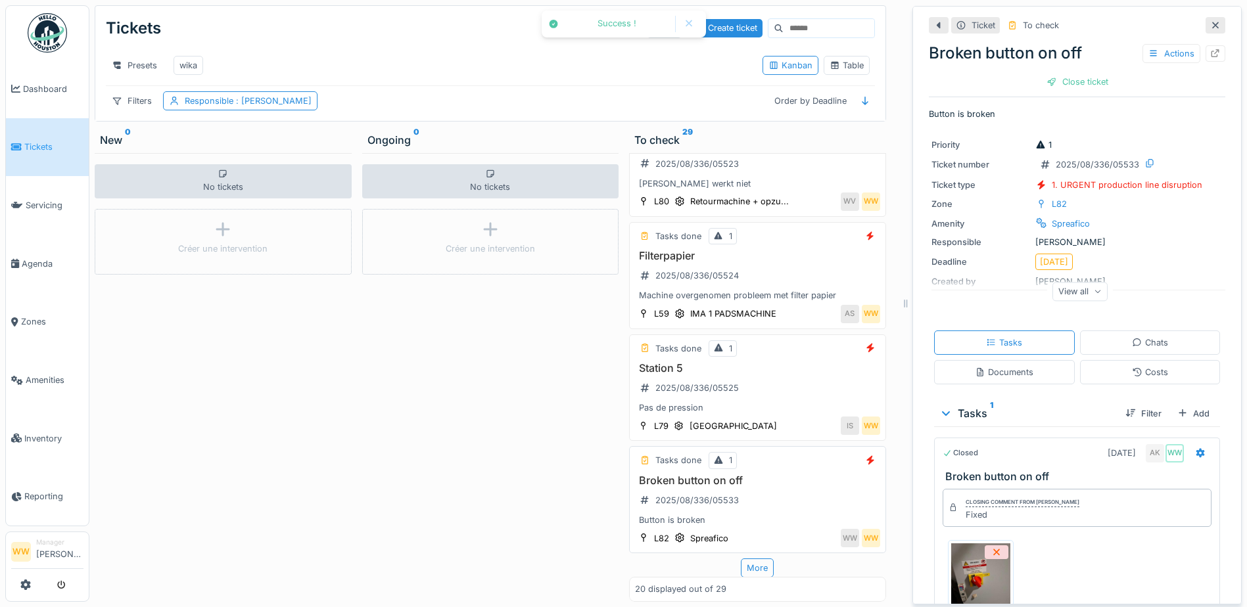
scroll to position [10, 0]
click at [751, 559] on div "More" at bounding box center [757, 568] width 33 height 19
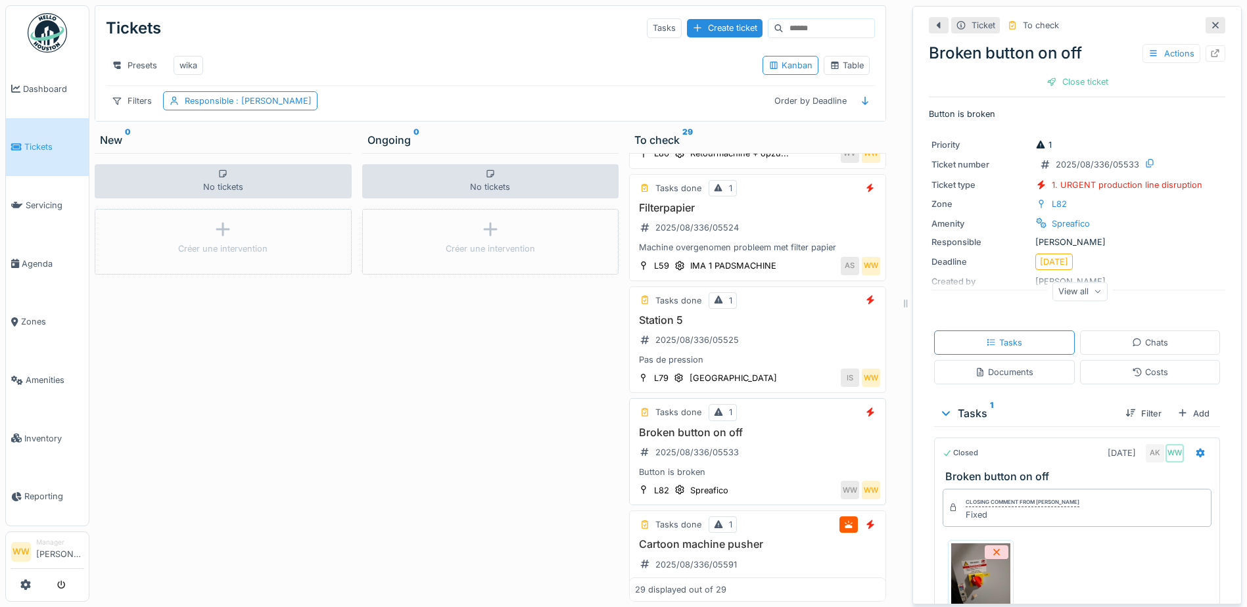
click at [791, 439] on h3 "Broken button on off" at bounding box center [757, 433] width 245 height 12
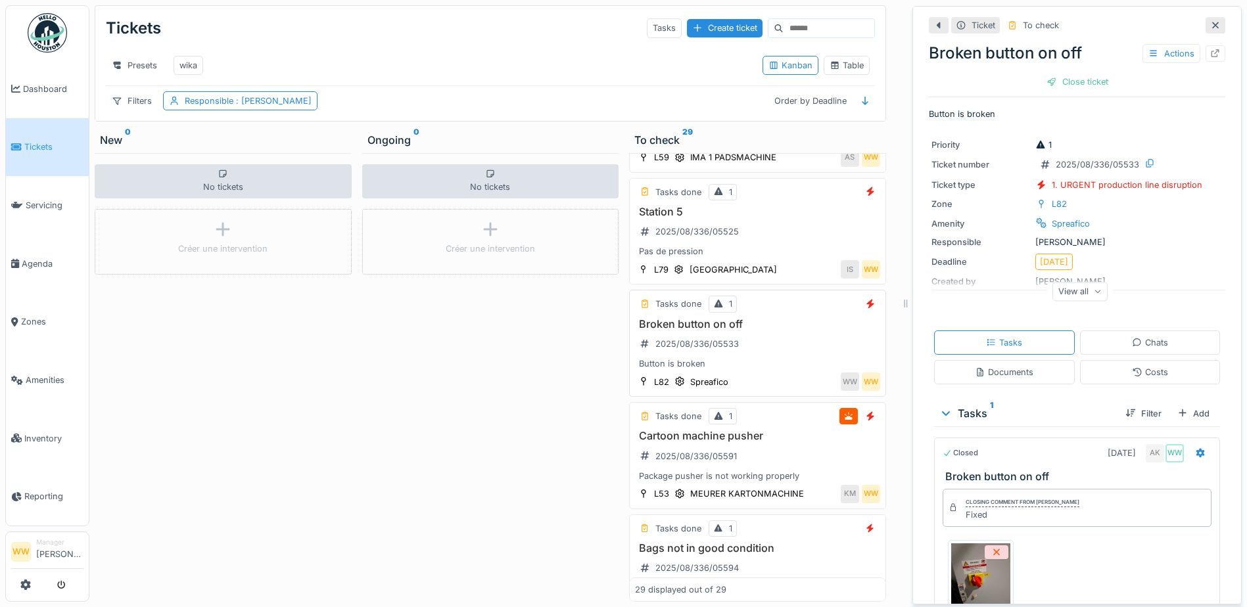
scroll to position [2081, 0]
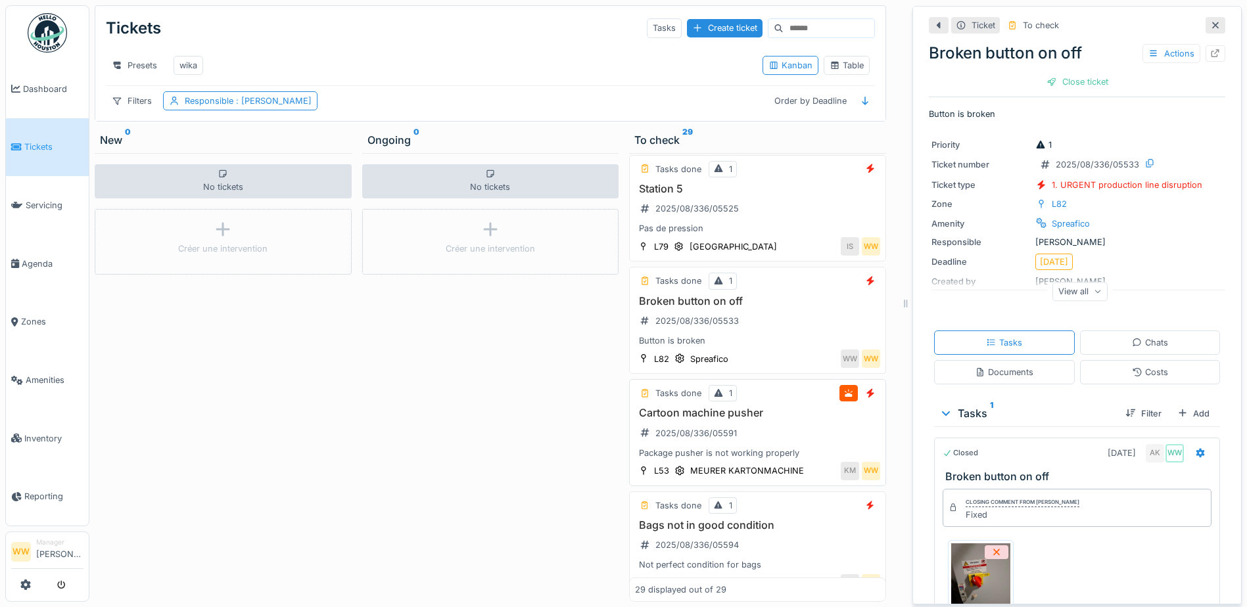
click at [793, 460] on div "Cartoon machine pusher 2025/08/336/05591 Package pusher is not working properly" at bounding box center [757, 433] width 245 height 53
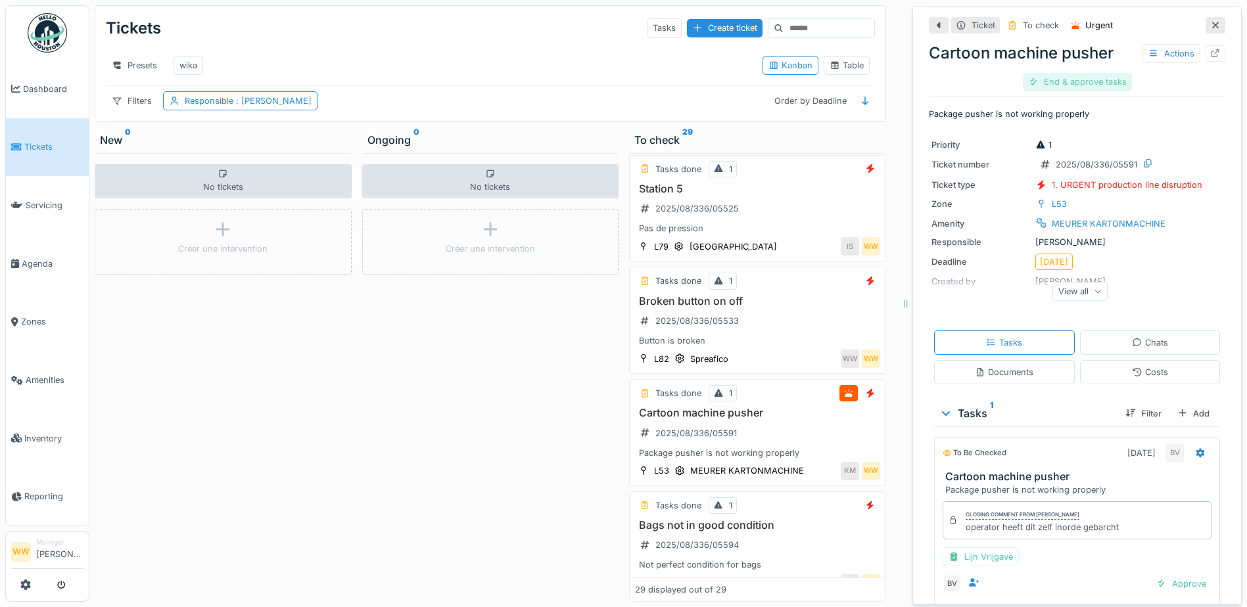
click at [1078, 76] on div "End & approve tasks" at bounding box center [1077, 82] width 109 height 18
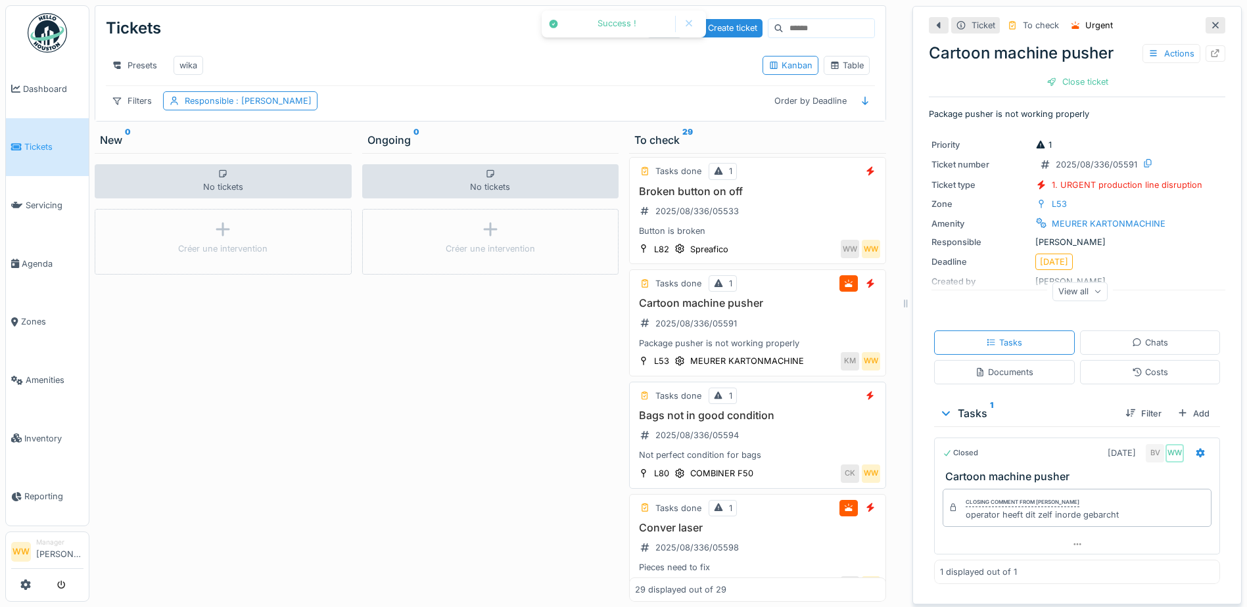
scroll to position [2212, 0]
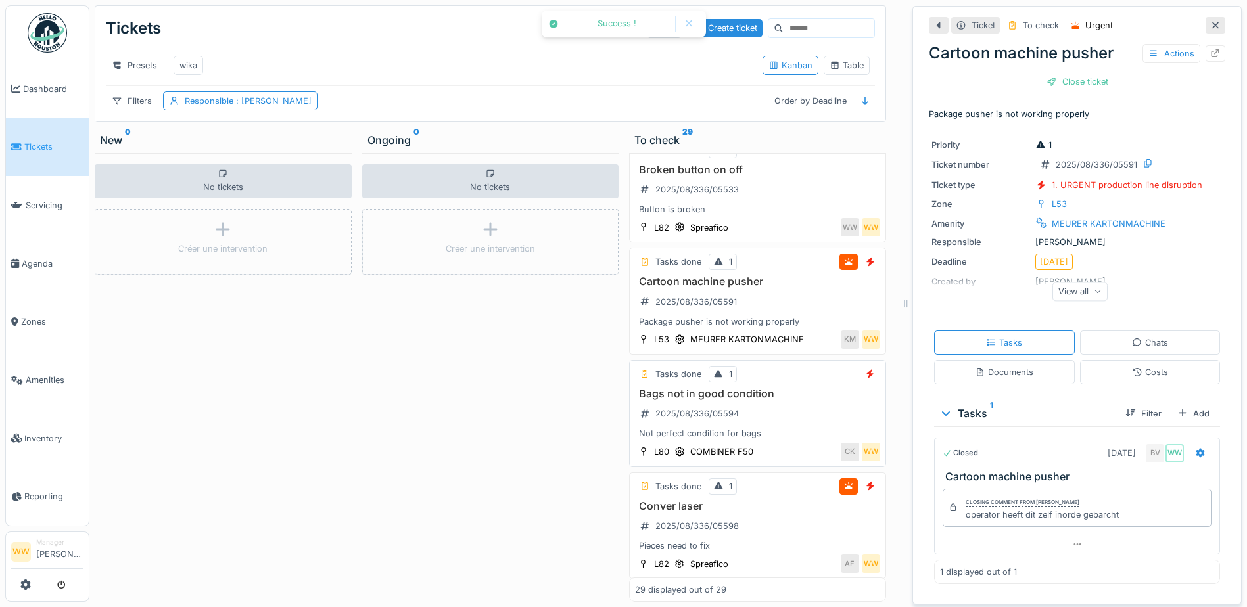
click at [783, 440] on div "Not perfect condition for bags" at bounding box center [757, 433] width 245 height 12
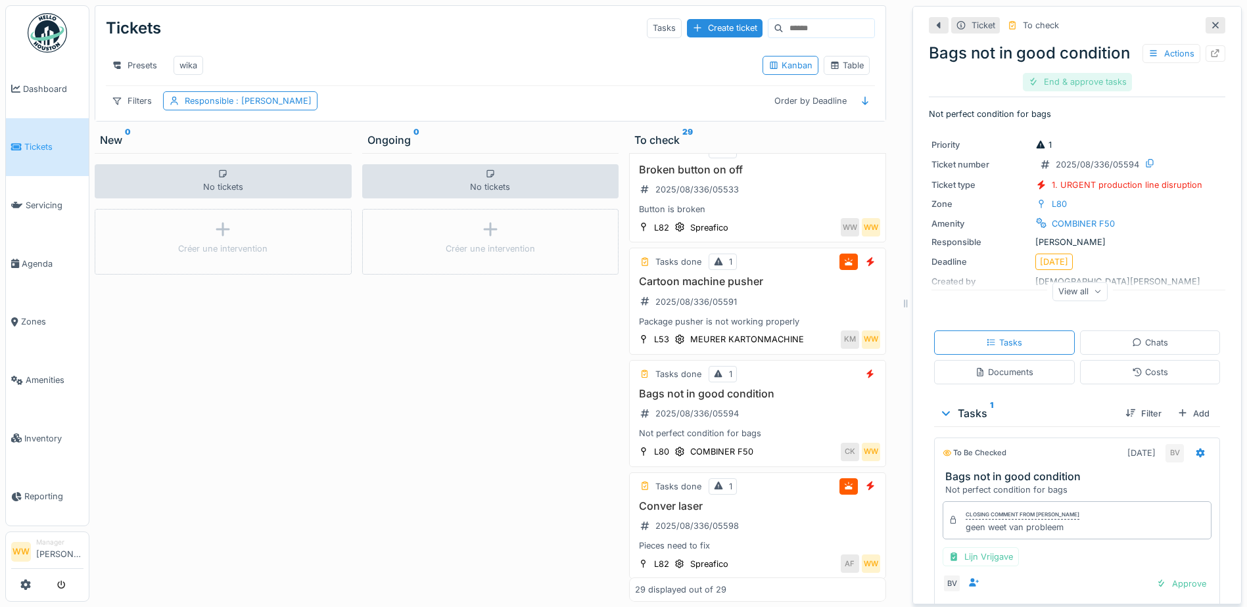
click at [1069, 73] on div "End & approve tasks" at bounding box center [1077, 82] width 109 height 18
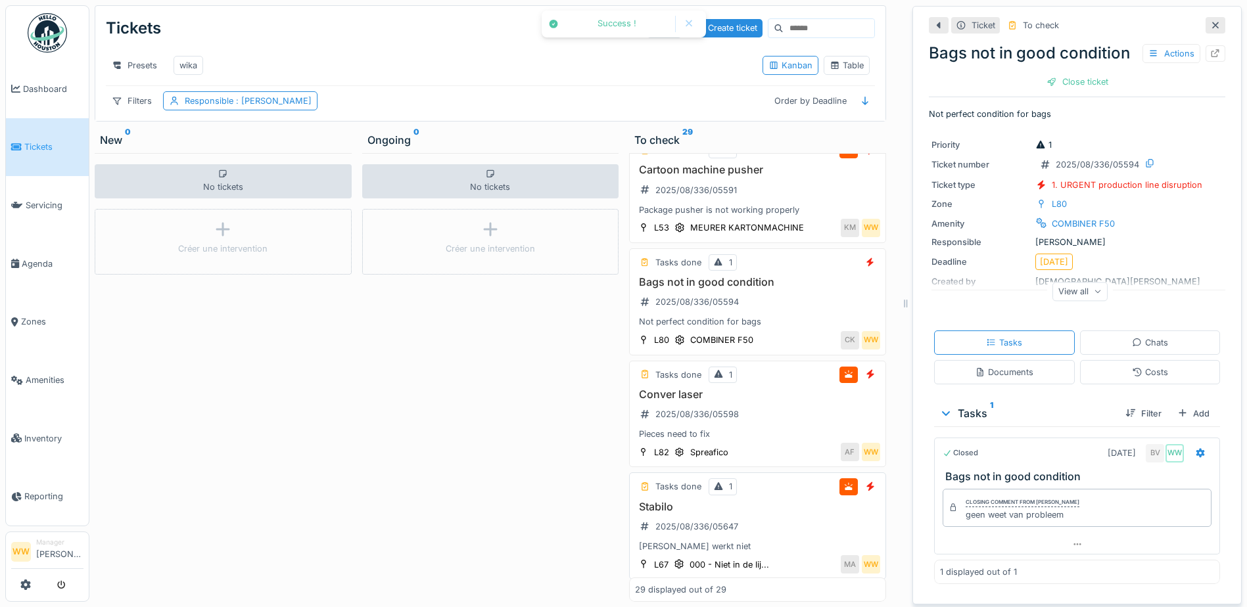
scroll to position [2344, 0]
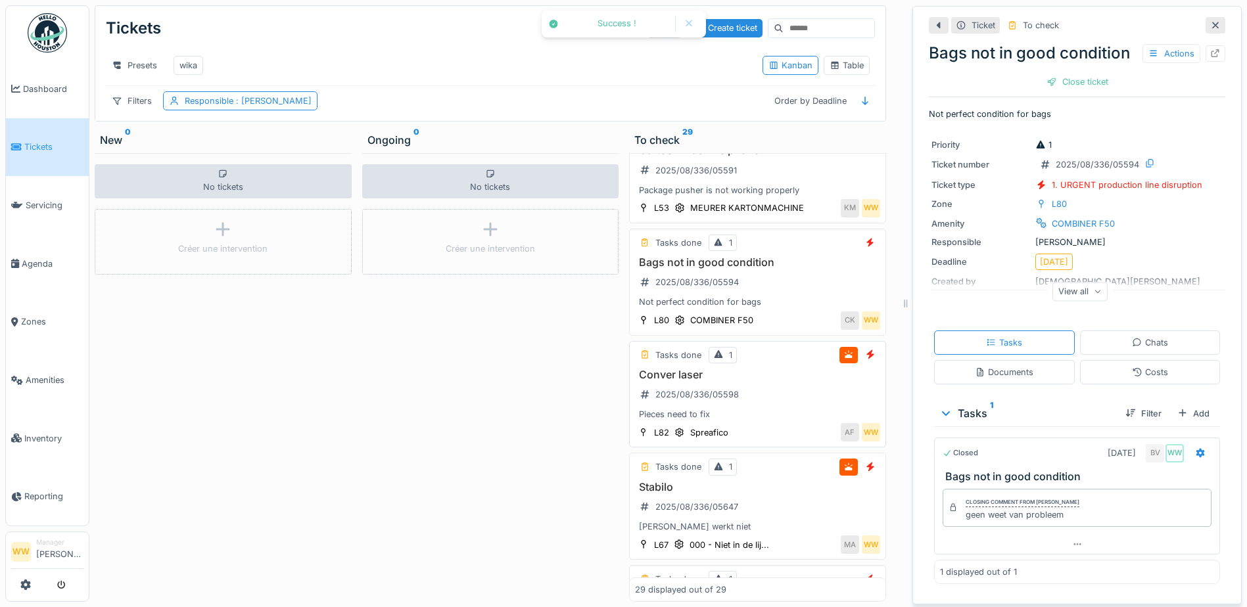
drag, startPoint x: 747, startPoint y: 448, endPoint x: 795, endPoint y: 433, distance: 49.5
click at [747, 421] on div "Pieces need to fix" at bounding box center [757, 414] width 245 height 12
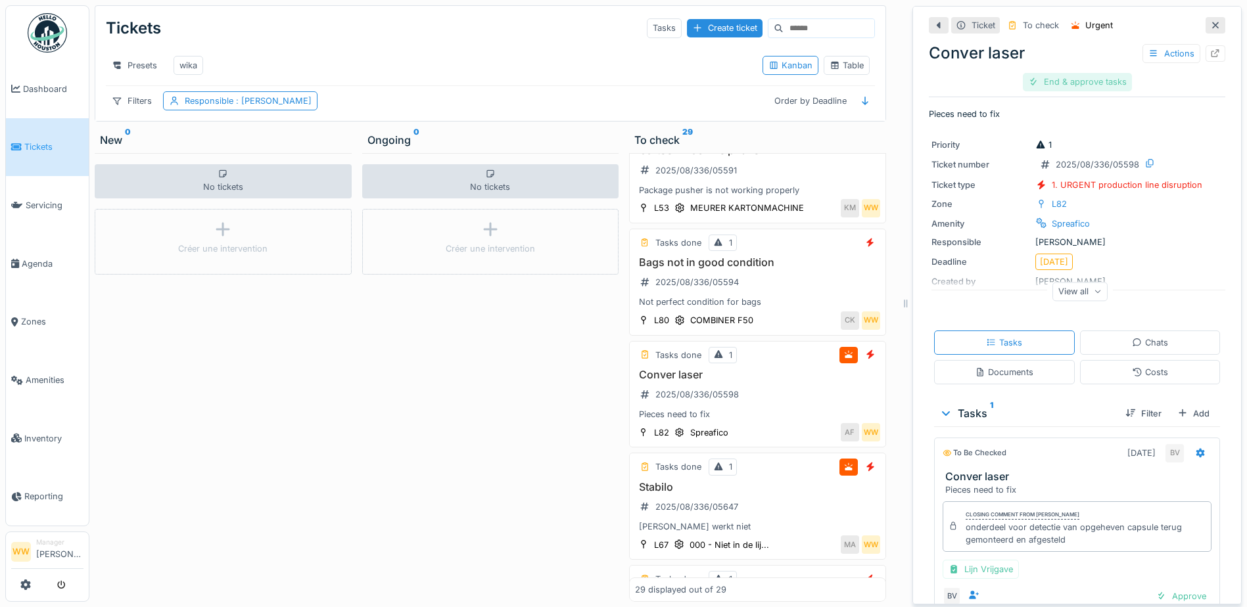
click at [1062, 73] on div "End & approve tasks" at bounding box center [1077, 82] width 109 height 18
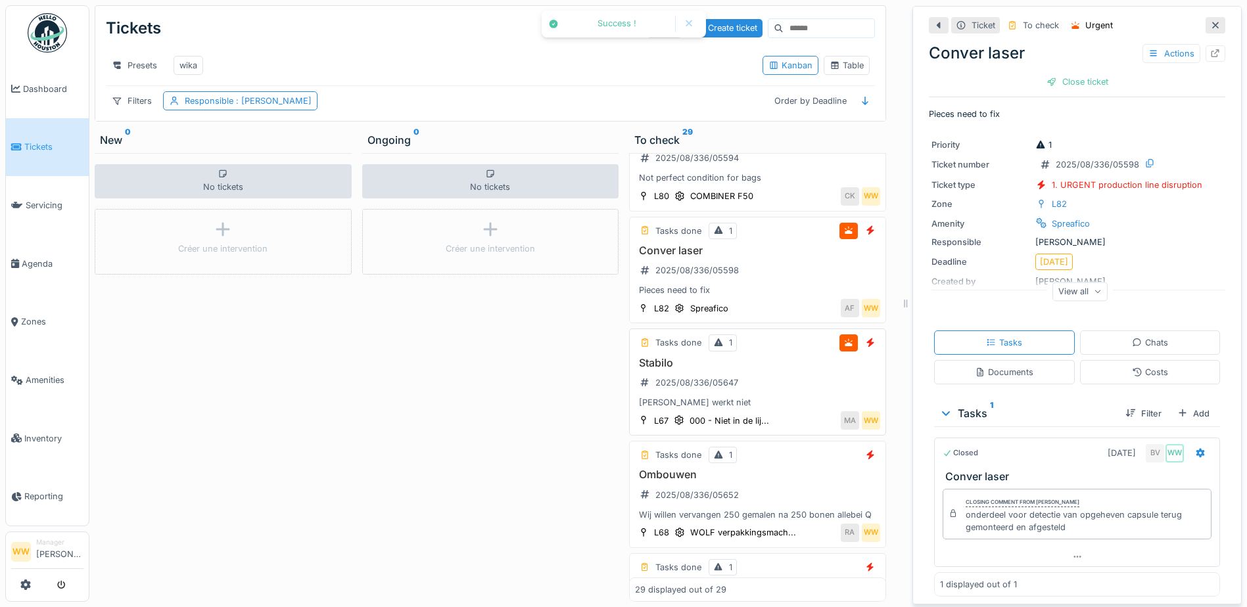
scroll to position [2475, 0]
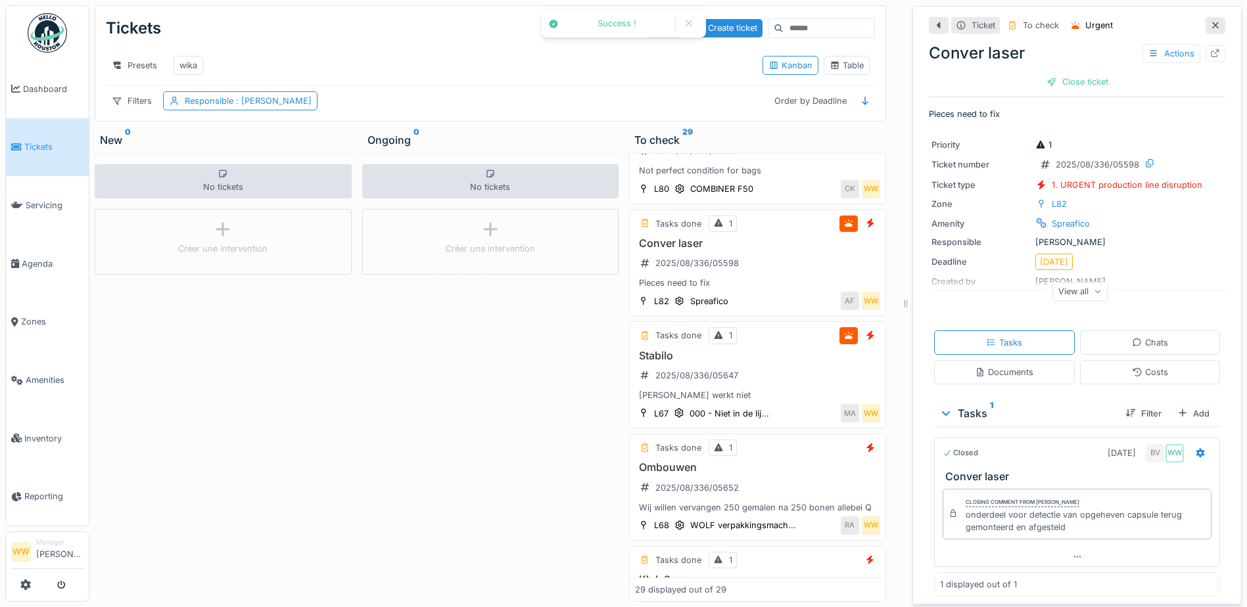
drag, startPoint x: 788, startPoint y: 421, endPoint x: 905, endPoint y: 283, distance: 181.4
click at [788, 402] on div "Stabilo 2025/08/336/05647 Stabilo werkt niet" at bounding box center [757, 376] width 245 height 53
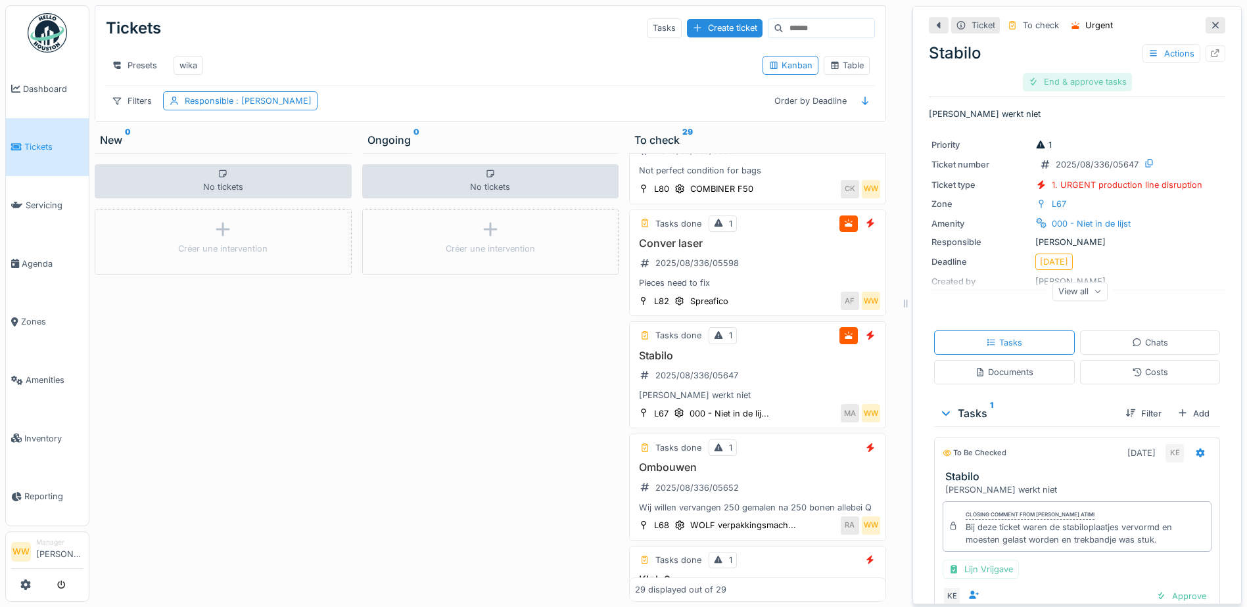
click at [1069, 74] on div "End & approve tasks" at bounding box center [1077, 82] width 109 height 18
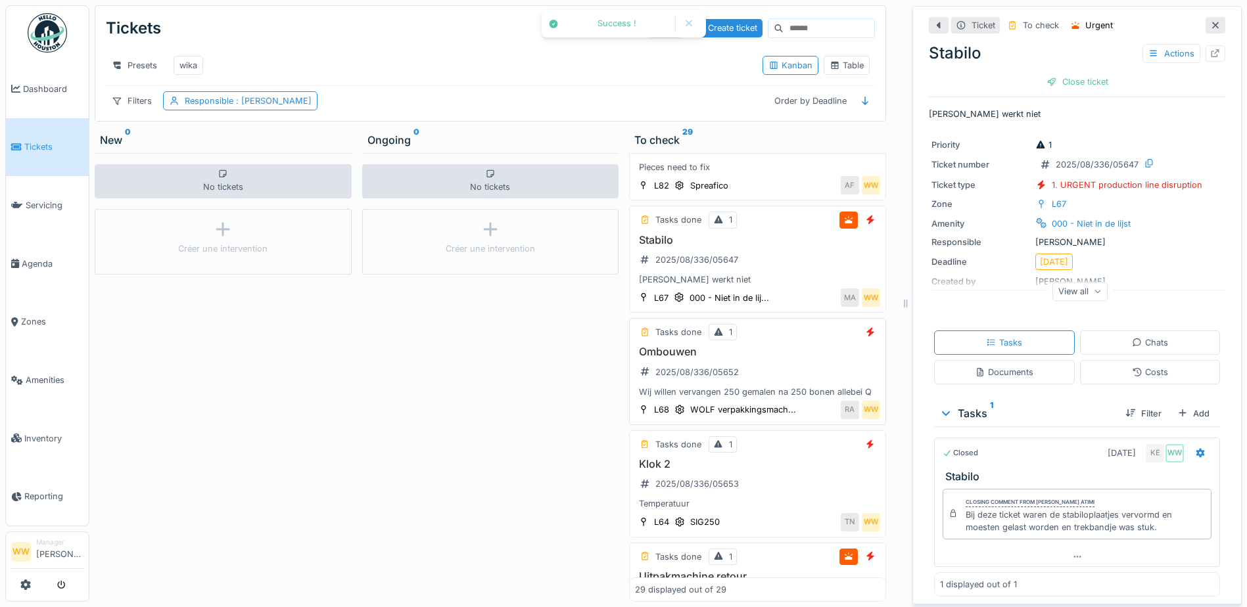
scroll to position [2607, 0]
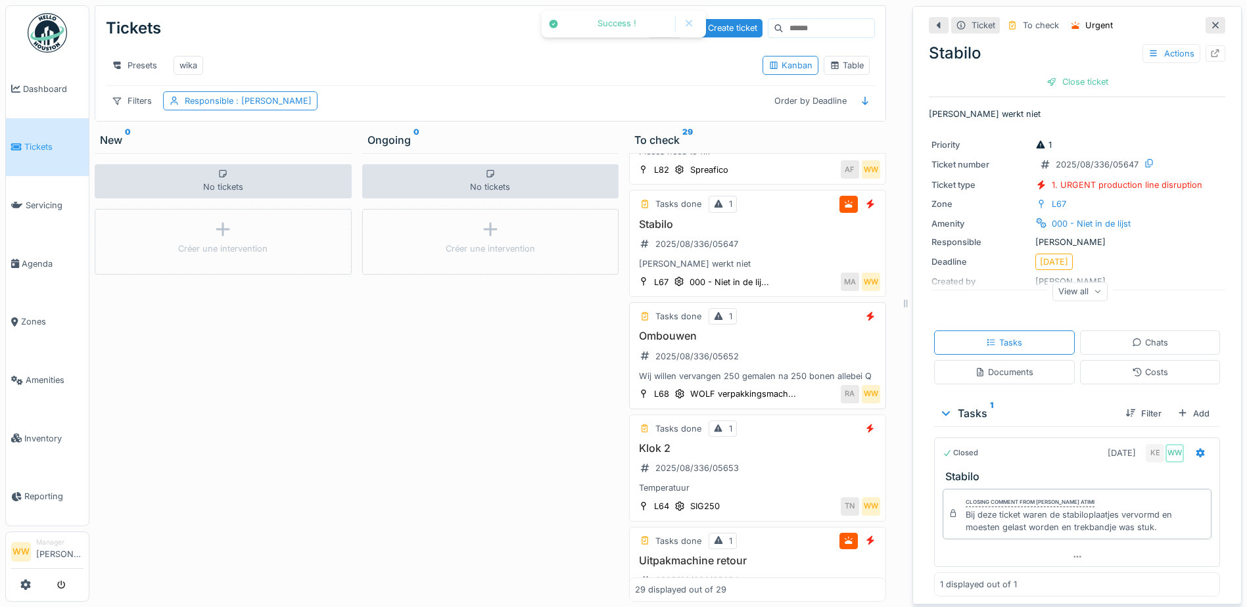
click at [807, 342] on h3 "Ombouwen" at bounding box center [757, 336] width 245 height 12
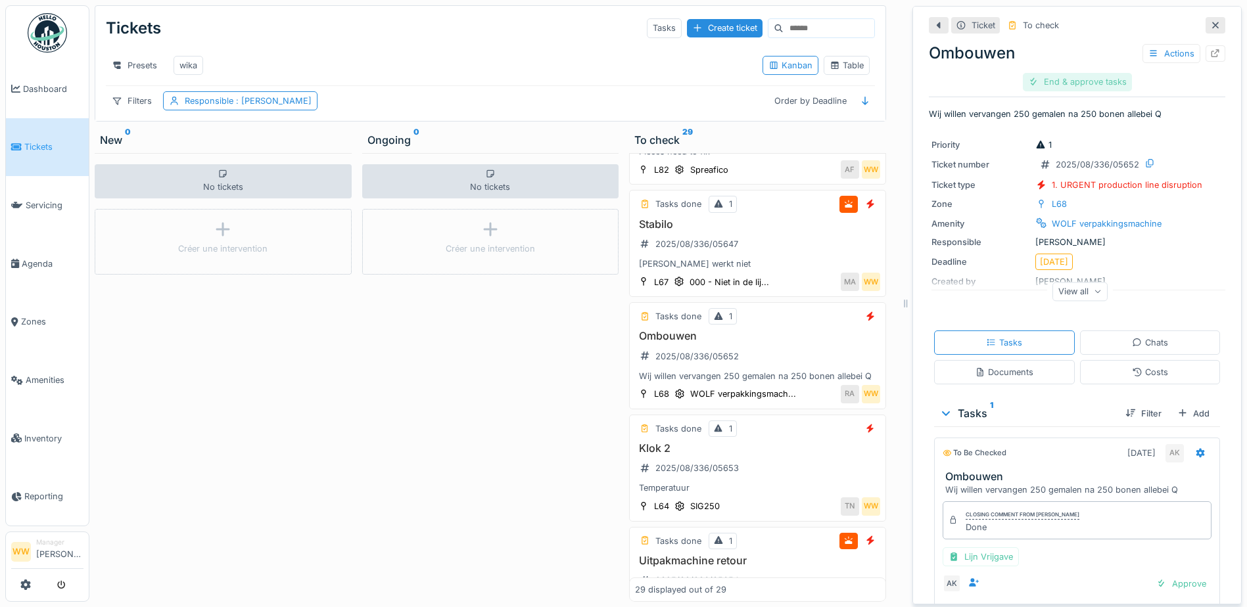
click at [1081, 74] on div "End & approve tasks" at bounding box center [1077, 82] width 109 height 18
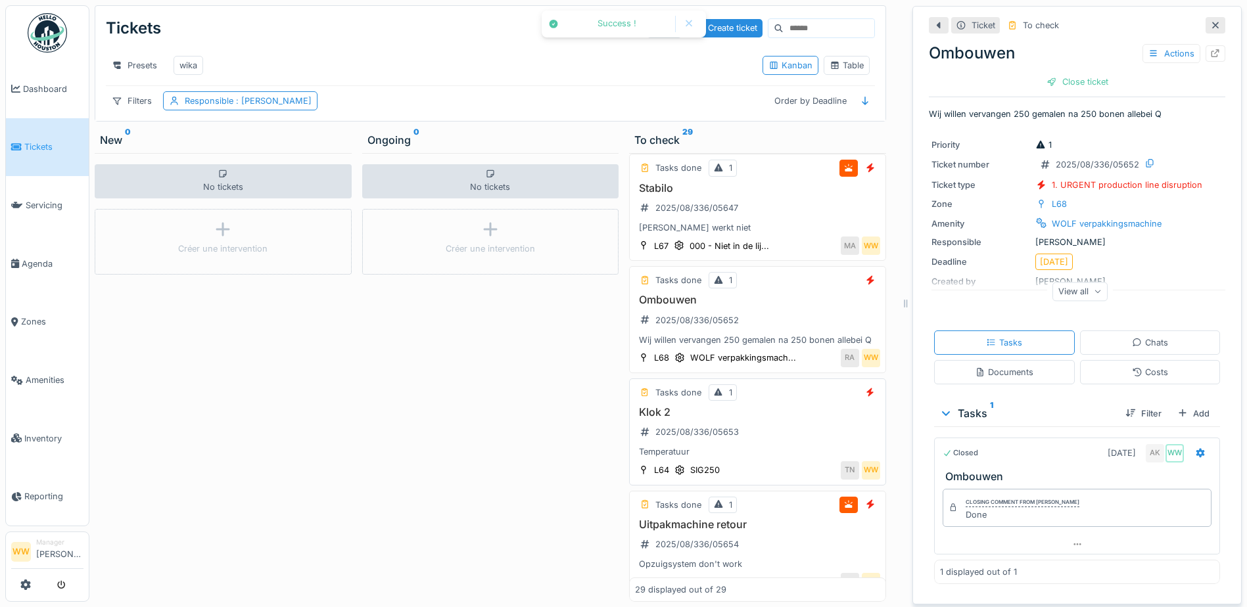
scroll to position [2672, 0]
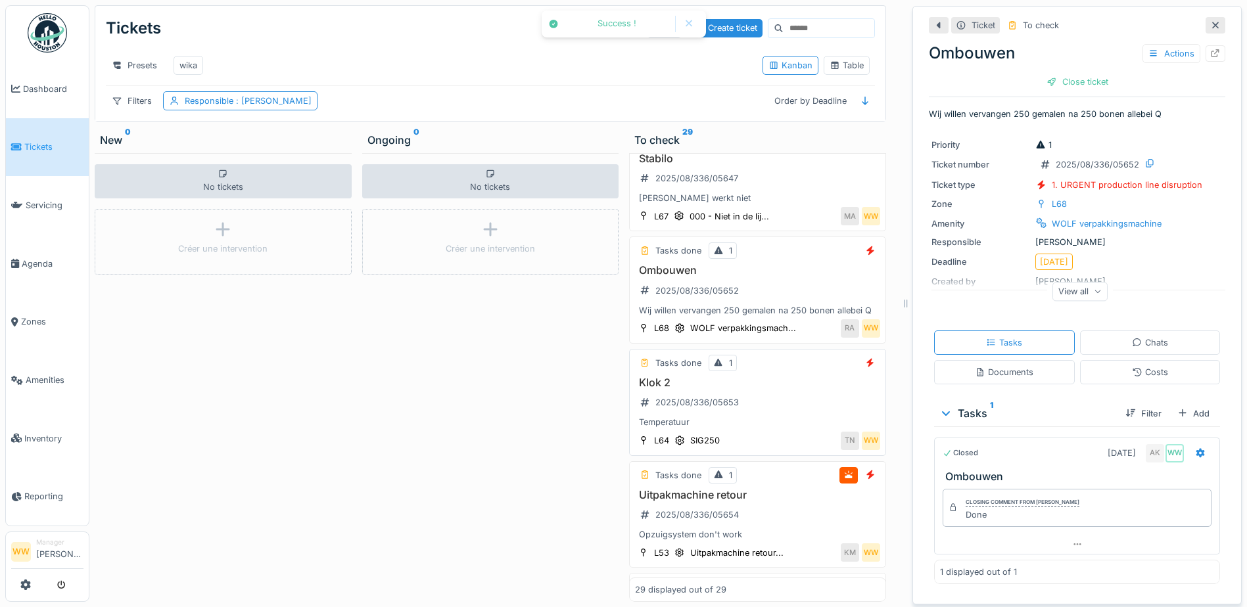
drag, startPoint x: 791, startPoint y: 450, endPoint x: 805, endPoint y: 444, distance: 14.4
click at [791, 429] on div "Klok 2 2025/08/336/05653 Temperatuur" at bounding box center [757, 403] width 245 height 53
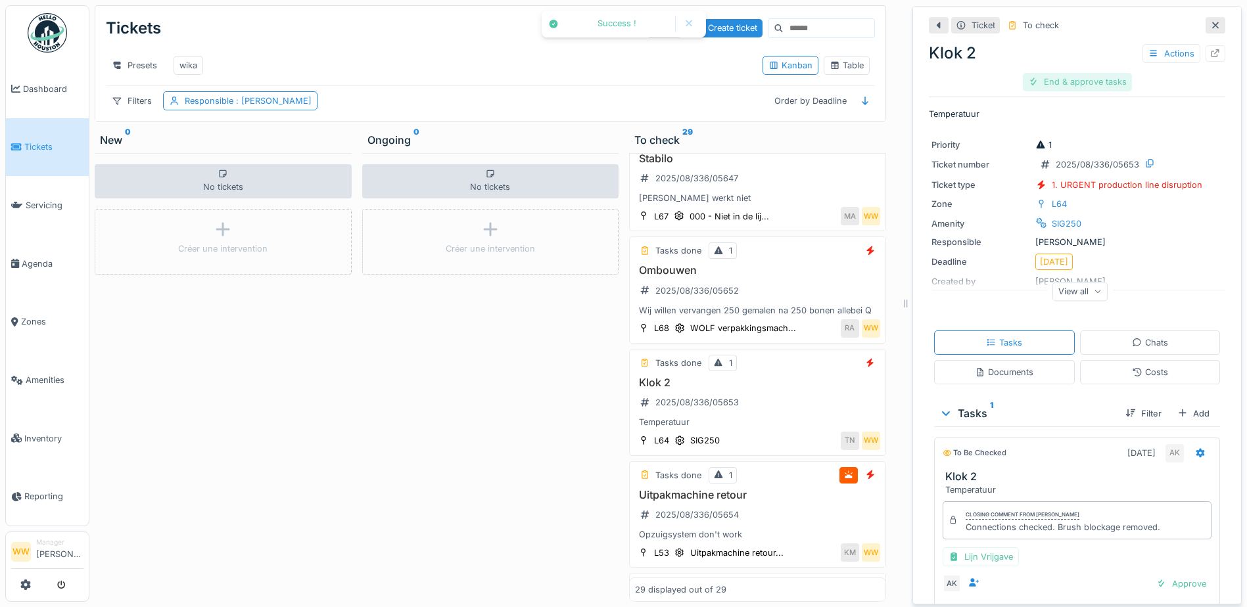
click at [1079, 74] on div "End & approve tasks" at bounding box center [1077, 82] width 109 height 18
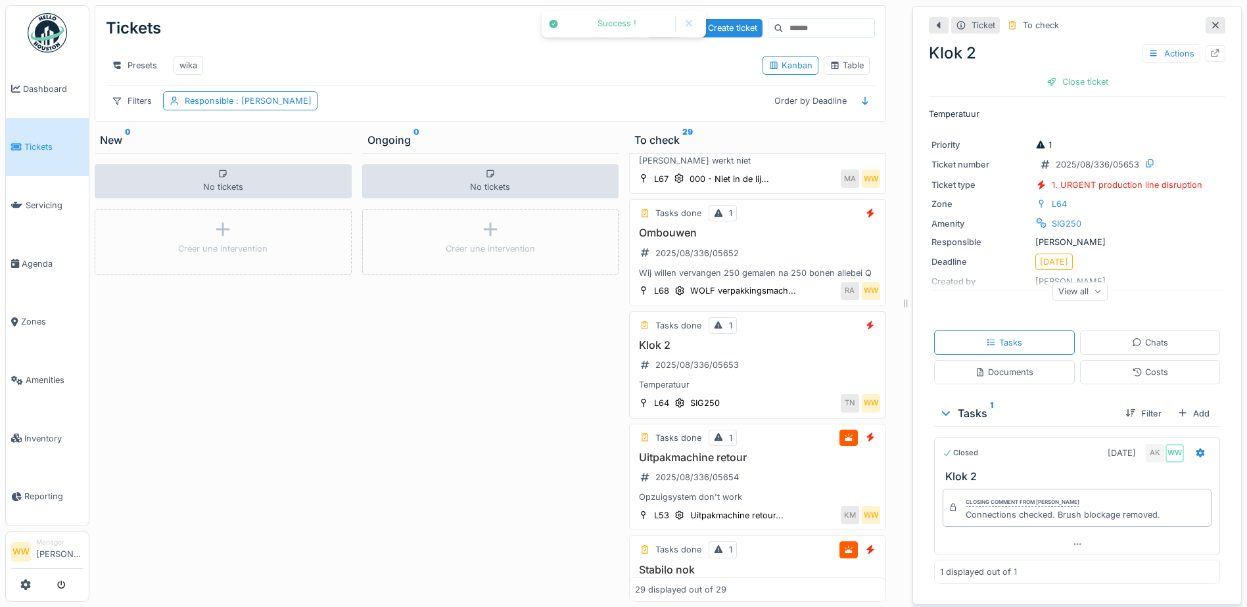
scroll to position [2738, 0]
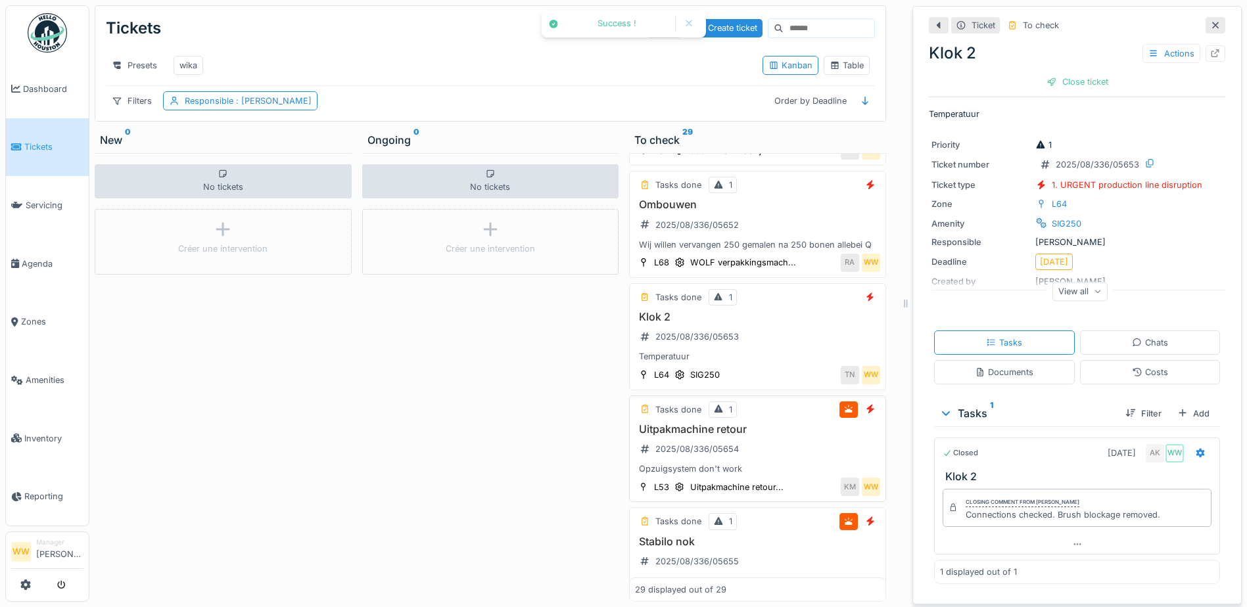
click at [801, 476] on div "Uitpakmachine retour 2025/08/336/05654 Opzuigsystem don't work" at bounding box center [757, 449] width 245 height 53
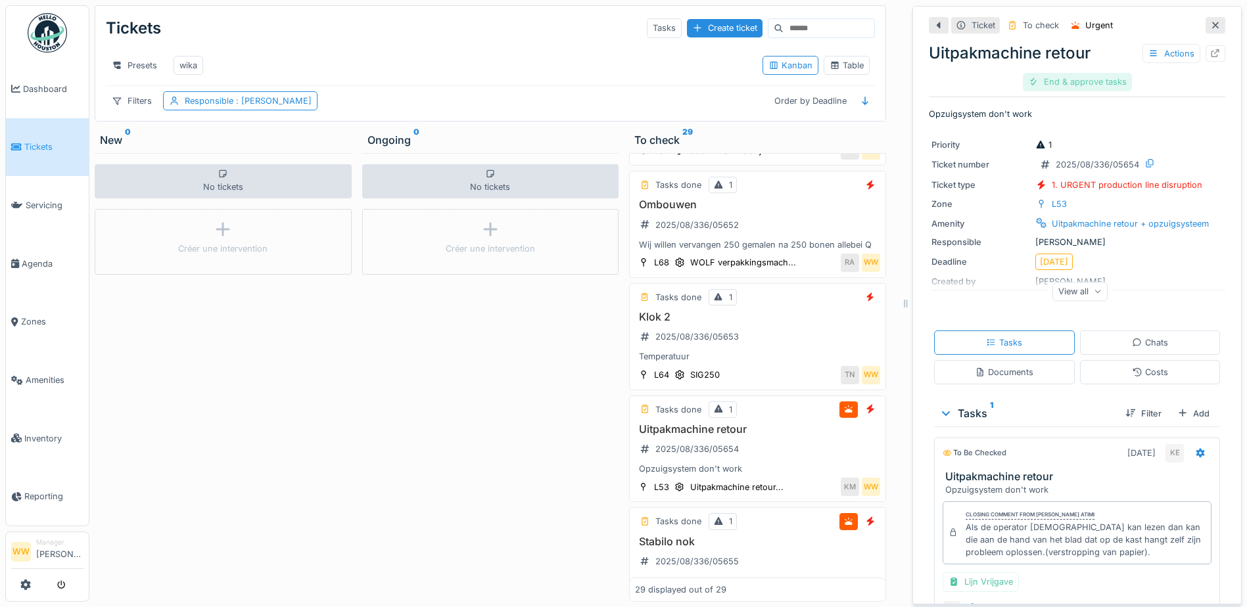
click at [1082, 73] on div "End & approve tasks" at bounding box center [1077, 82] width 109 height 18
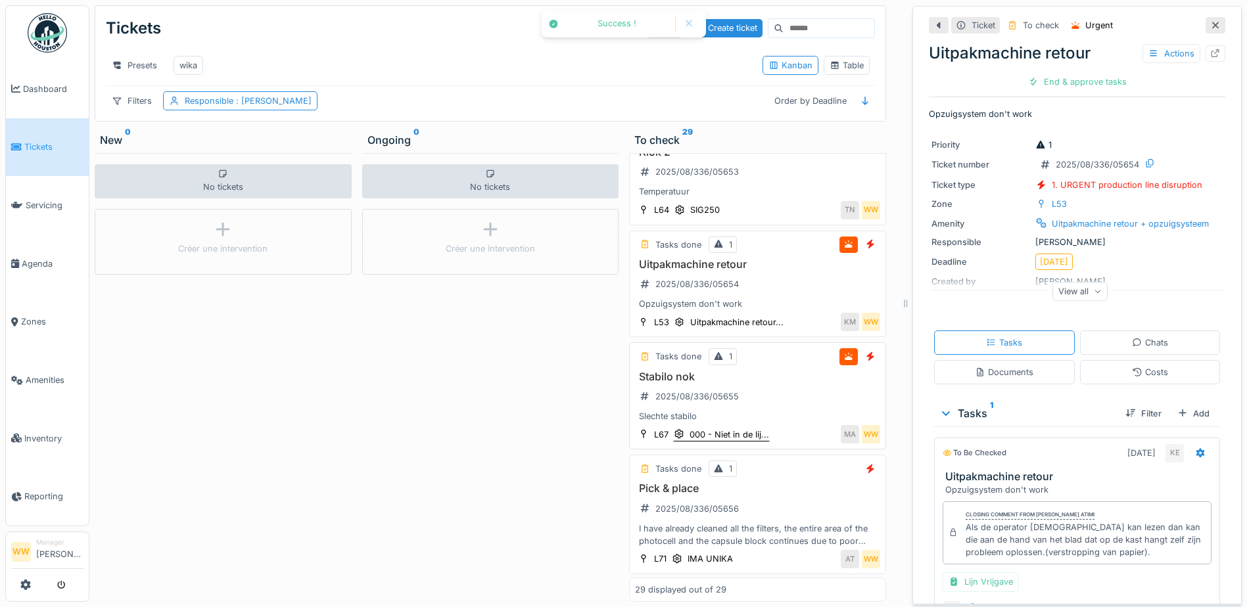
scroll to position [2935, 0]
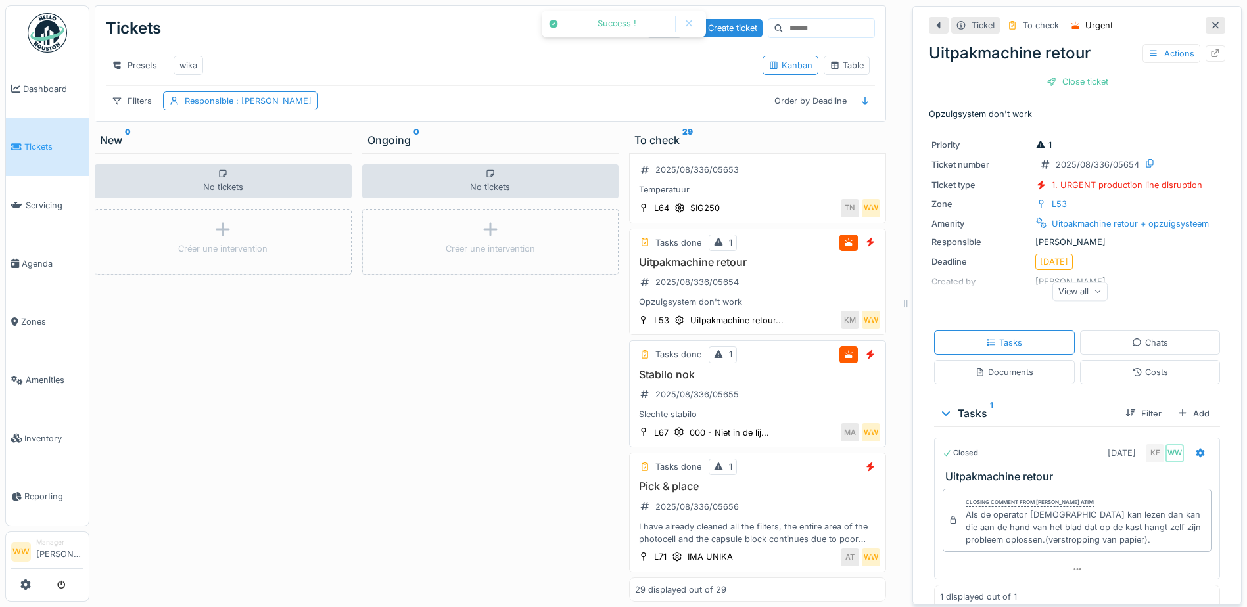
click at [794, 381] on h3 "Stabilo nok" at bounding box center [757, 375] width 245 height 12
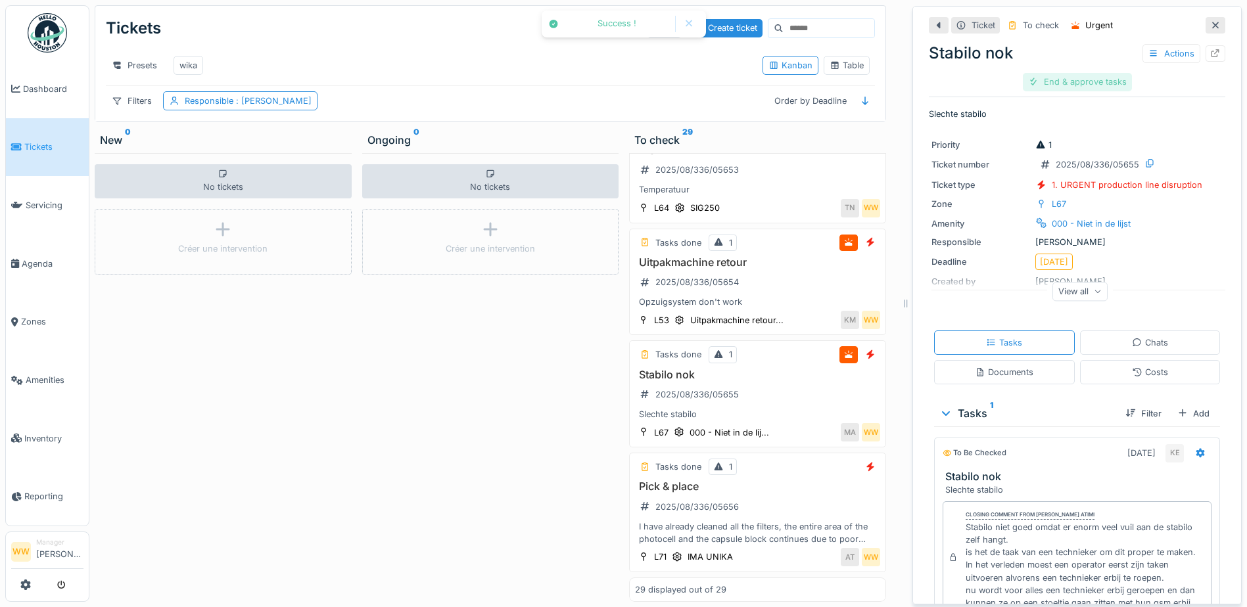
click at [1077, 73] on div "End & approve tasks" at bounding box center [1077, 82] width 109 height 18
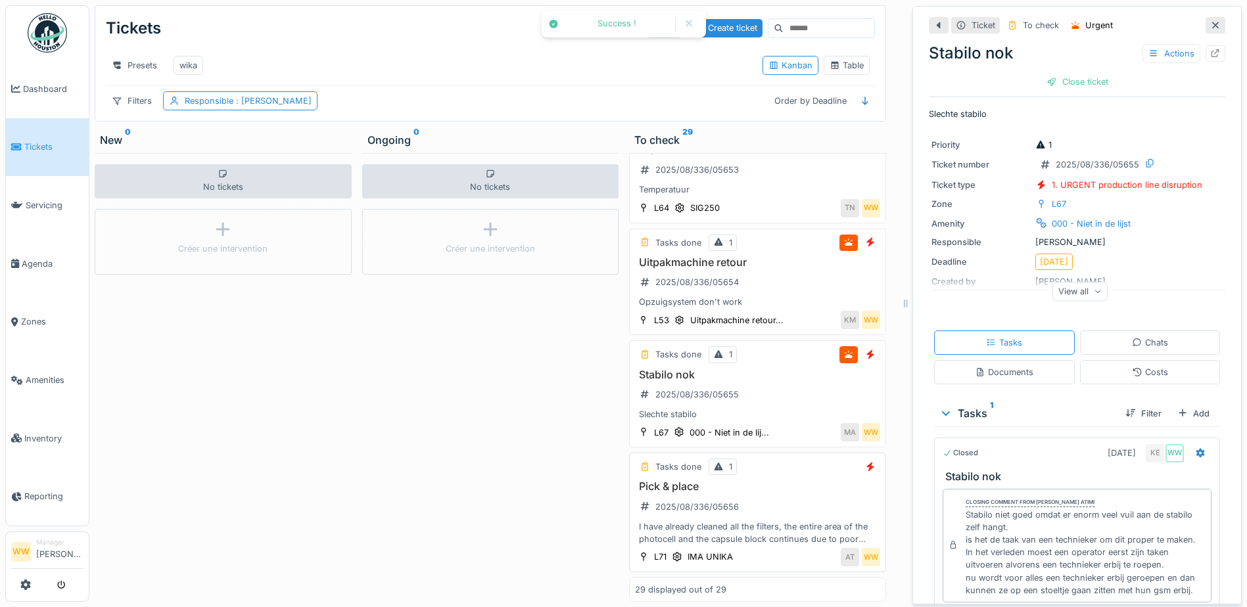
scroll to position [2965, 0]
click at [776, 470] on div "Tasks done 1 Pick & place 2025/08/336/05656 I have already cleaned all the filt…" at bounding box center [757, 513] width 257 height 120
drag, startPoint x: 1081, startPoint y: 74, endPoint x: 1079, endPoint y: 84, distance: 10.8
click at [1081, 73] on div "Close ticket" at bounding box center [1077, 82] width 72 height 18
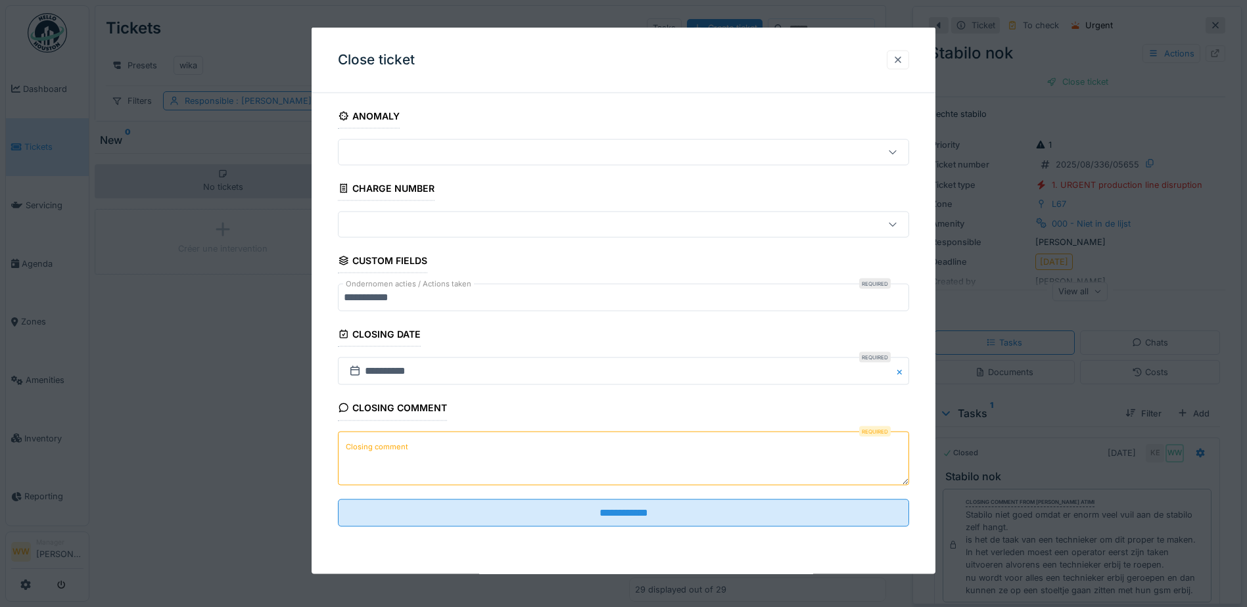
drag, startPoint x: 902, startPoint y: 57, endPoint x: 913, endPoint y: 59, distance: 11.3
click at [903, 57] on div at bounding box center [898, 59] width 11 height 12
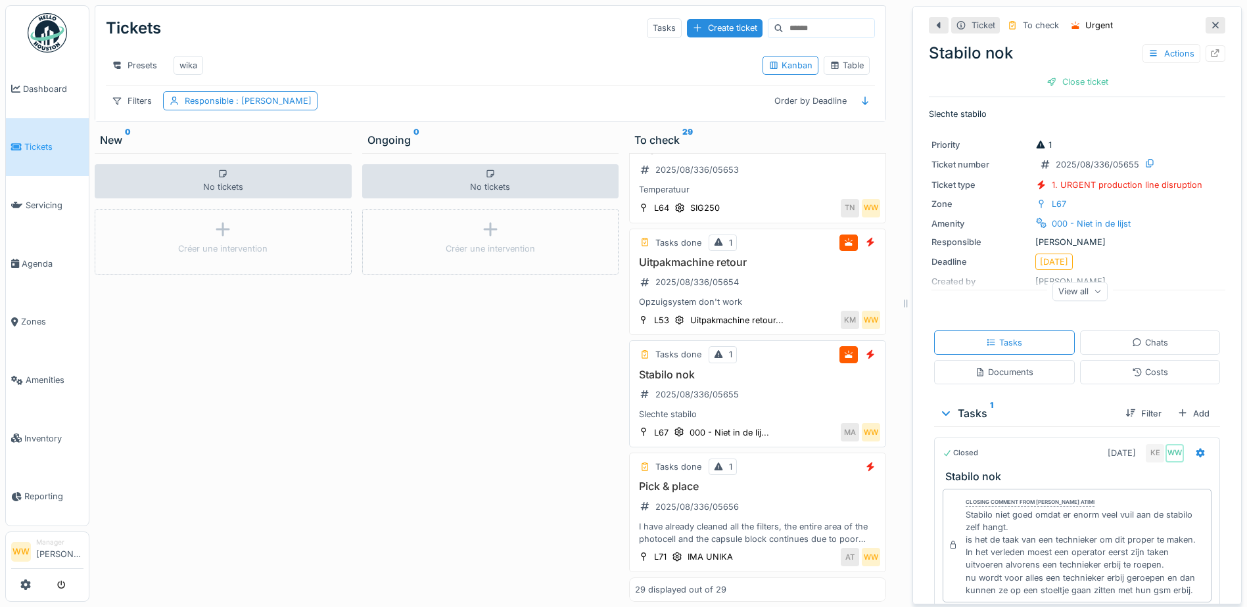
click at [762, 381] on div "Stabilo nok 2025/08/336/05655 Slechte stabilo" at bounding box center [757, 395] width 245 height 53
click at [788, 388] on div "Stabilo nok 2025/08/336/05655 Slechte stabilo" at bounding box center [757, 395] width 245 height 53
click at [807, 481] on h3 "Pick & place" at bounding box center [757, 487] width 245 height 12
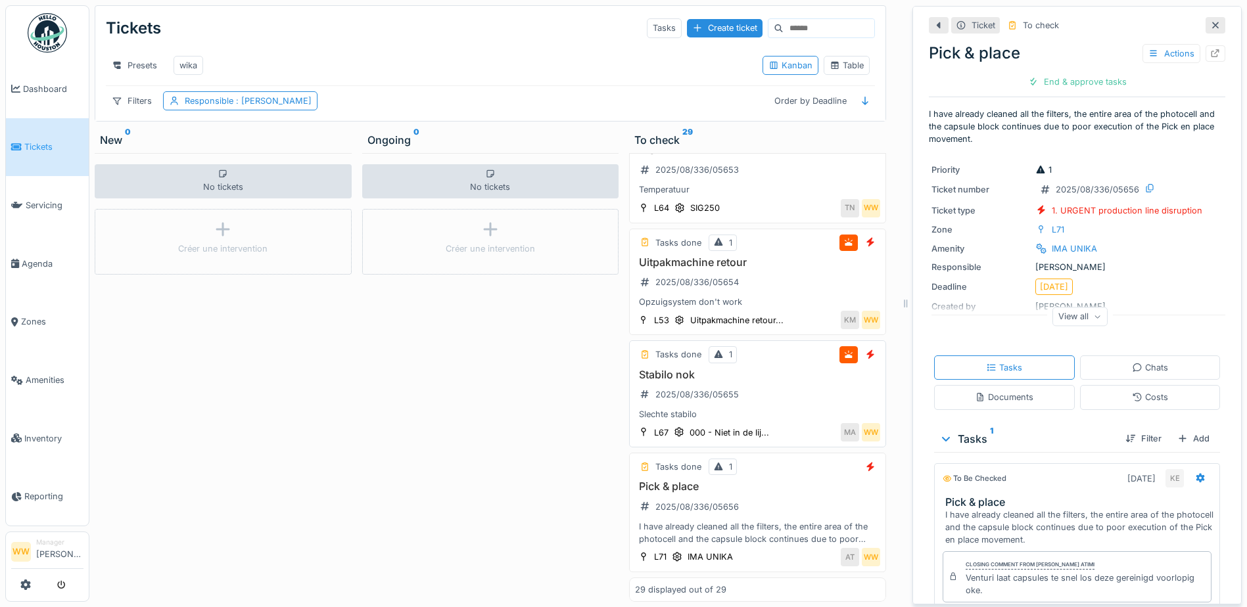
click at [783, 393] on div "Stabilo nok 2025/08/336/05655 Slechte stabilo" at bounding box center [757, 395] width 245 height 53
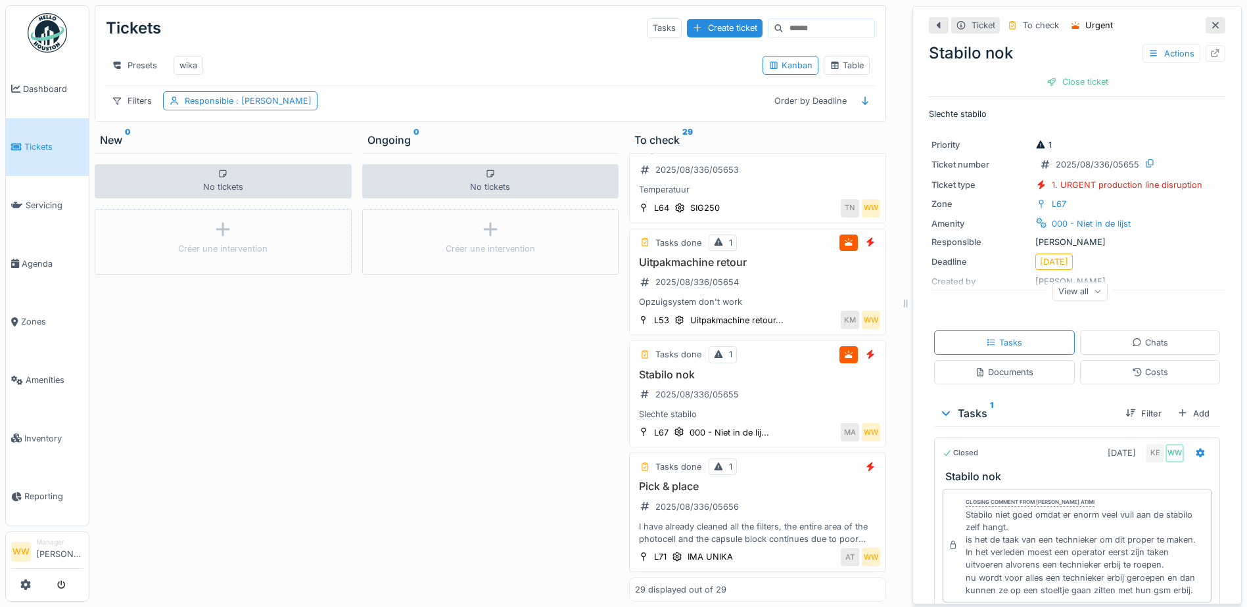
click at [798, 460] on div "Tasks done 1" at bounding box center [757, 467] width 245 height 16
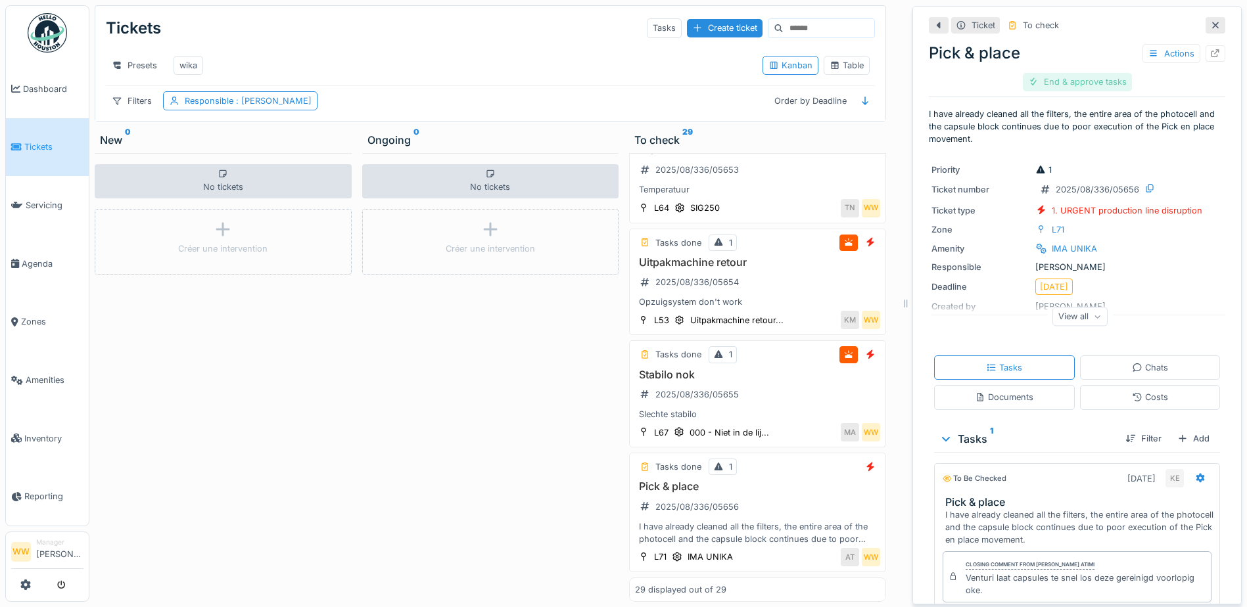
click at [1089, 73] on div "End & approve tasks" at bounding box center [1077, 82] width 109 height 18
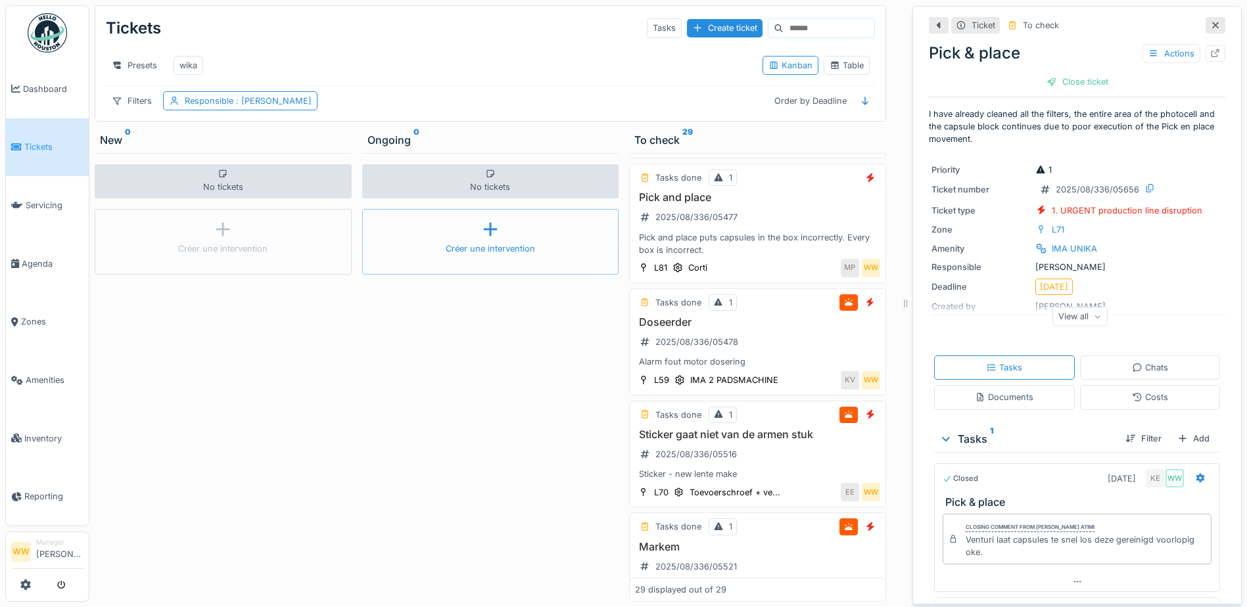
scroll to position [1322, 0]
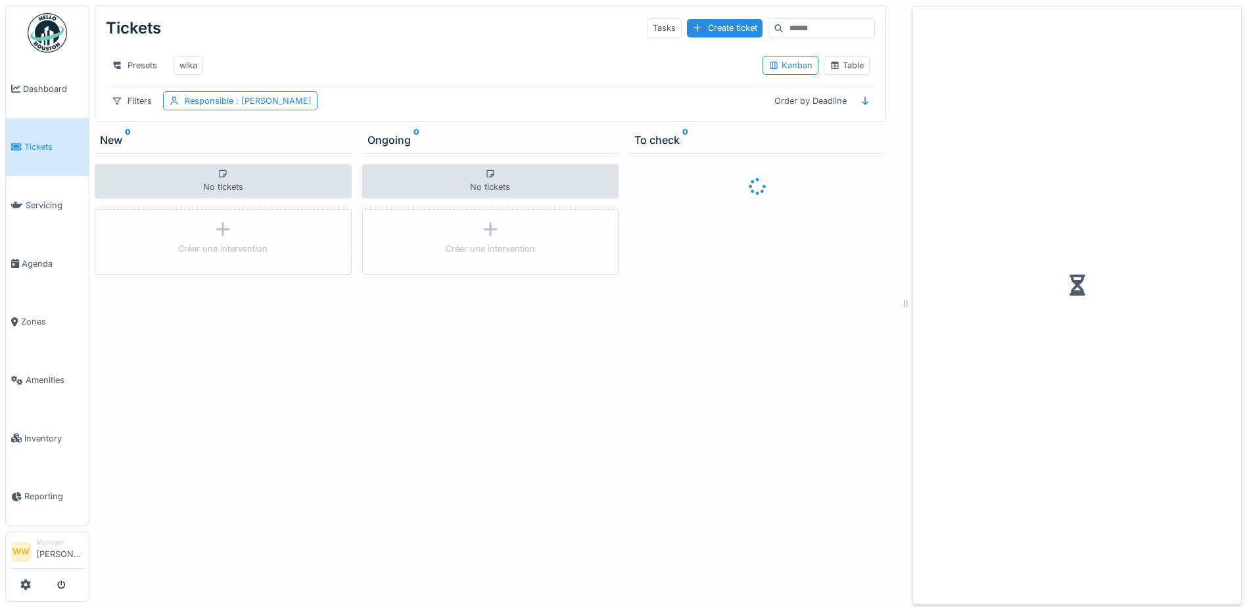
scroll to position [10, 0]
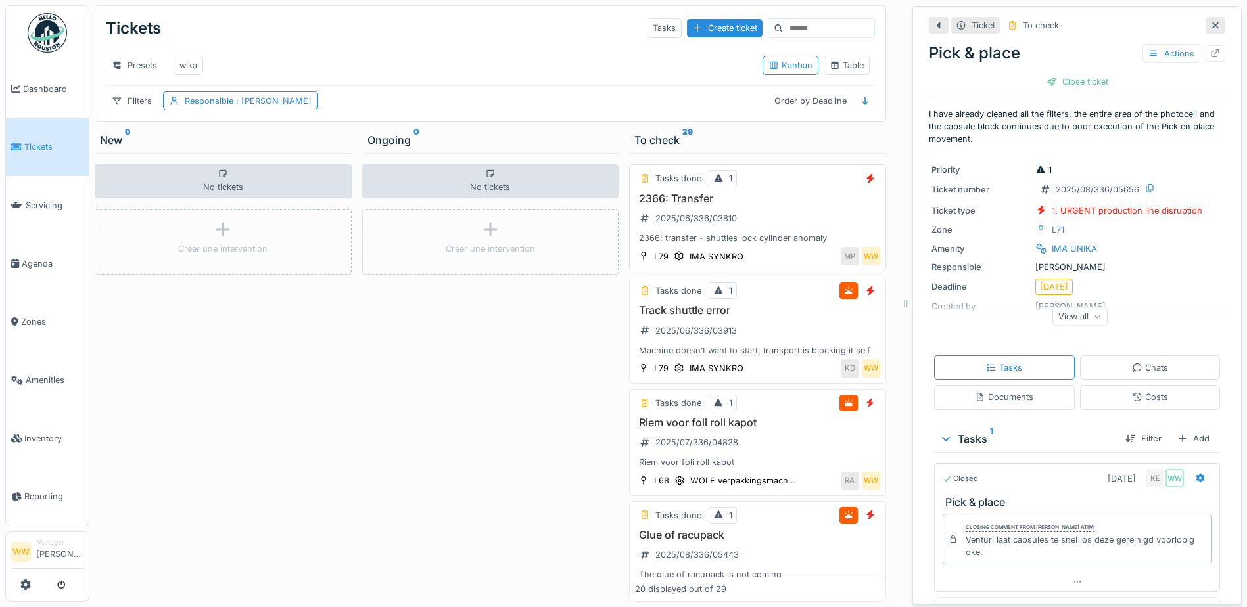
click at [795, 197] on h3 "2366: Transfer" at bounding box center [757, 199] width 245 height 12
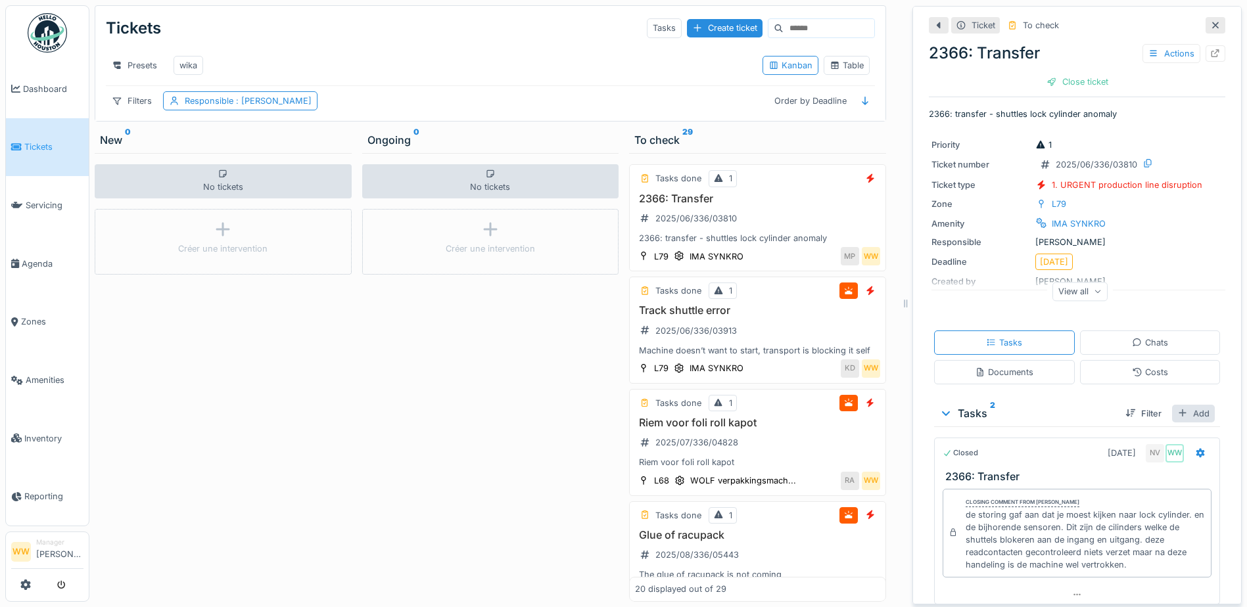
click at [1175, 406] on div "Add" at bounding box center [1193, 414] width 43 height 18
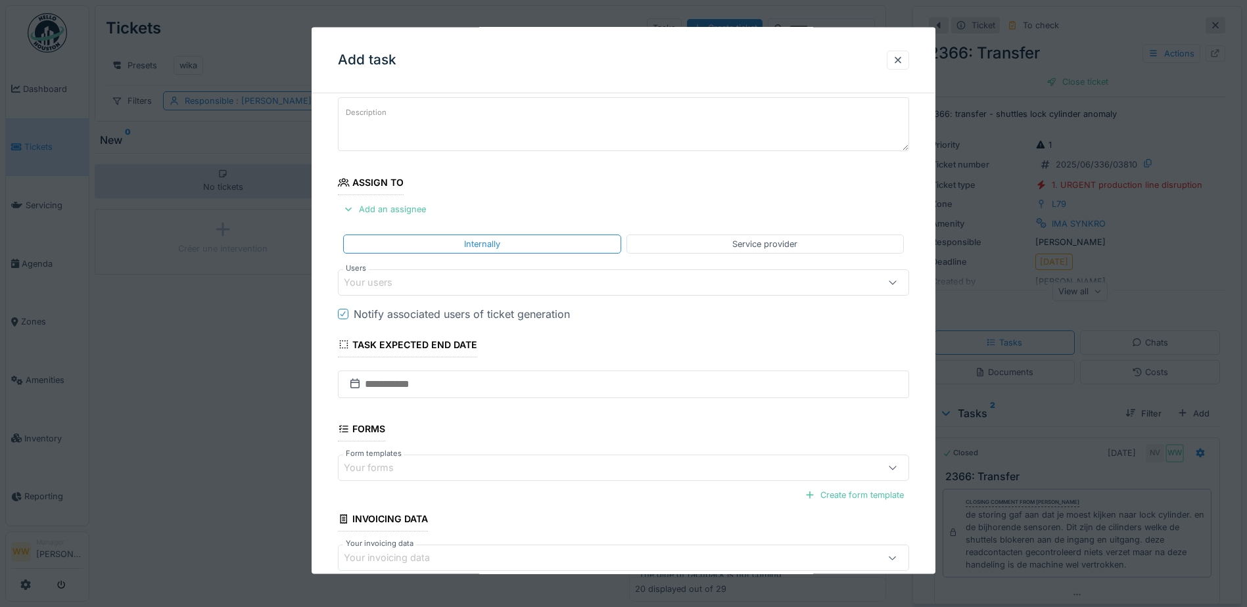
scroll to position [152, 0]
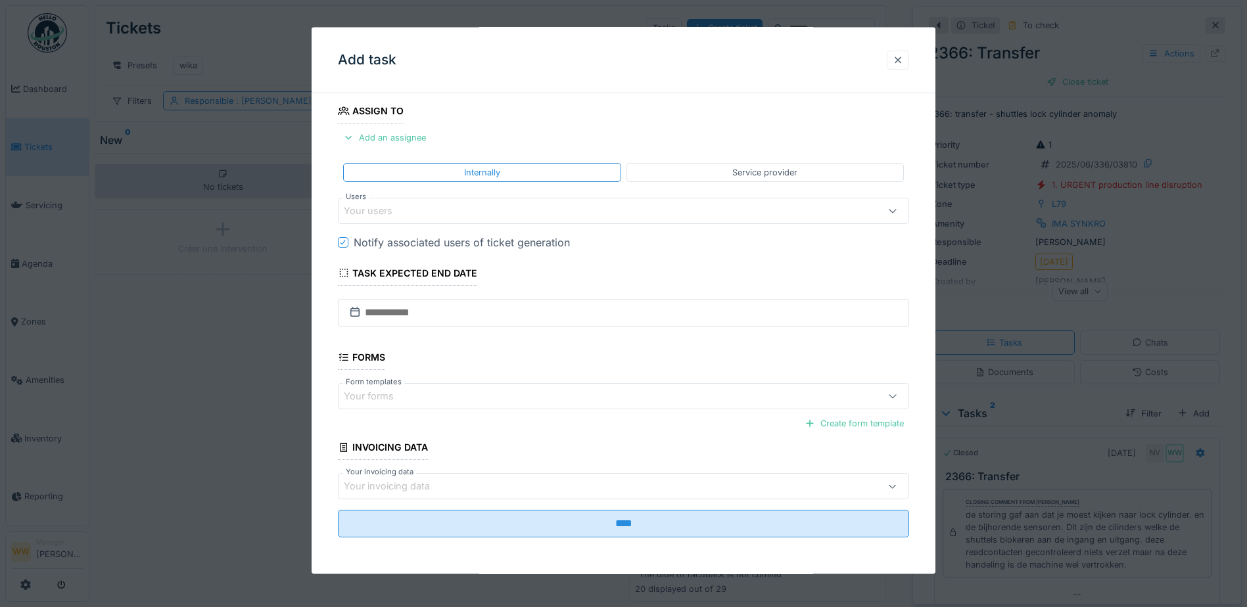
click at [903, 63] on div at bounding box center [898, 59] width 11 height 12
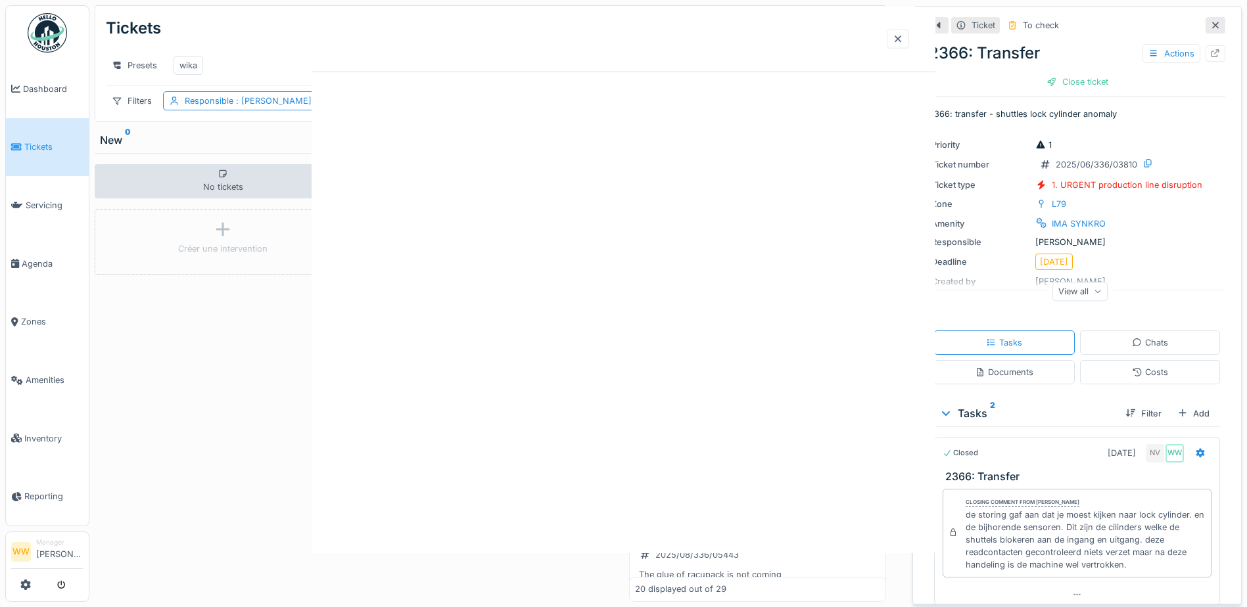
scroll to position [0, 0]
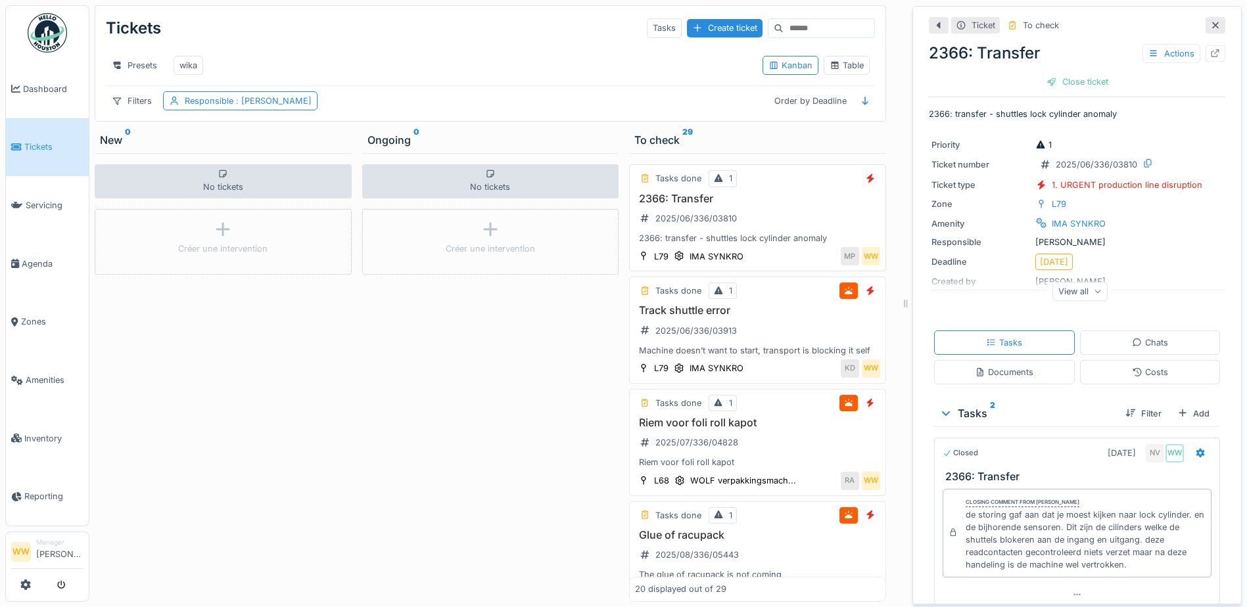
click at [795, 212] on div "2366: Transfer 2025/06/336/03810 2366: transfer - shuttles lock cylinder anomaly" at bounding box center [757, 219] width 245 height 53
click at [660, 137] on div "To check 29" at bounding box center [757, 140] width 247 height 16
click at [807, 110] on div "Order by Deadline" at bounding box center [810, 100] width 84 height 19
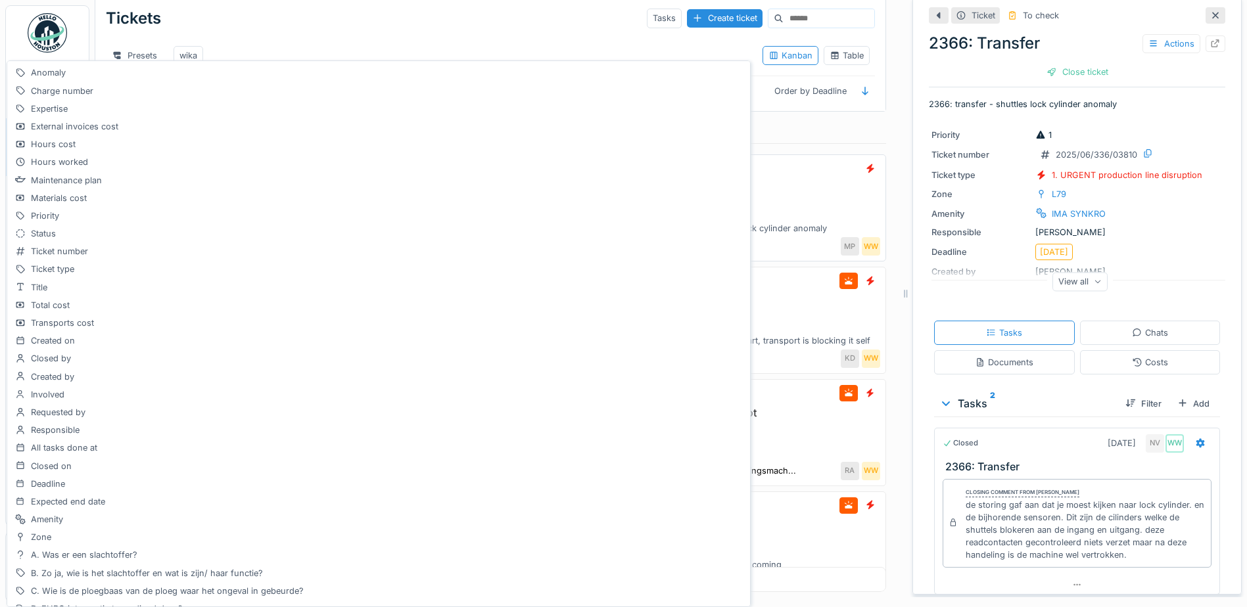
drag, startPoint x: 822, startPoint y: 214, endPoint x: 797, endPoint y: 188, distance: 36.3
click at [814, 214] on div "2366: Transfer 2025/06/336/03810 2366: transfer - shuttles lock cylinder anomaly" at bounding box center [757, 209] width 245 height 53
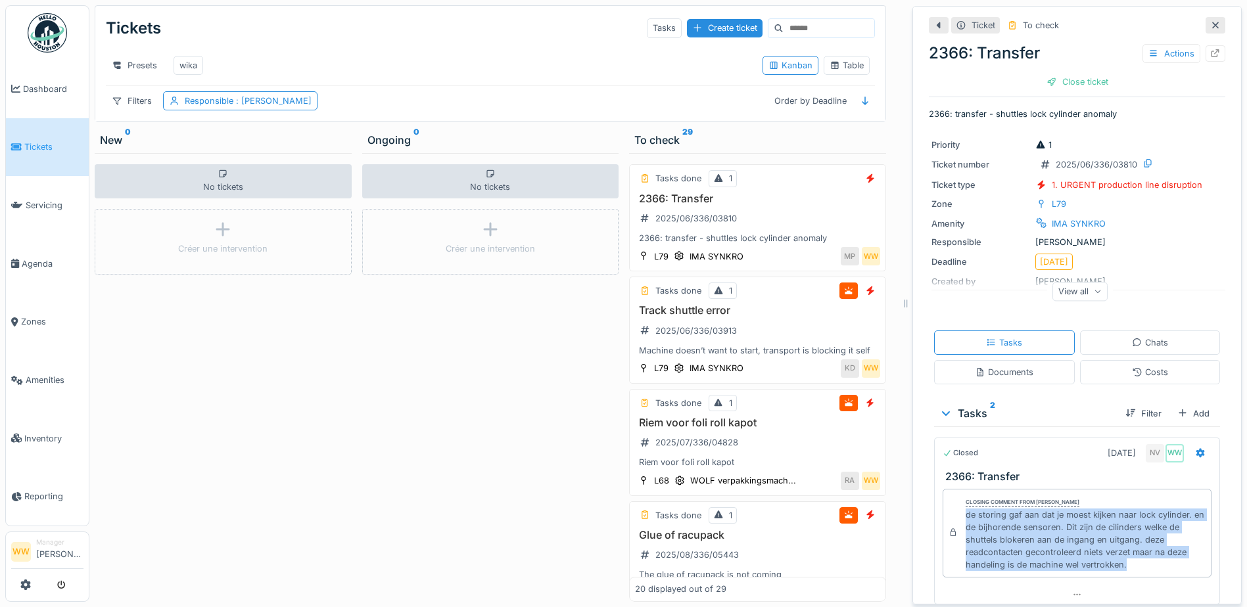
drag, startPoint x: 956, startPoint y: 503, endPoint x: 1119, endPoint y: 554, distance: 170.1
click at [1119, 554] on div "de storing gaf aan dat je moest kijken naar lock cylinder. en de bijhorende sen…" at bounding box center [1086, 540] width 240 height 63
copy div "de storing gaf aan dat je moest kijken naar lock cylinder. en de bijhorende sen…"
click at [1047, 76] on div at bounding box center [1052, 82] width 11 height 12
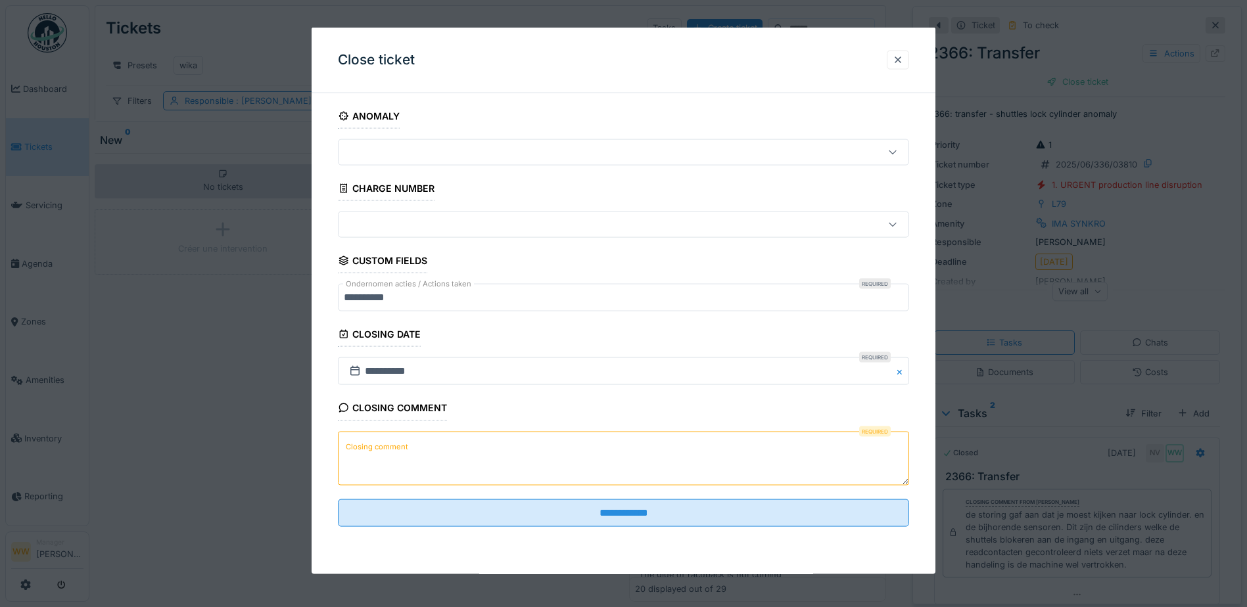
click at [478, 460] on textarea "Closing comment" at bounding box center [623, 458] width 571 height 54
paste textarea "**********"
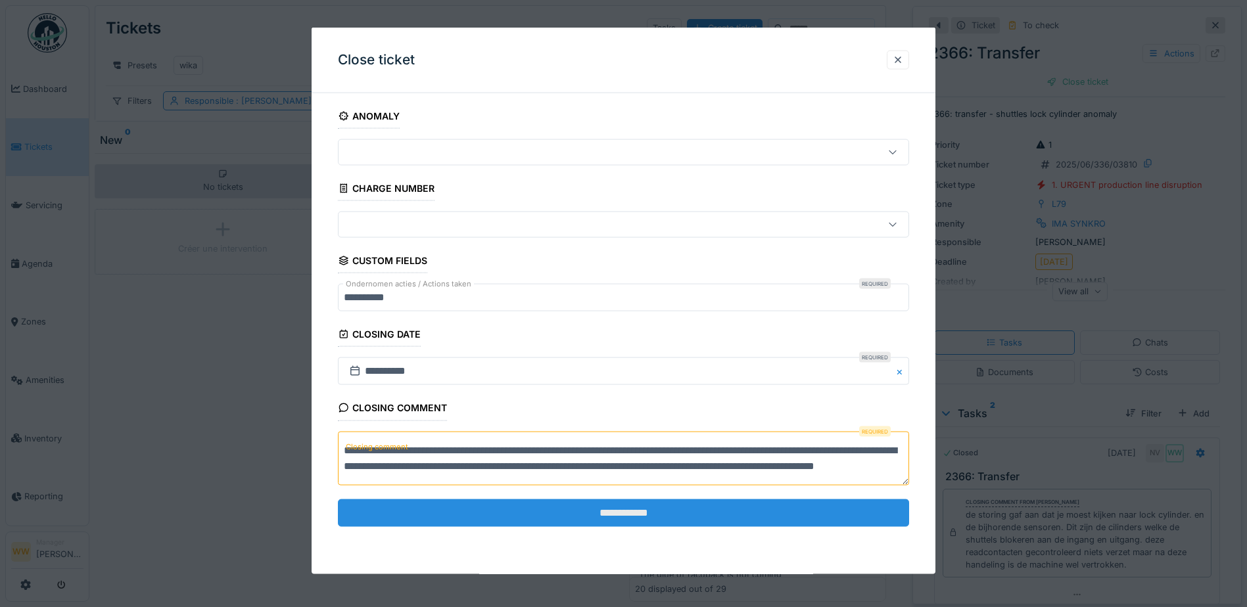
scroll to position [5, 0]
type textarea "**********"
click at [628, 514] on input "**********" at bounding box center [623, 513] width 571 height 28
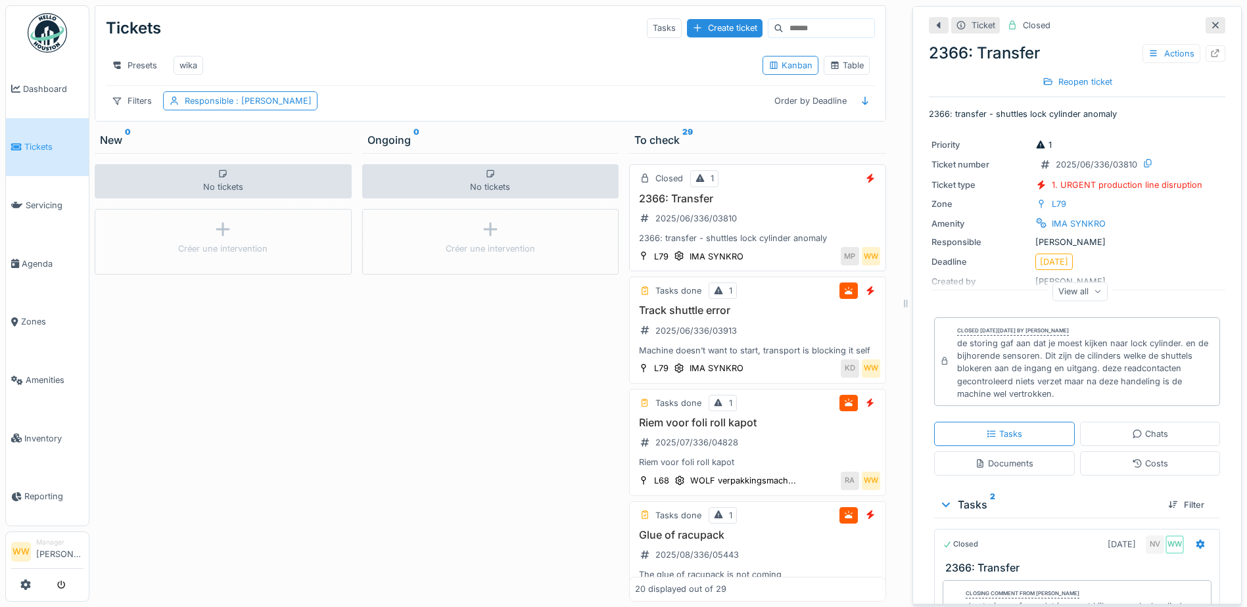
click at [778, 189] on div "Closed 1 2366: Transfer 2025/06/336/03810 2366: transfer - shuttles lock cylind…" at bounding box center [757, 217] width 257 height 107
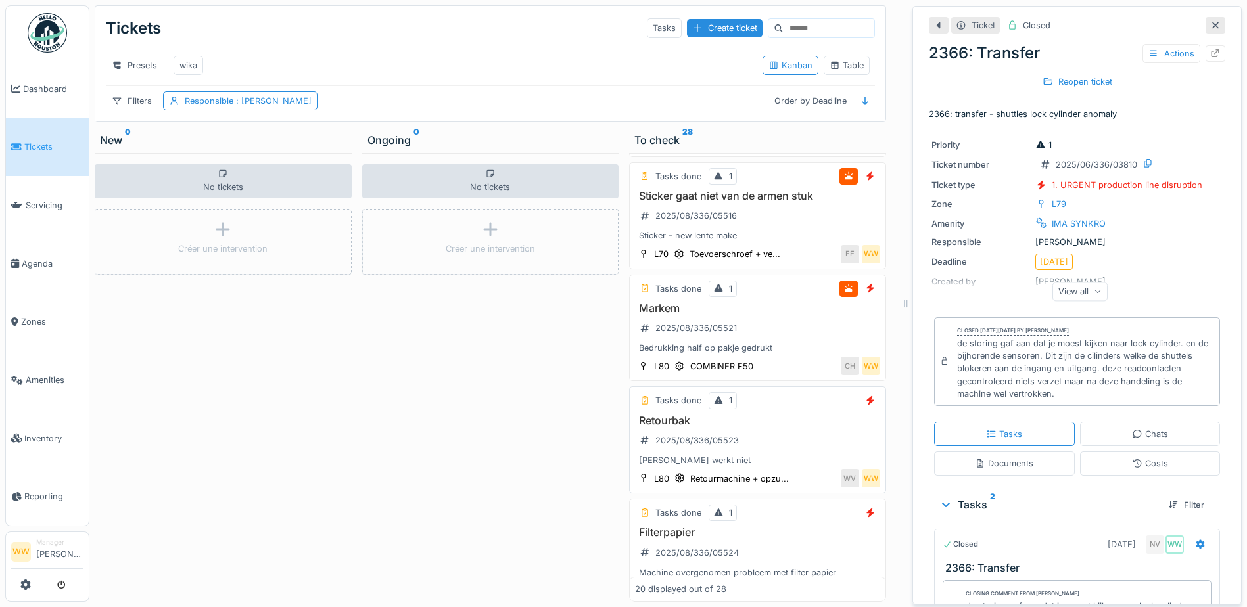
scroll to position [1949, 0]
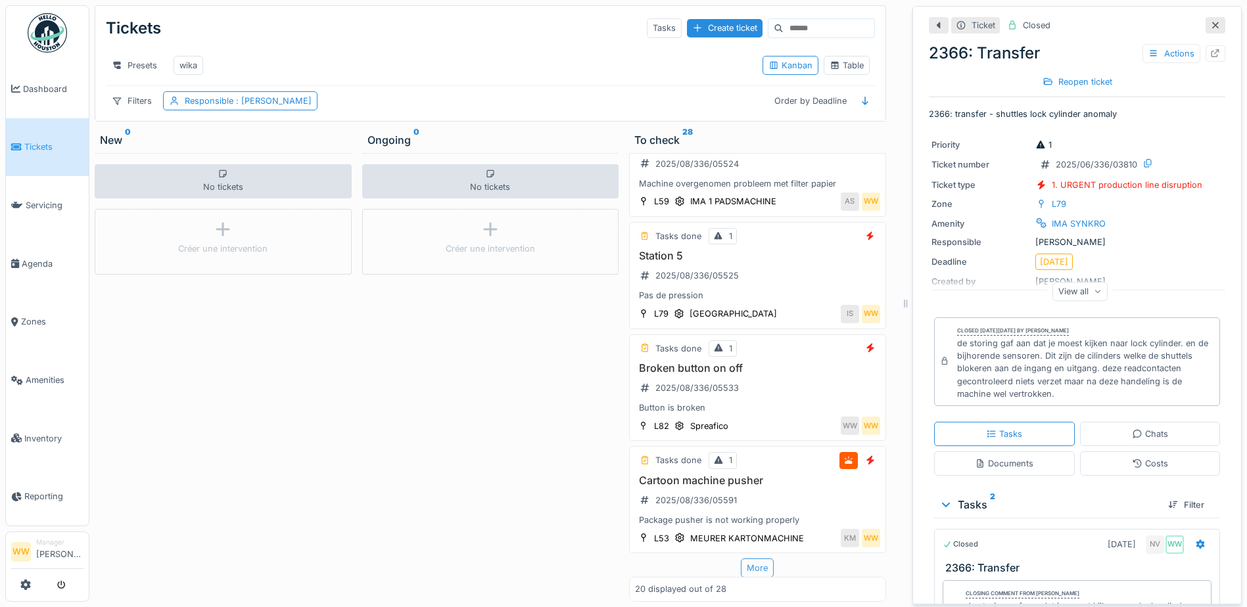
click at [743, 559] on div "More" at bounding box center [757, 568] width 33 height 19
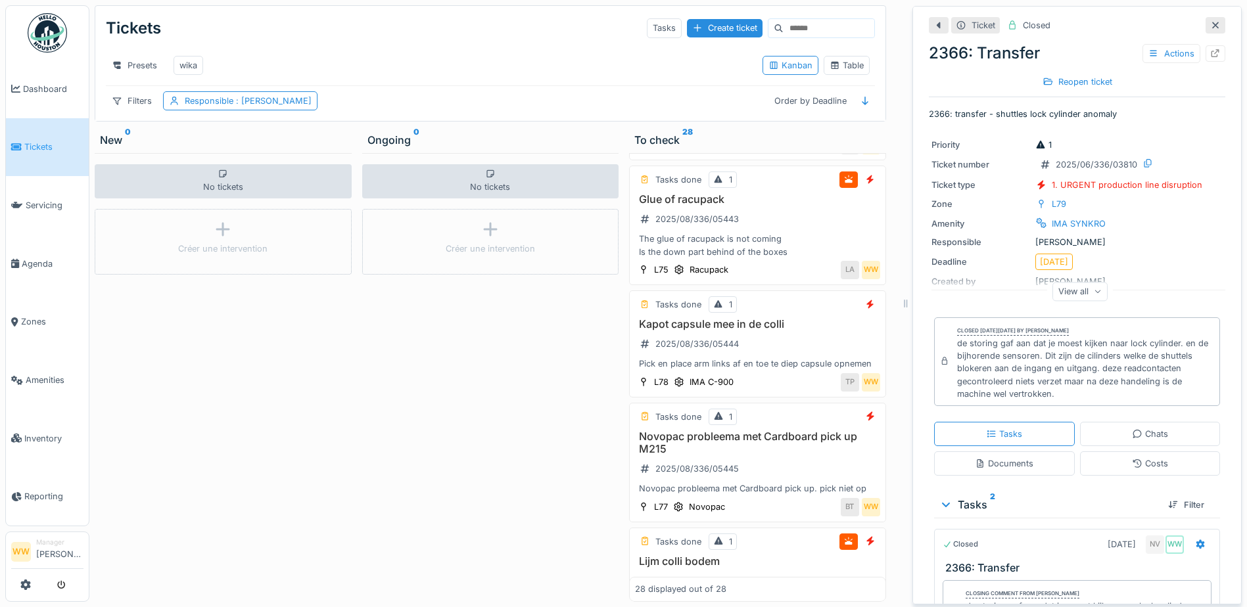
scroll to position [0, 0]
